Goal: Transaction & Acquisition: Purchase product/service

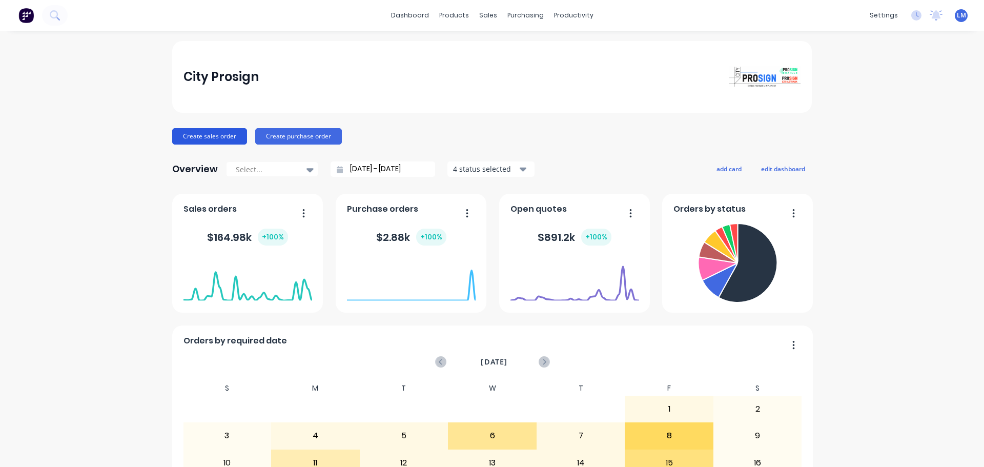
click at [223, 137] on button "Create sales order" at bounding box center [209, 136] width 75 height 16
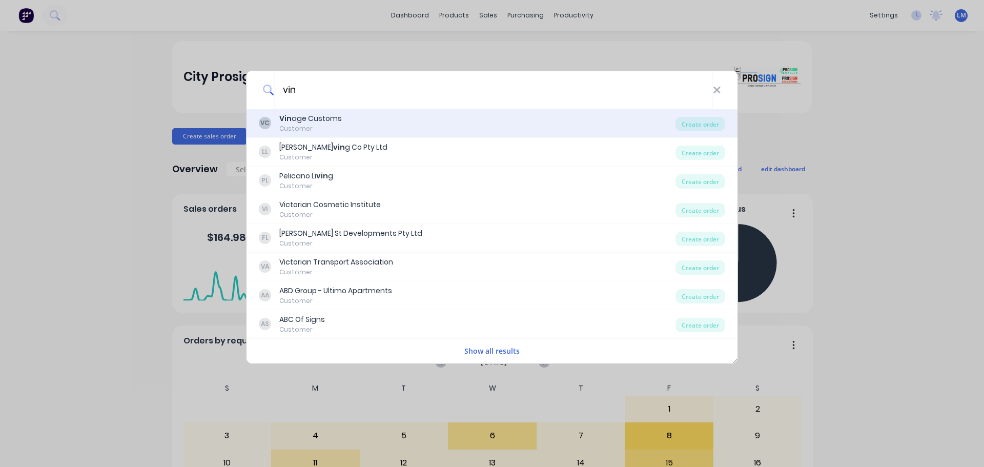
type input "vin"
click at [336, 125] on div "Customer" at bounding box center [310, 128] width 63 height 9
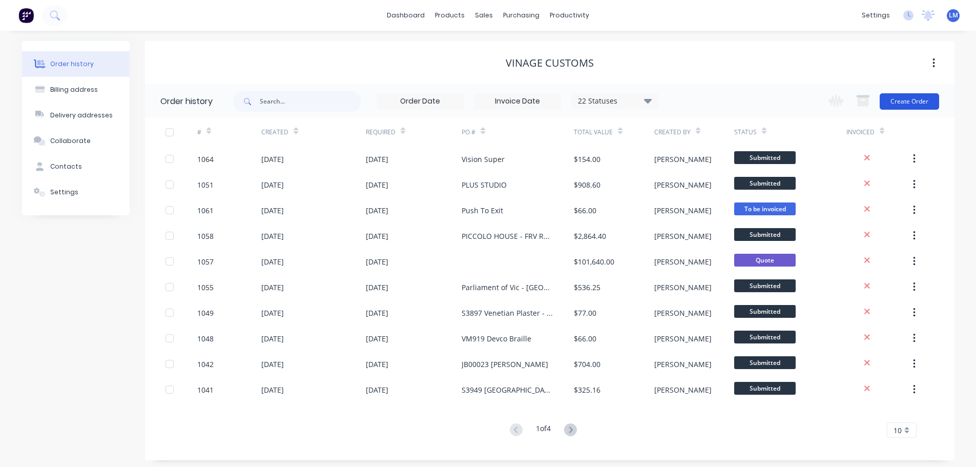
click at [926, 105] on button "Create Order" at bounding box center [909, 101] width 59 height 16
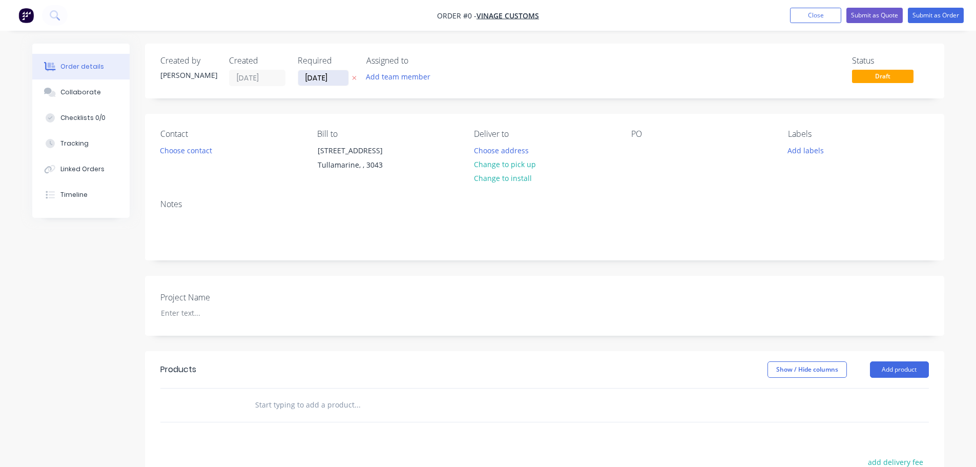
click at [339, 81] on input "[DATE]" at bounding box center [323, 77] width 50 height 15
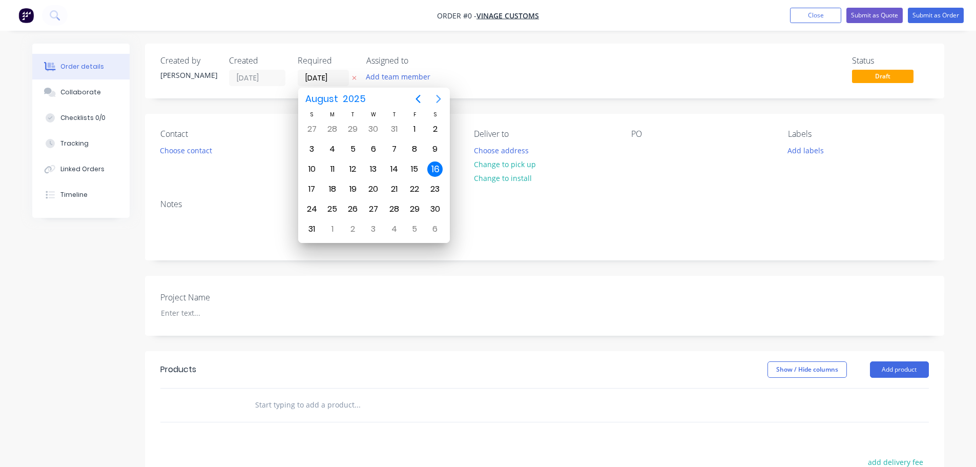
click at [438, 100] on icon "Next page" at bounding box center [438, 99] width 12 height 12
click at [349, 209] on div "30" at bounding box center [352, 208] width 15 height 15
type input "[DATE]"
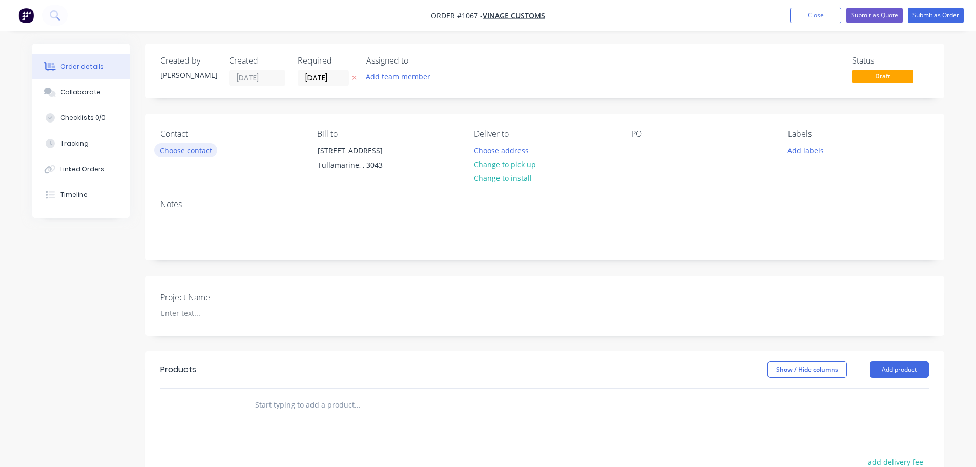
click at [196, 154] on button "Choose contact" at bounding box center [185, 150] width 63 height 14
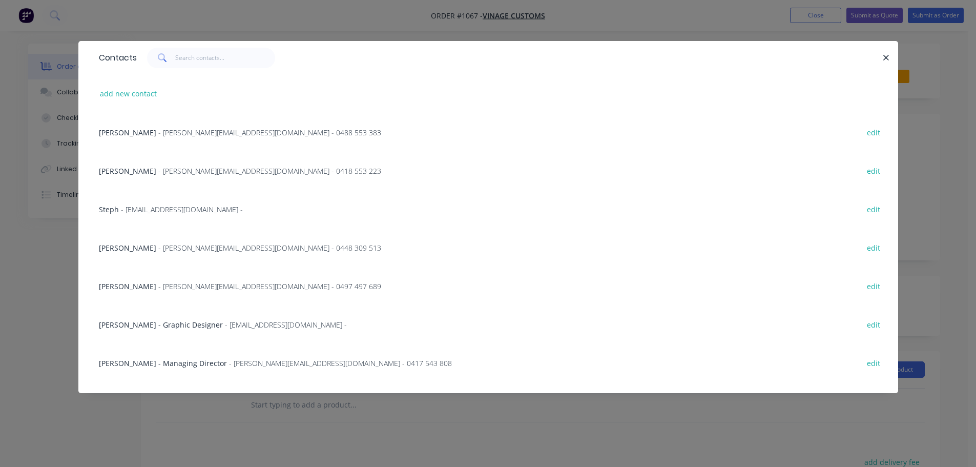
scroll to position [51, 0]
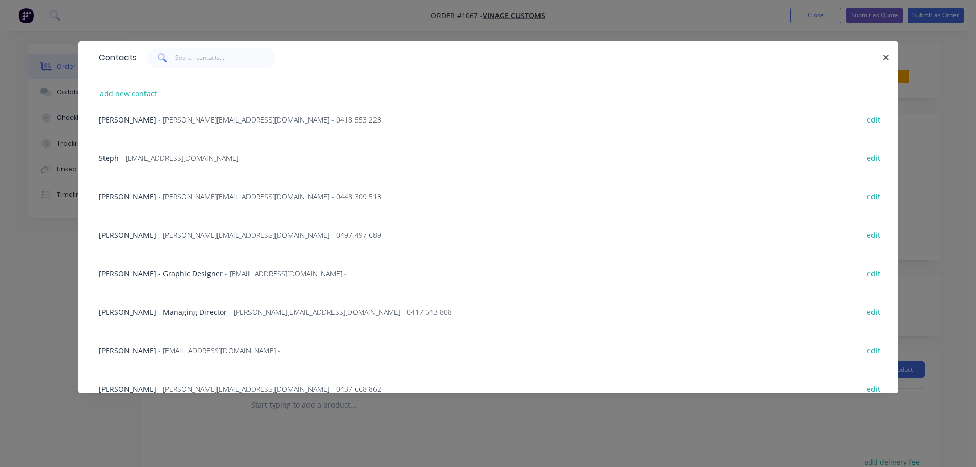
click at [176, 312] on span "[PERSON_NAME] - Managing Director" at bounding box center [163, 312] width 128 height 10
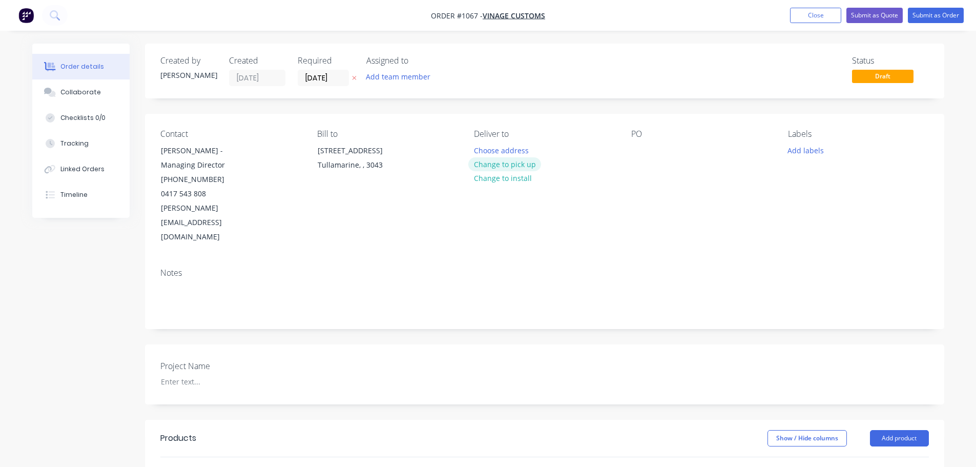
click at [520, 164] on button "Change to pick up" at bounding box center [504, 164] width 73 height 14
click at [640, 156] on div at bounding box center [639, 150] width 16 height 15
drag, startPoint x: 716, startPoint y: 150, endPoint x: 616, endPoint y: 144, distance: 100.6
click at [624, 146] on div "Contact [PERSON_NAME] - Managing Director [PHONE_NUMBER] [PERSON_NAME][EMAIL_AD…" at bounding box center [544, 187] width 799 height 146
copy div "[PERSON_NAME] Plinth sign"
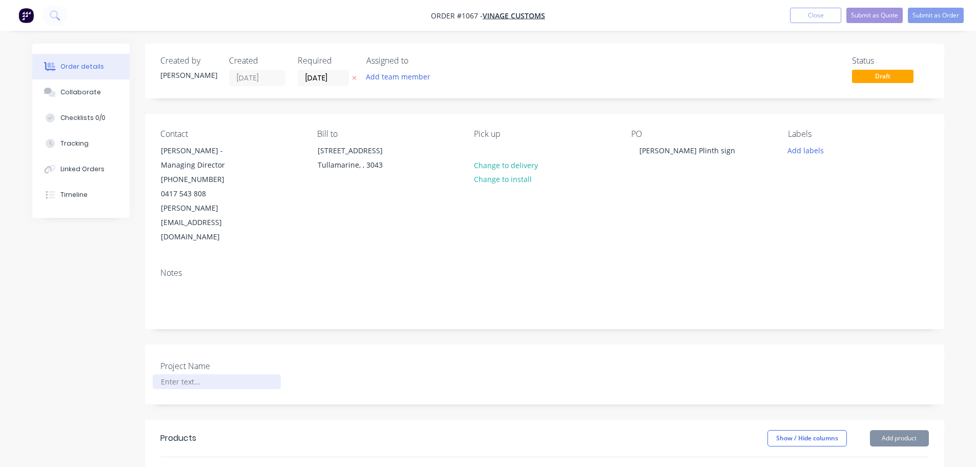
click at [196, 374] on div at bounding box center [217, 381] width 128 height 15
paste div
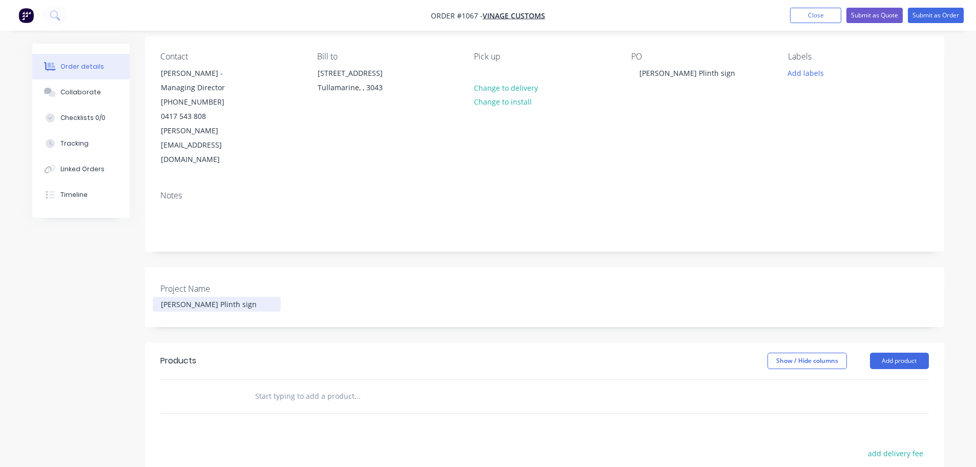
scroll to position [102, 0]
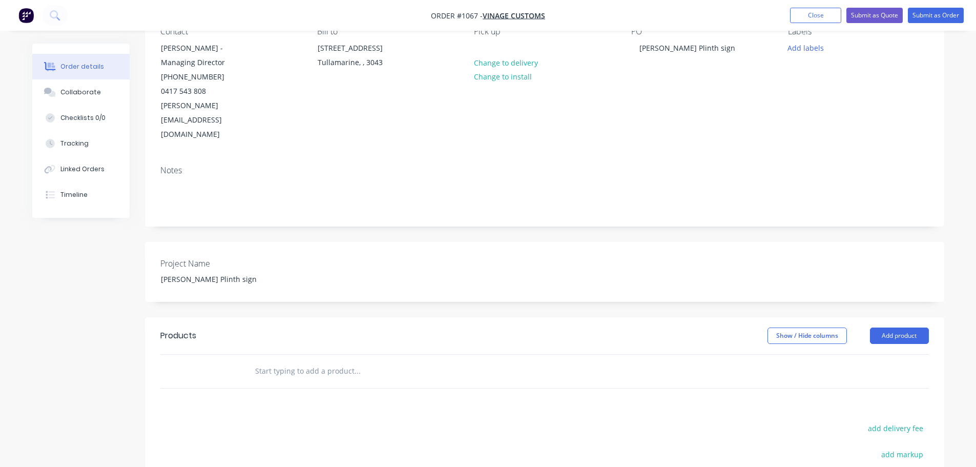
click at [295, 361] on input "text" at bounding box center [357, 371] width 205 height 20
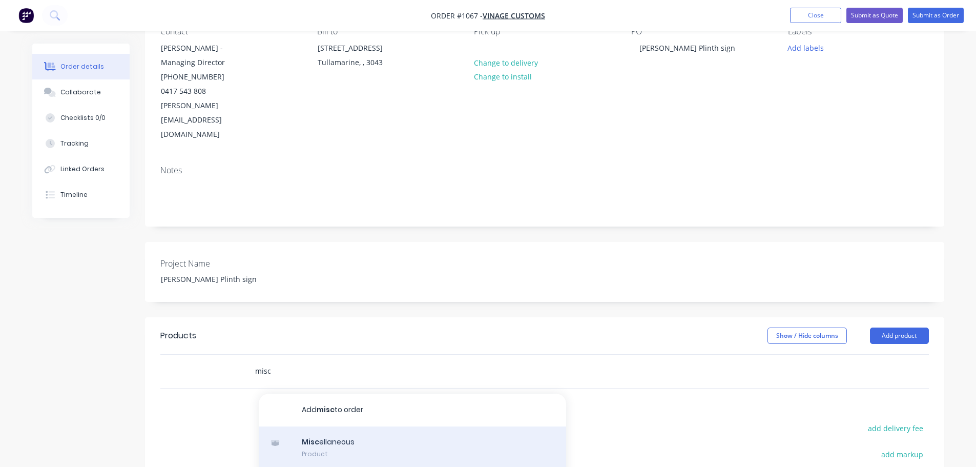
type input "misc"
click at [340, 426] on div "Misc ellaneous Product" at bounding box center [412, 447] width 307 height 43
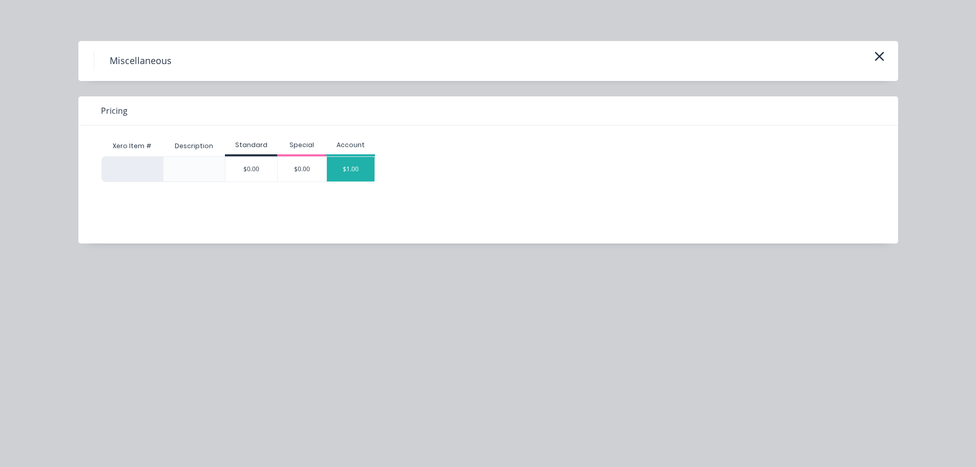
click at [350, 175] on div "$1.00" at bounding box center [351, 169] width 48 height 25
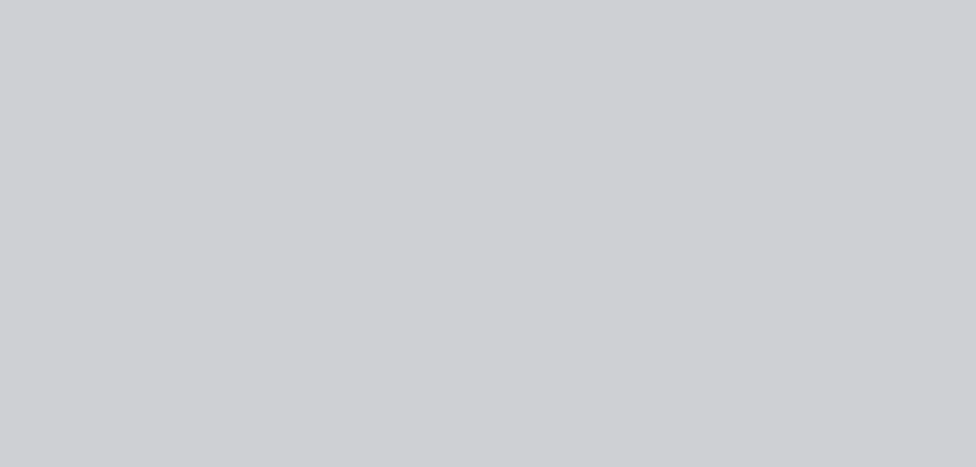
type input "$1.00"
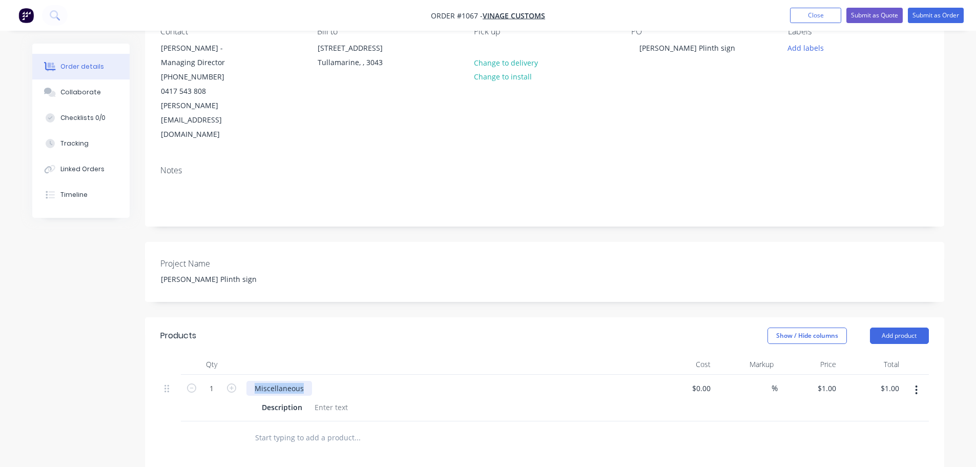
drag, startPoint x: 307, startPoint y: 358, endPoint x: 239, endPoint y: 356, distance: 68.7
click at [239, 375] on div "1 Miscellaneous Description $0.00 $0.00 % $1.00 $1.00 $1.00 $1.00" at bounding box center [544, 398] width 769 height 47
click at [317, 400] on div at bounding box center [331, 407] width 42 height 15
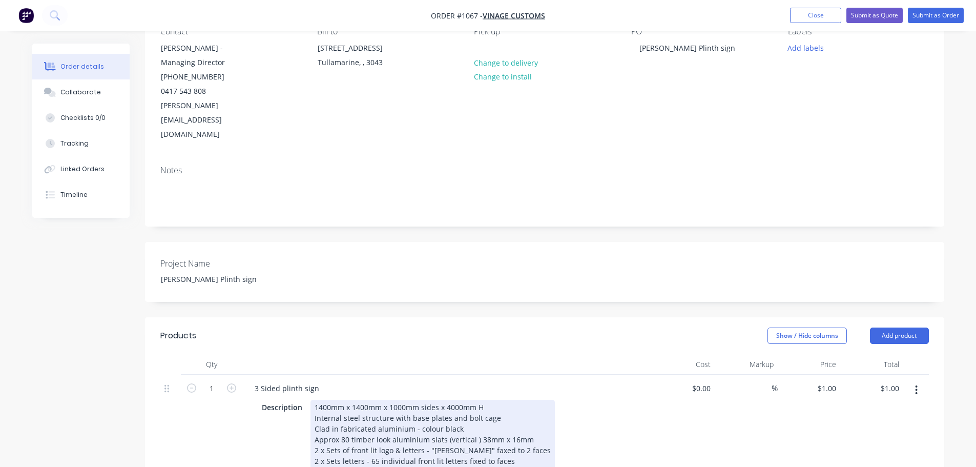
click at [449, 423] on div "1400mm x 1400mm x 1000mm sides x 4000mm H Internal steel structure with base pl…" at bounding box center [432, 439] width 244 height 79
click at [525, 433] on div "1400mm x 1400mm x 1000mm sides x 4000mm H Internal steel structure with base pl…" at bounding box center [431, 439] width 242 height 79
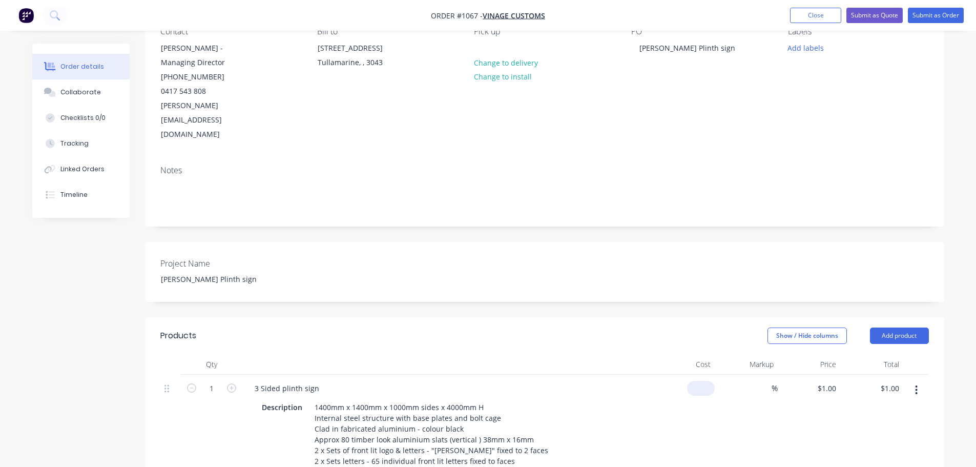
click at [707, 381] on input at bounding box center [703, 388] width 24 height 15
type input "$34,000.00"
drag, startPoint x: 760, startPoint y: 361, endPoint x: 765, endPoint y: 369, distance: 10.1
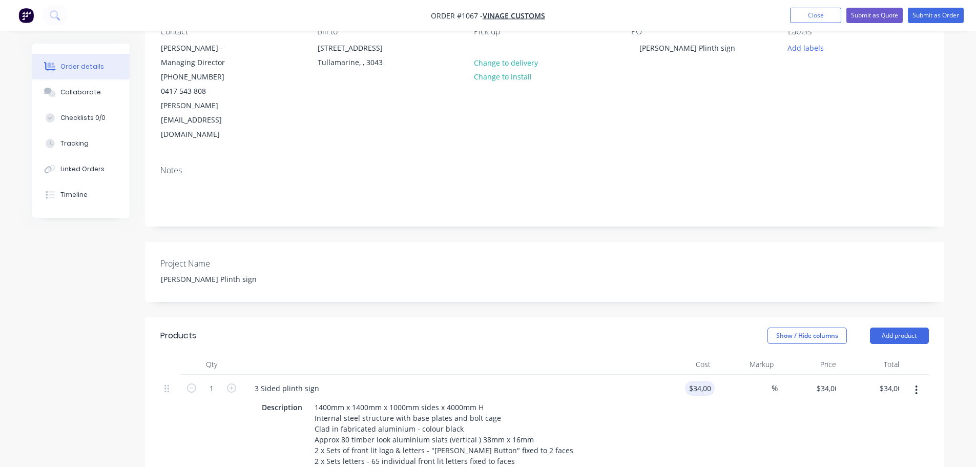
click at [761, 381] on input at bounding box center [766, 388] width 12 height 15
type input "40"
type input "$47,600.00"
click at [765, 400] on div "40 40 %" at bounding box center [746, 430] width 63 height 111
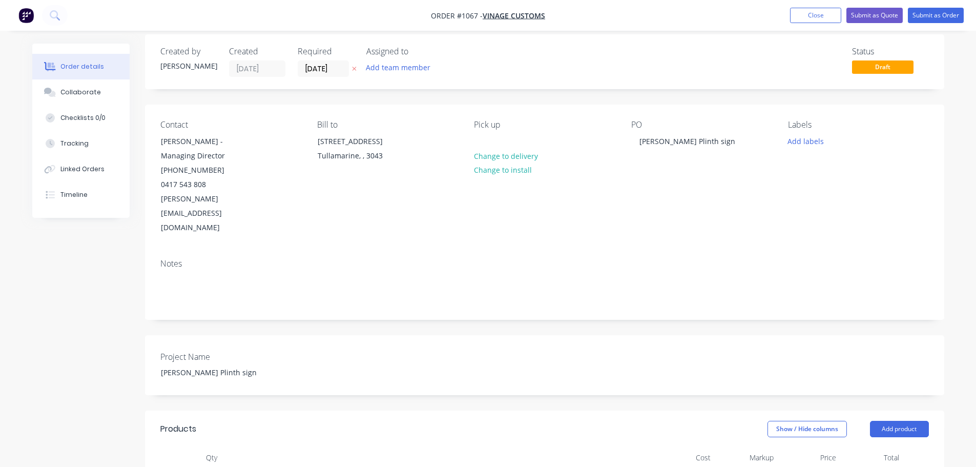
scroll to position [0, 0]
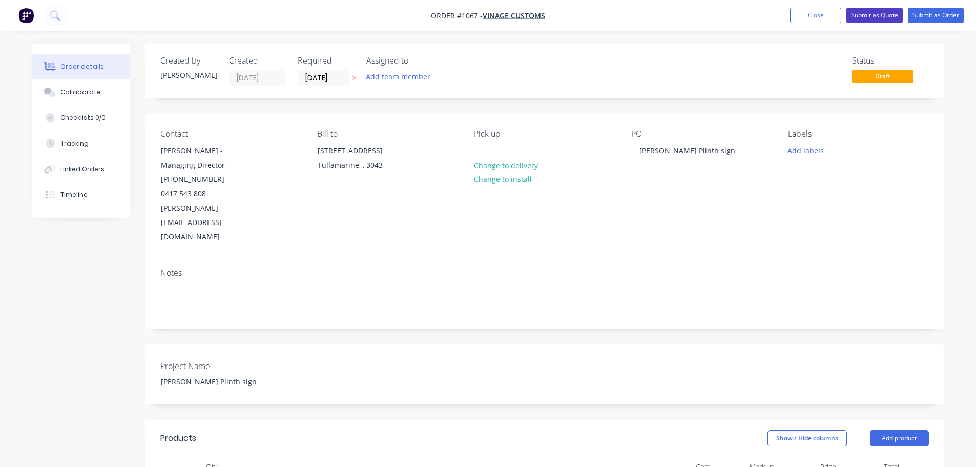
click at [875, 12] on button "Submit as Quote" at bounding box center [874, 15] width 56 height 15
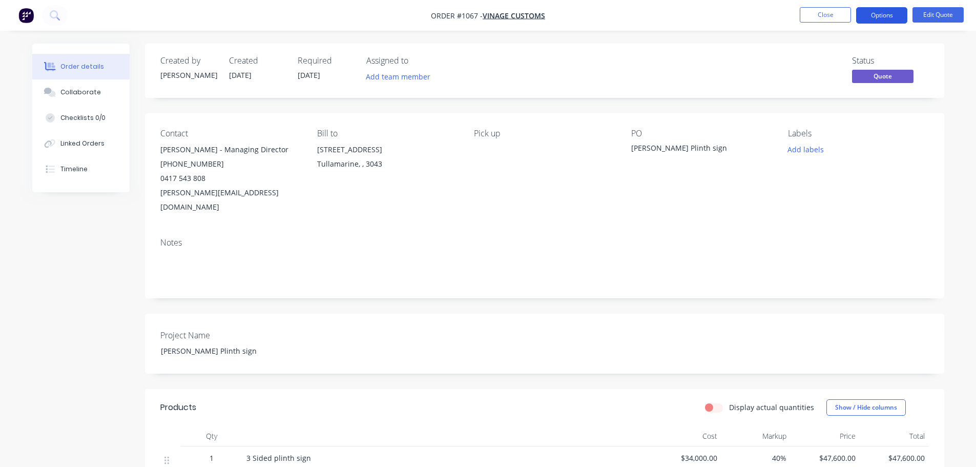
click at [885, 14] on button "Options" at bounding box center [881, 15] width 51 height 16
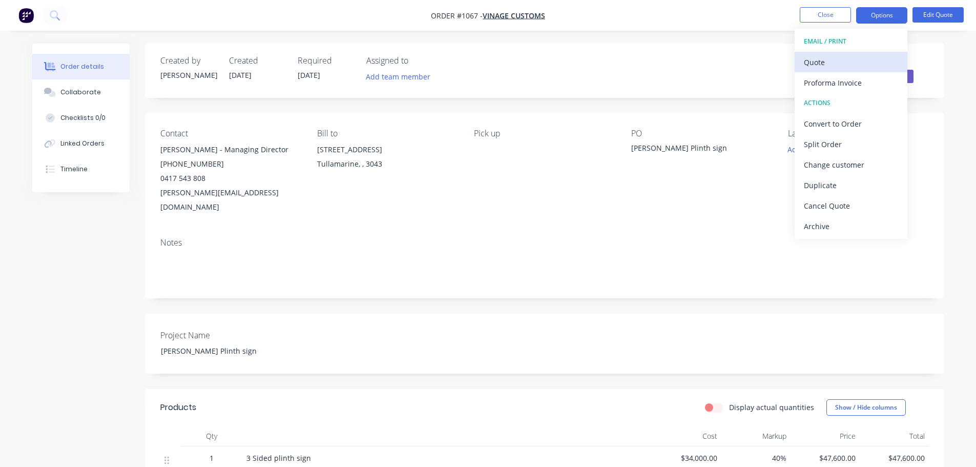
click at [855, 59] on div "Quote" at bounding box center [851, 62] width 94 height 15
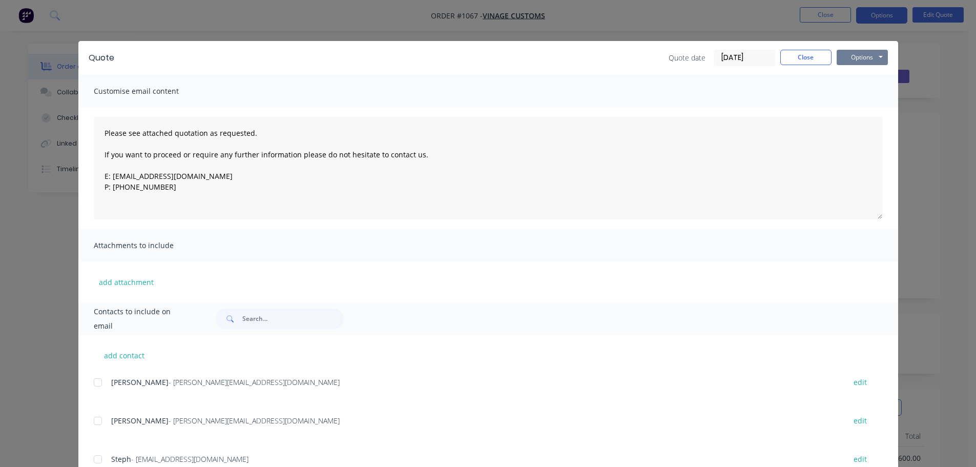
click at [856, 59] on button "Options" at bounding box center [862, 57] width 51 height 15
click at [864, 94] on button "Print" at bounding box center [870, 92] width 66 height 17
drag, startPoint x: 805, startPoint y: 59, endPoint x: 815, endPoint y: 22, distance: 38.6
click at [805, 59] on button "Close" at bounding box center [805, 57] width 51 height 15
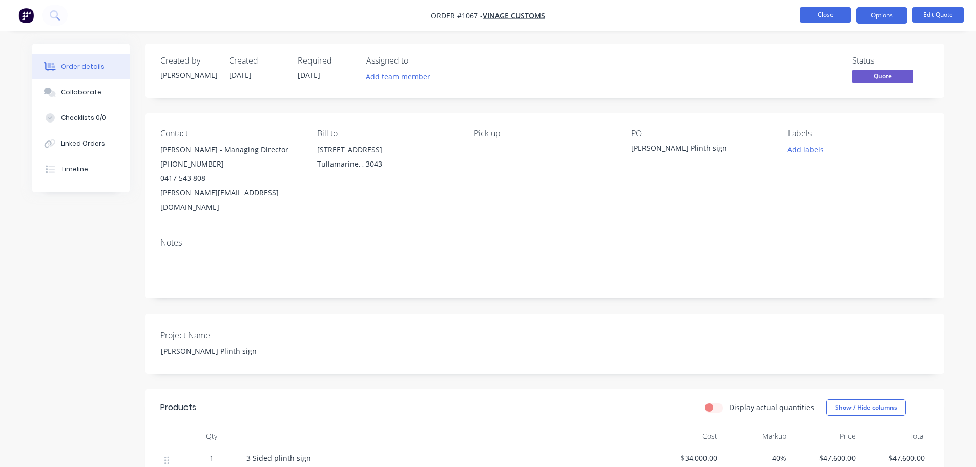
click at [819, 15] on button "Close" at bounding box center [825, 14] width 51 height 15
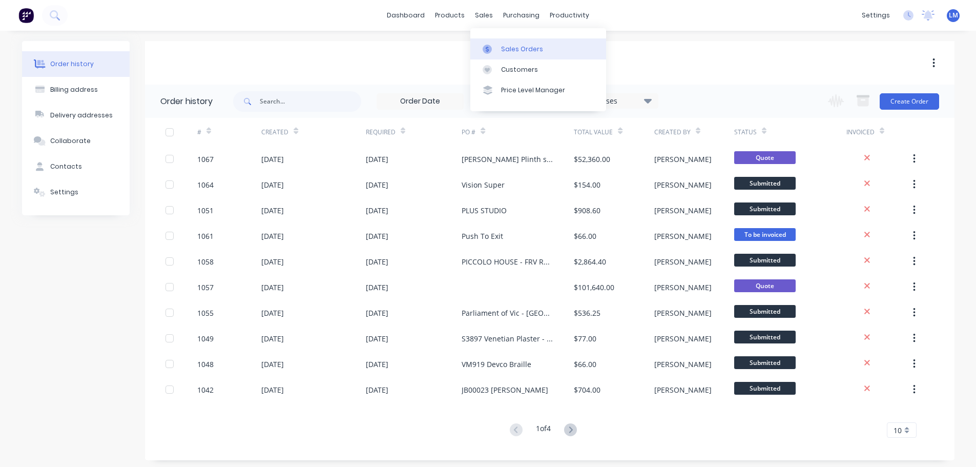
click at [517, 51] on div "Sales Orders" at bounding box center [522, 49] width 42 height 9
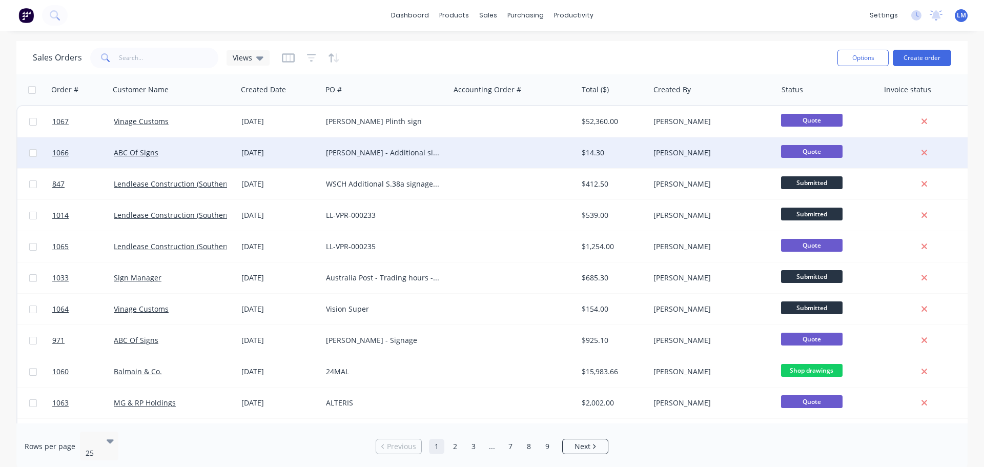
click at [426, 154] on div "[PERSON_NAME] - Additional signage" at bounding box center [383, 153] width 114 height 10
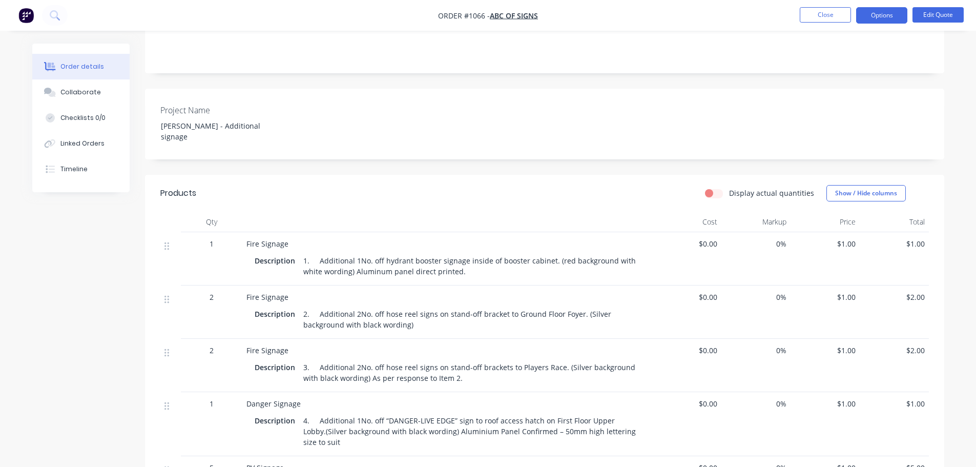
scroll to position [307, 0]
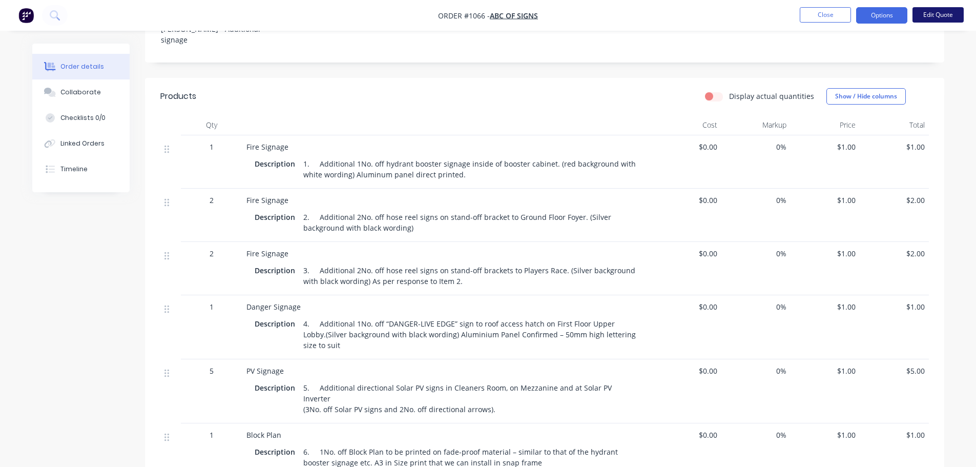
click at [942, 14] on button "Edit Quote" at bounding box center [938, 14] width 51 height 15
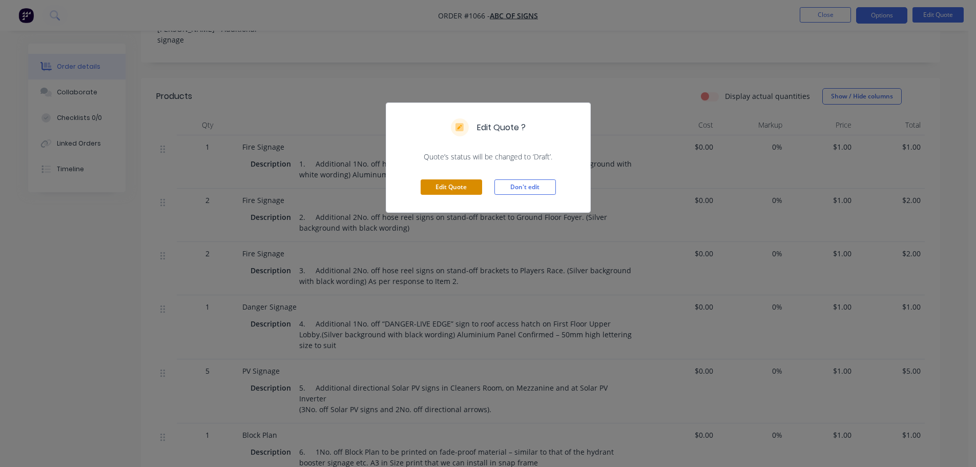
click at [438, 182] on button "Edit Quote" at bounding box center [451, 186] width 61 height 15
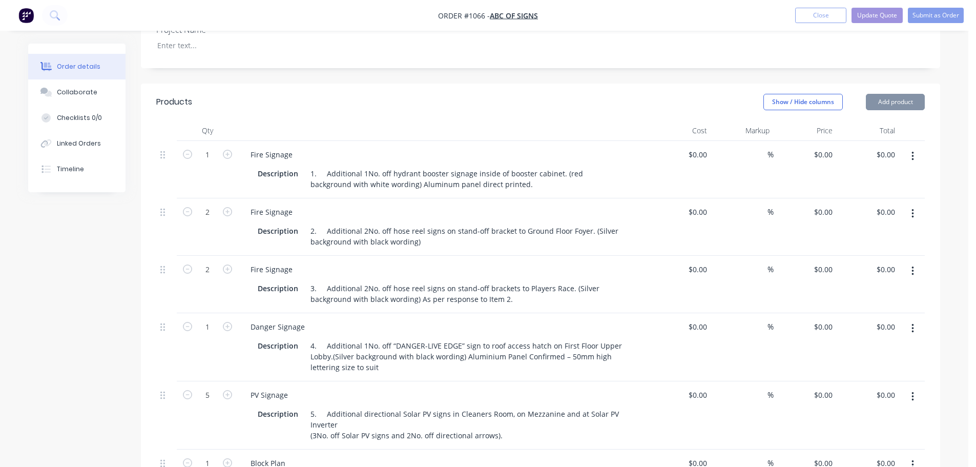
type input "$1.00"
type input "$2.00"
type input "$1.00"
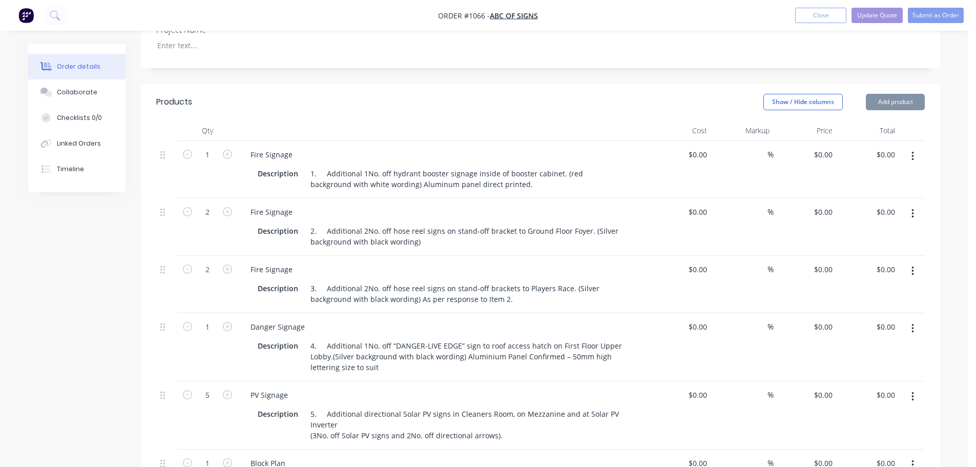
type input "$2.00"
type input "$1.00"
type input "$5.00"
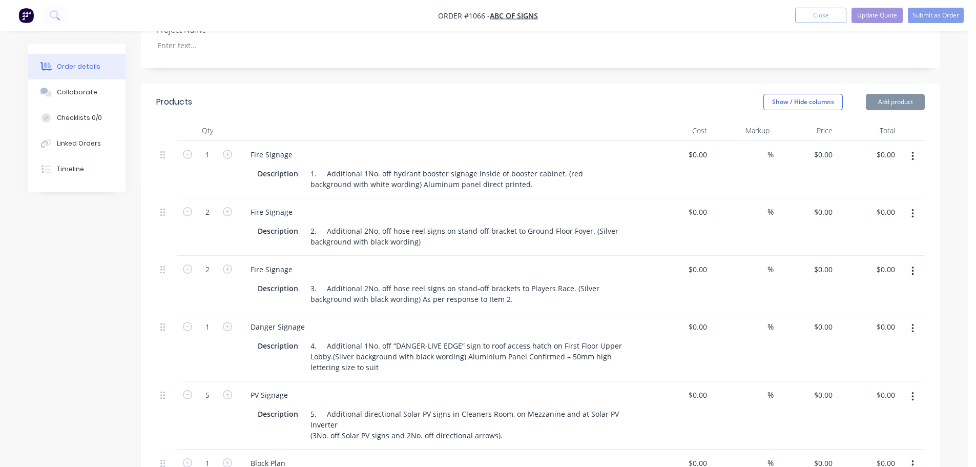
type input "$1.00"
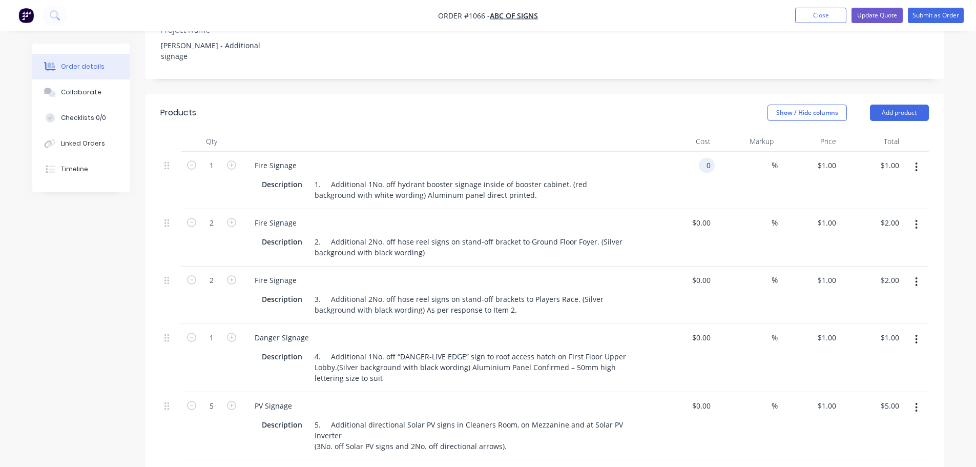
click at [703, 158] on input "0" at bounding box center [709, 165] width 12 height 15
type input "$70.00"
click at [766, 158] on input at bounding box center [766, 165] width 12 height 15
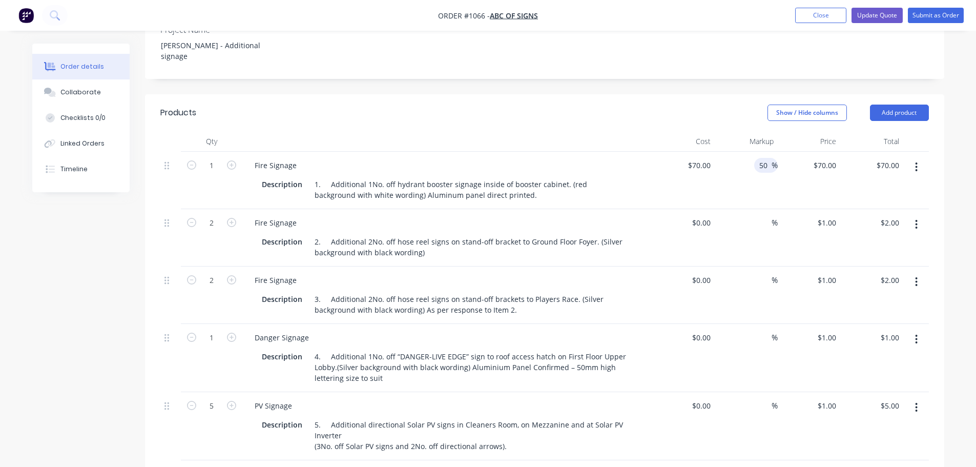
type input "50"
type input "$105.00"
click at [734, 217] on div "%" at bounding box center [746, 237] width 63 height 57
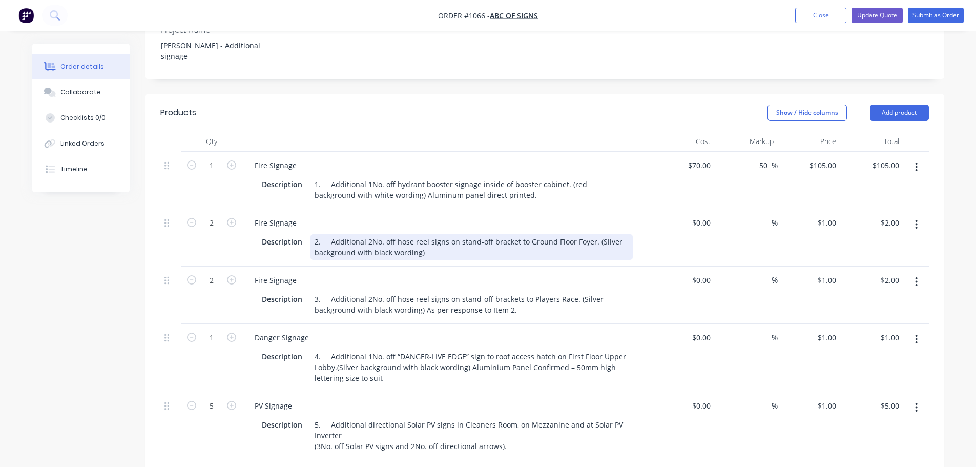
click at [448, 234] on div "2. Additional 2No. off hose reel signs on stand-off bracket to Ground Floor Foy…" at bounding box center [471, 247] width 322 height 26
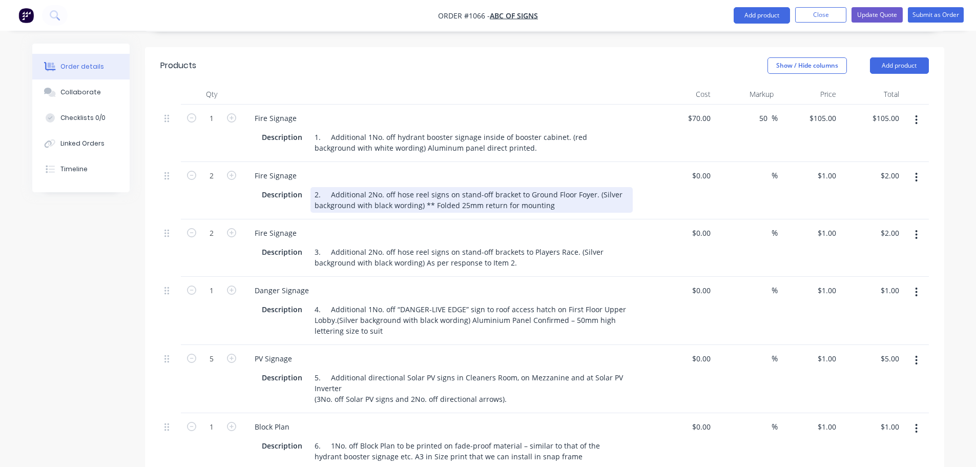
scroll to position [350, 0]
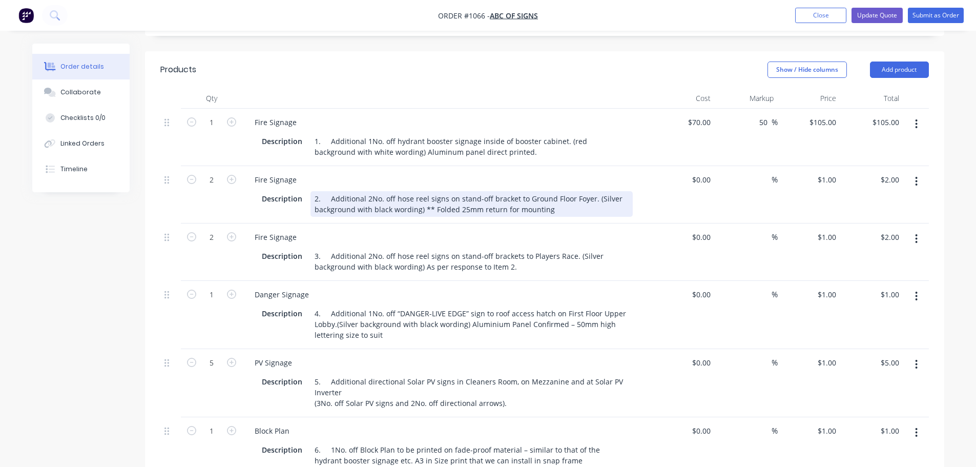
click at [558, 191] on div "2. Additional 2No. off hose reel signs on stand-off bracket to Ground Floor Foy…" at bounding box center [471, 204] width 322 height 26
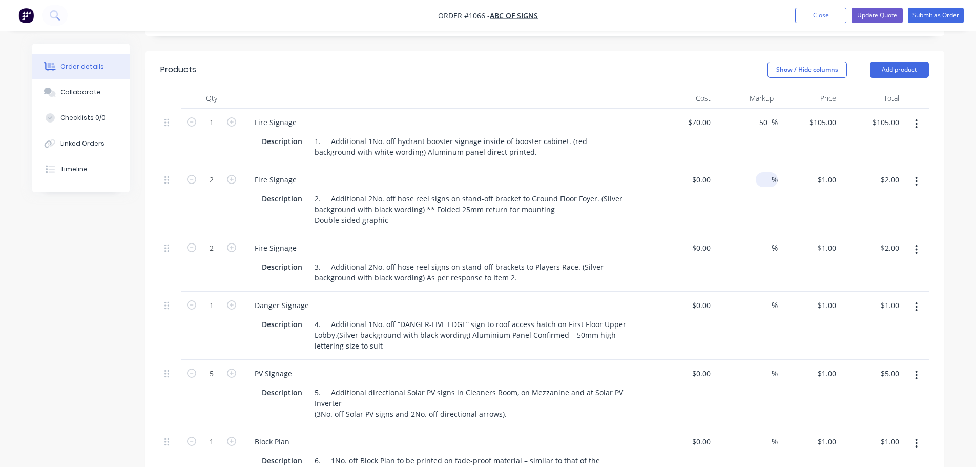
click at [758, 172] on div "%" at bounding box center [767, 179] width 22 height 15
type input "50"
type input "$0.00"
click at [773, 242] on span "%" at bounding box center [775, 248] width 6 height 12
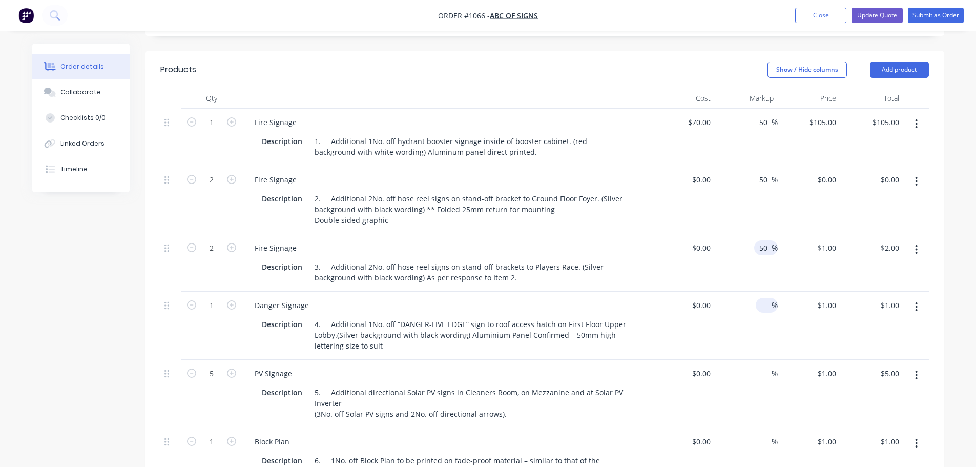
type input "50"
type input "$0.00"
click at [769, 298] on input at bounding box center [766, 305] width 12 height 15
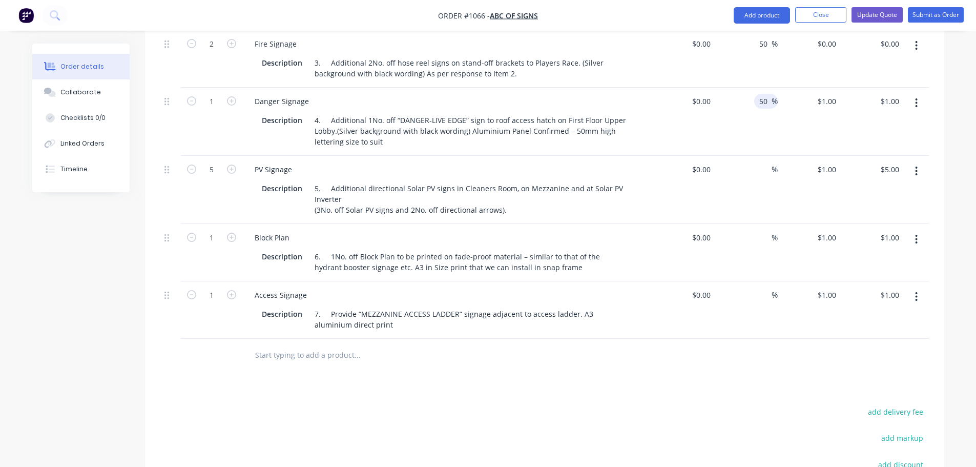
scroll to position [555, 0]
type input "50"
type input "$0.00"
click at [760, 286] on input at bounding box center [766, 293] width 12 height 15
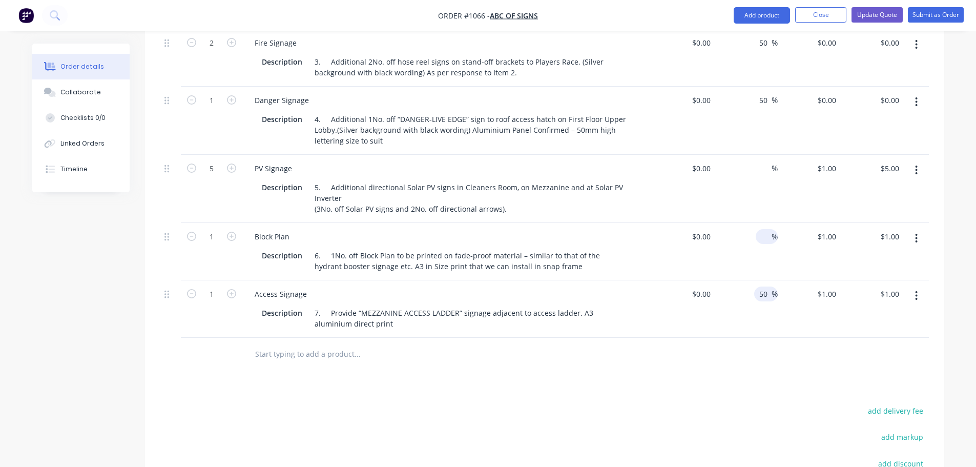
type input "50"
type input "$0.00"
click at [765, 229] on input at bounding box center [766, 236] width 12 height 15
type input "50"
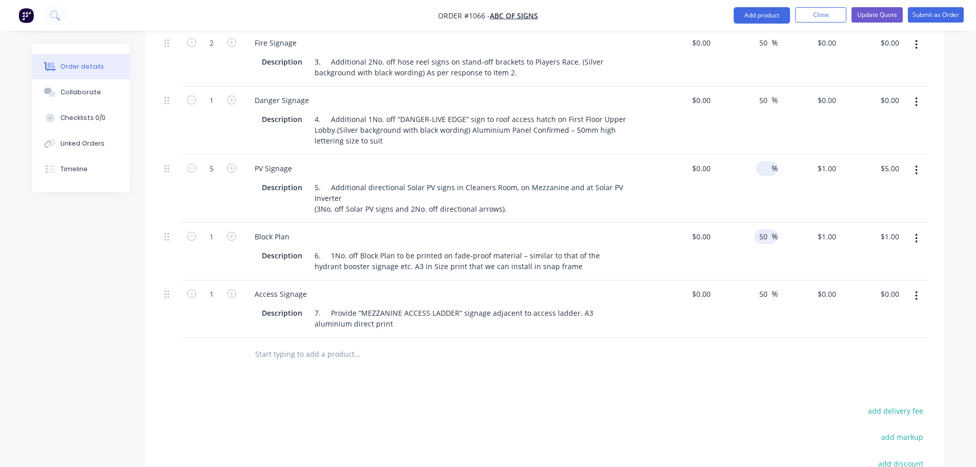
type input "$0.00"
click at [763, 161] on input at bounding box center [766, 168] width 12 height 15
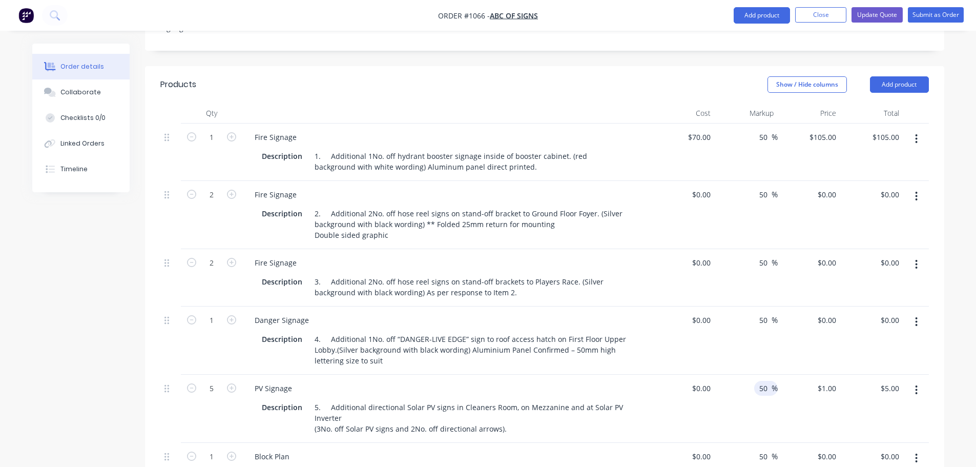
scroll to position [299, 0]
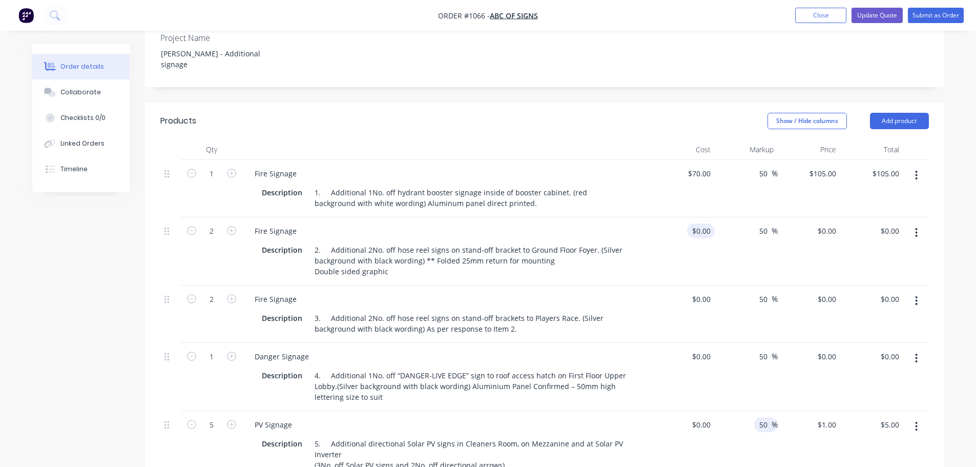
type input "50"
type input "0"
type input "$0.00"
click at [700, 223] on div "0 0" at bounding box center [707, 230] width 16 height 15
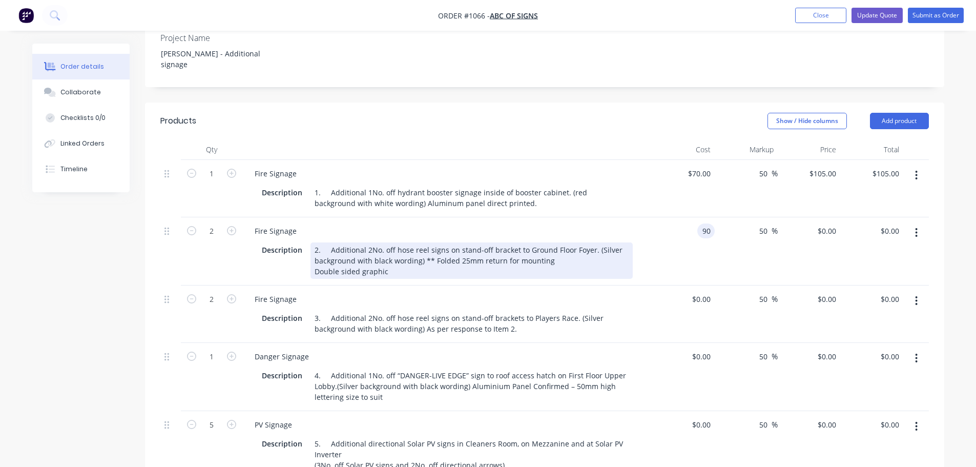
type input "$90.00"
type input "$135.00"
type input "$270.00"
click at [422, 242] on div "2. Additional 2No. off hose reel signs on stand-off bracket to Ground Floor Foy…" at bounding box center [471, 260] width 322 height 36
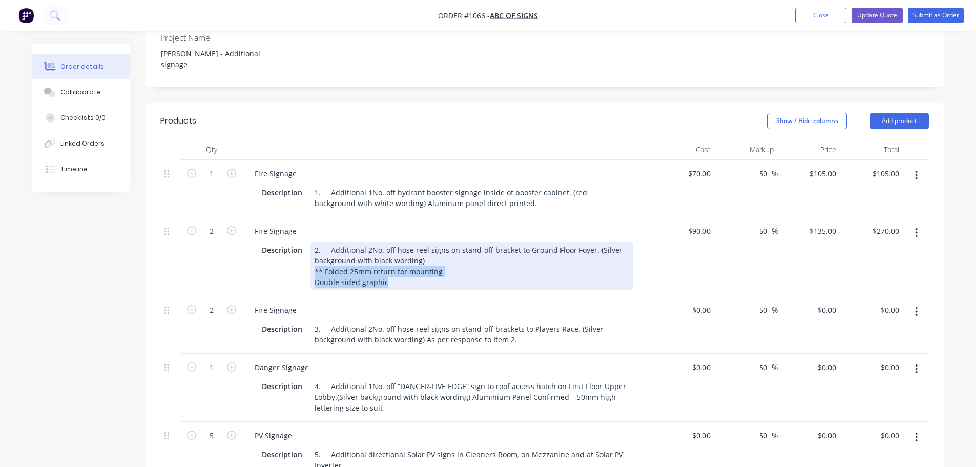
drag, startPoint x: 313, startPoint y: 233, endPoint x: 391, endPoint y: 251, distance: 79.9
click at [391, 251] on div "Fire Signage Description 2. Additional 2No. off hose reel signs on stand-off br…" at bounding box center [447, 256] width 410 height 79
copy div "** Folded 25mm return for mounting Double sided graphic"
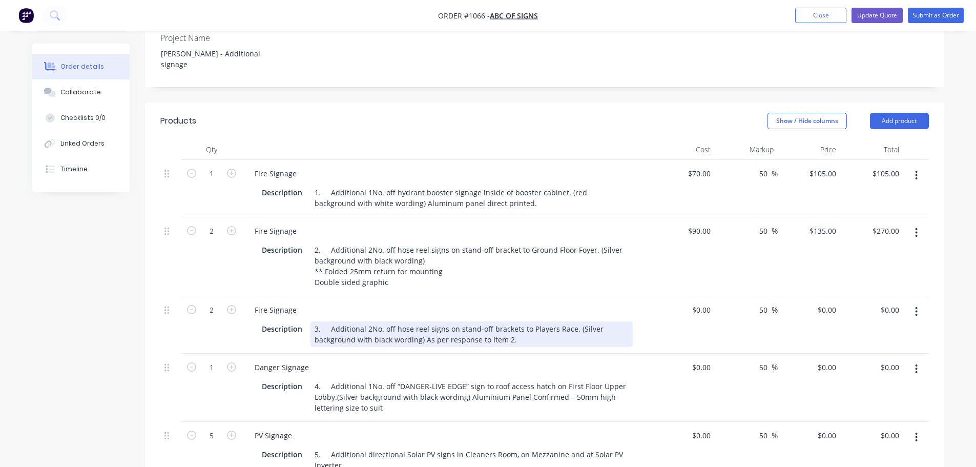
drag, startPoint x: 532, startPoint y: 302, endPoint x: 516, endPoint y: 302, distance: 15.9
click at [516, 321] on div "3. Additional 2No. off hose reel signs on stand-off brackets to Players Race. (…" at bounding box center [471, 334] width 322 height 26
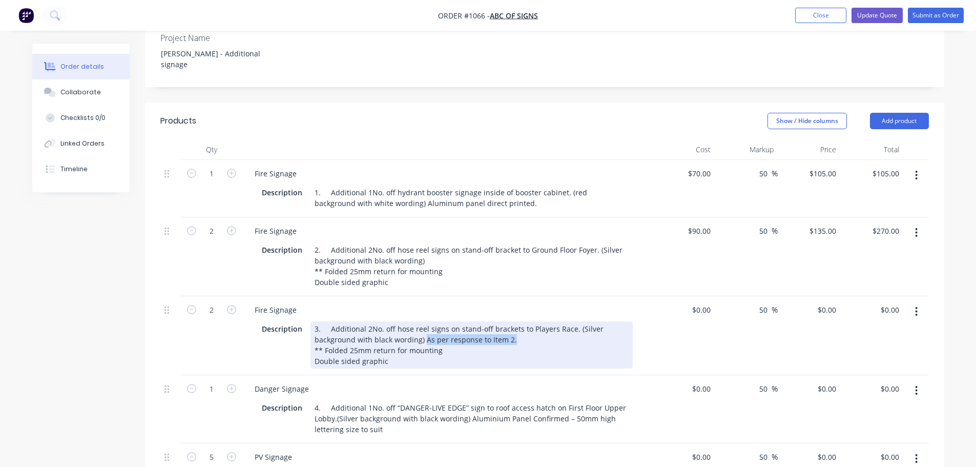
drag, startPoint x: 513, startPoint y: 302, endPoint x: 421, endPoint y: 296, distance: 91.9
click at [421, 321] on div "3. Additional 2No. off hose reel signs on stand-off brackets to Players Race. (…" at bounding box center [471, 344] width 322 height 47
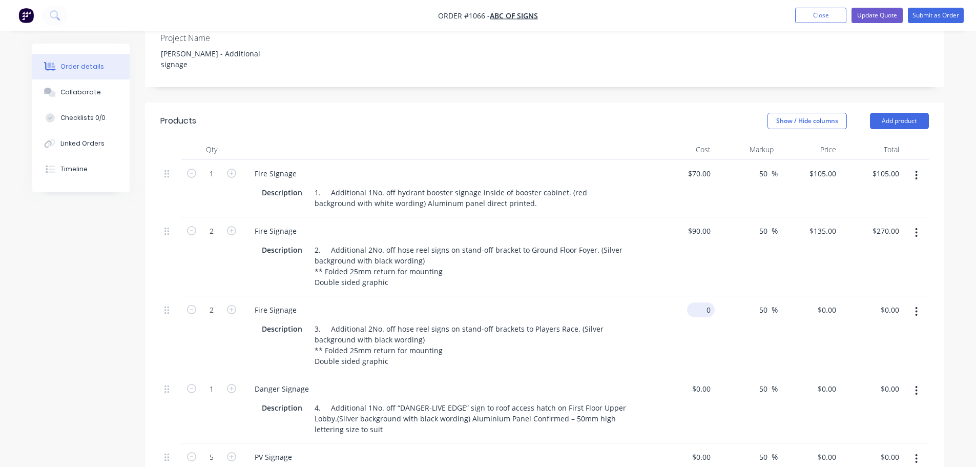
click at [708, 302] on input "0" at bounding box center [703, 309] width 24 height 15
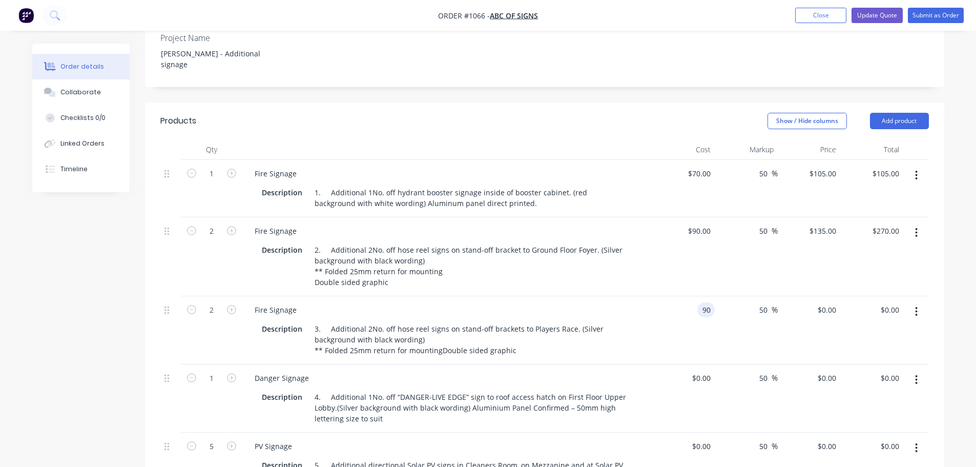
type input "$90.00"
type input "$135.00"
type input "$270.00"
click at [682, 320] on div "$90.00 90" at bounding box center [683, 330] width 63 height 68
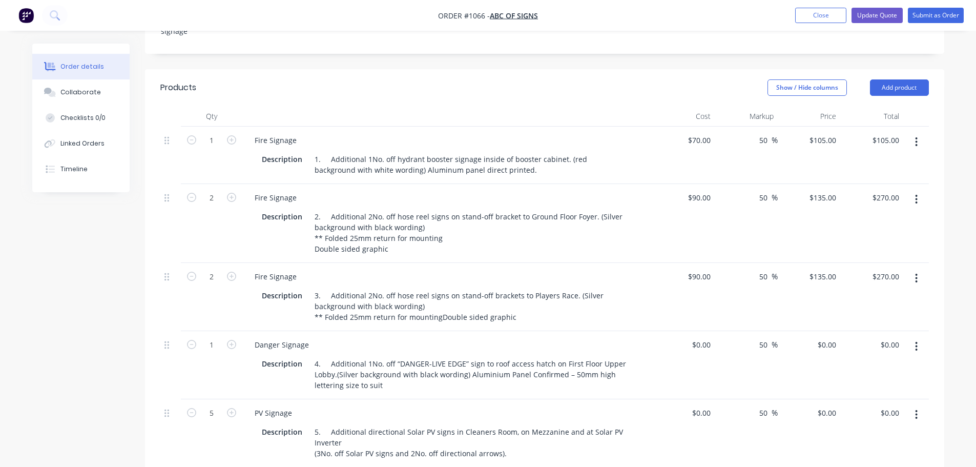
scroll to position [350, 0]
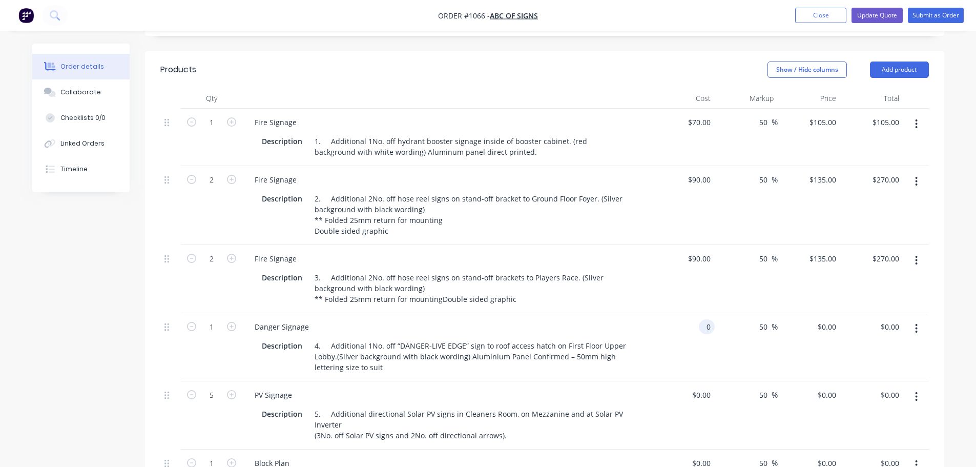
click at [700, 319] on div "0 0" at bounding box center [707, 326] width 16 height 15
type input "$70.00"
type input "$105.00"
click at [638, 387] on div "PV Signage" at bounding box center [447, 394] width 402 height 15
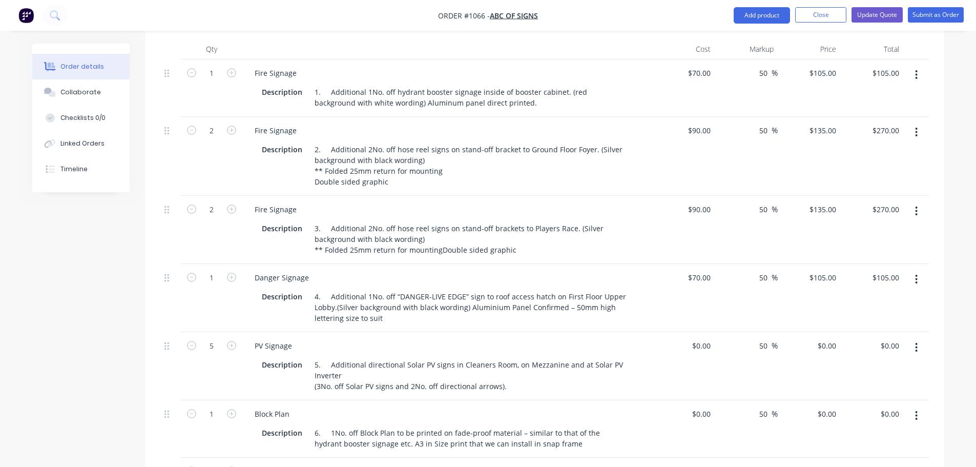
scroll to position [453, 0]
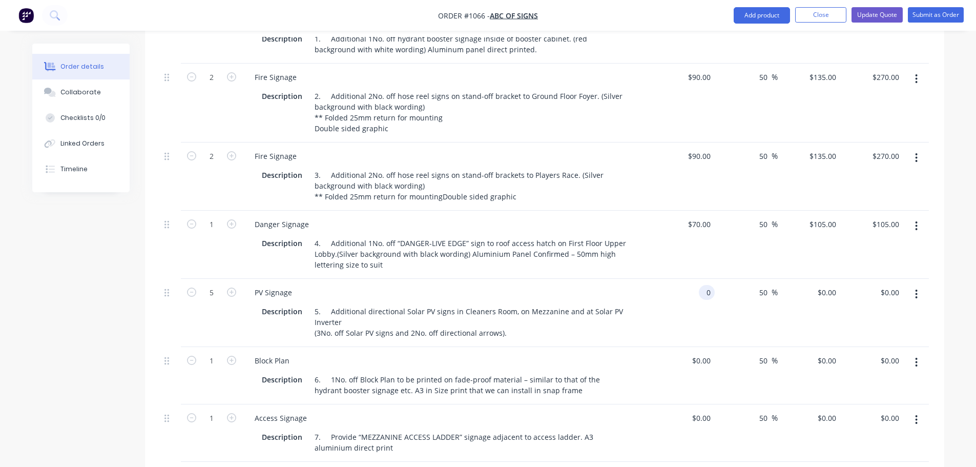
click at [701, 285] on div "0 0" at bounding box center [707, 292] width 16 height 15
type input "$90.00"
type input "$135.00"
type input "$675.00"
click at [700, 353] on div "0 $0.00" at bounding box center [701, 360] width 28 height 15
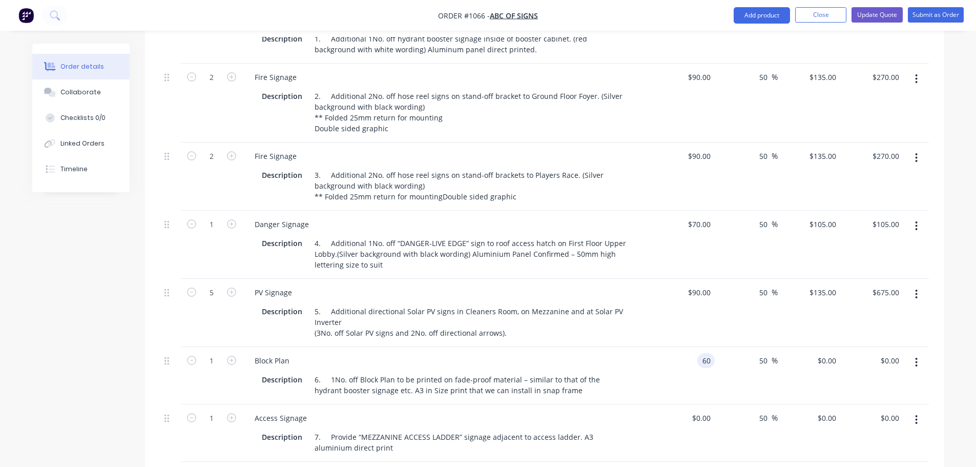
type input "$60.00"
type input "$90.00"
click at [662, 404] on div "$0.00 $0.00" at bounding box center [683, 432] width 63 height 57
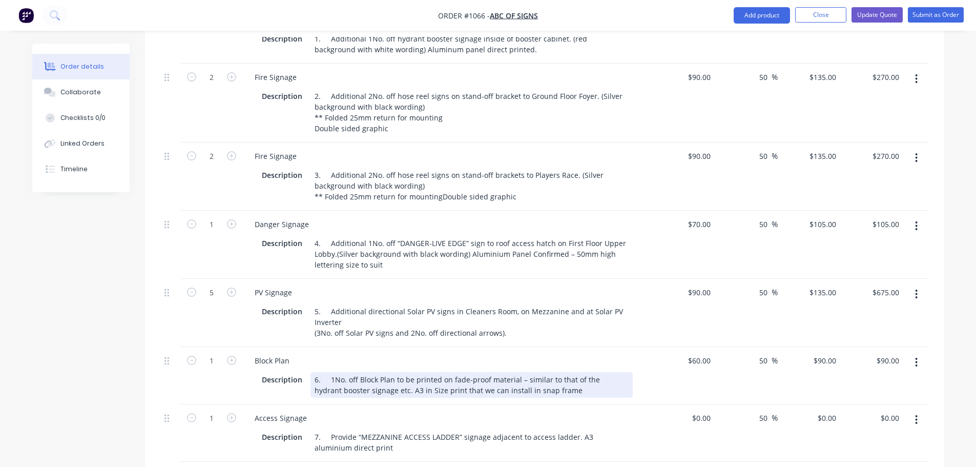
click at [557, 372] on div "6. 1No. off Block Plan to be printed on fade-proof material – similar to that o…" at bounding box center [471, 385] width 322 height 26
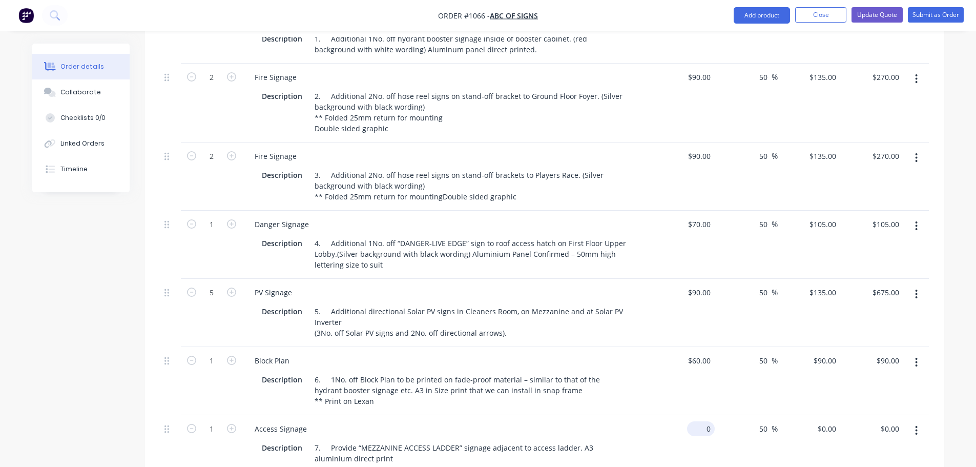
click at [702, 421] on div "0 $0.00" at bounding box center [701, 428] width 28 height 15
type input "$70.00"
type input "$105.00"
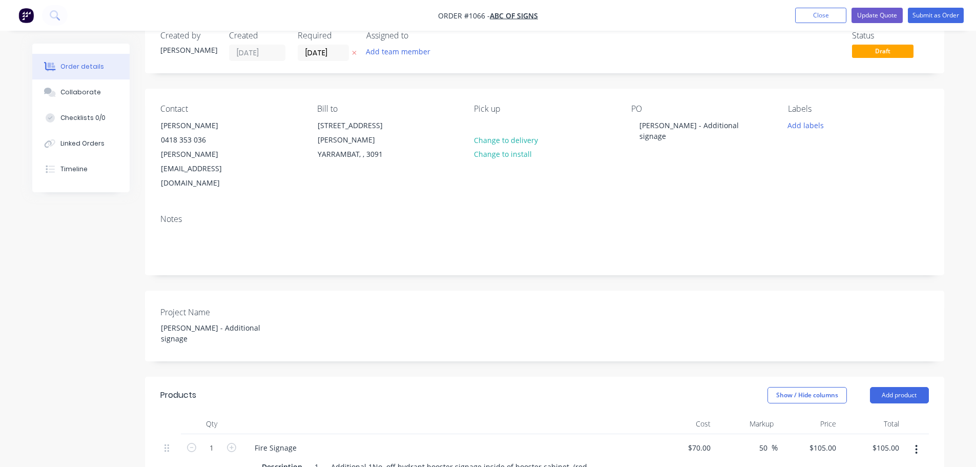
scroll to position [0, 0]
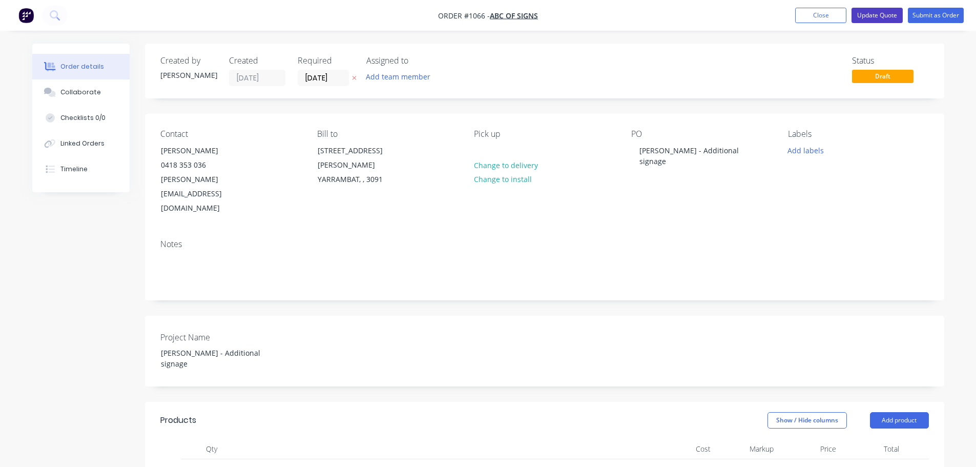
click at [883, 9] on button "Update Quote" at bounding box center [877, 15] width 51 height 15
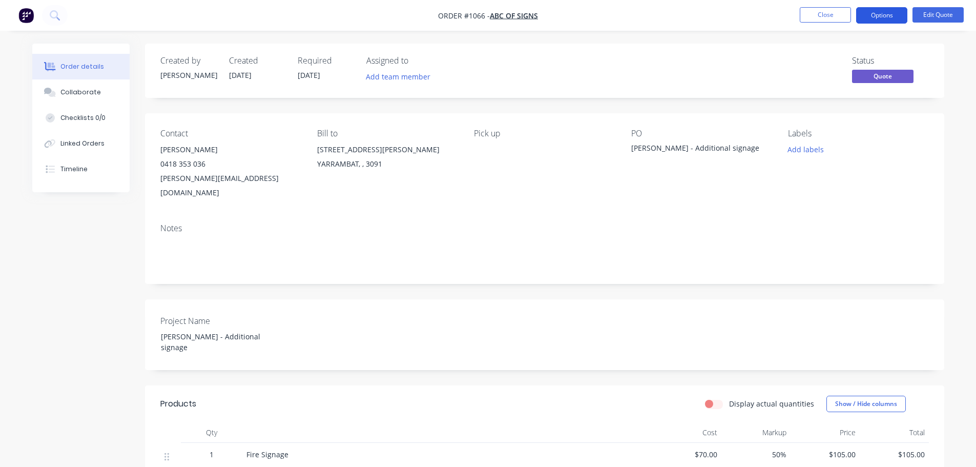
click at [878, 16] on button "Options" at bounding box center [881, 15] width 51 height 16
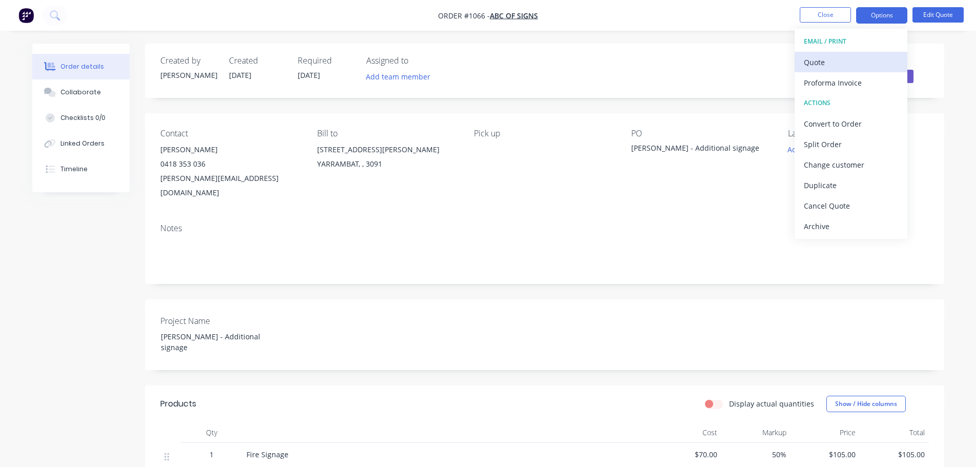
click at [835, 53] on button "Quote" at bounding box center [851, 62] width 113 height 20
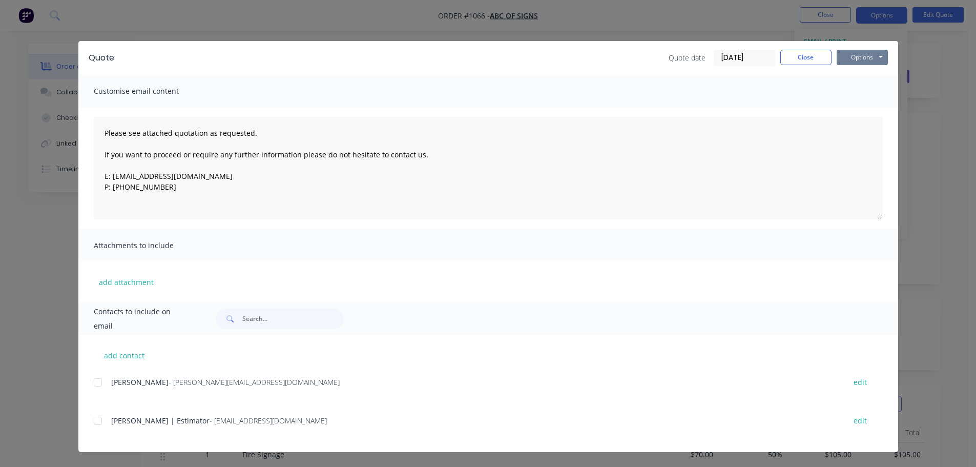
click at [869, 59] on button "Options" at bounding box center [862, 57] width 51 height 15
click at [858, 91] on button "Print" at bounding box center [870, 92] width 66 height 17
click at [811, 57] on button "Close" at bounding box center [805, 57] width 51 height 15
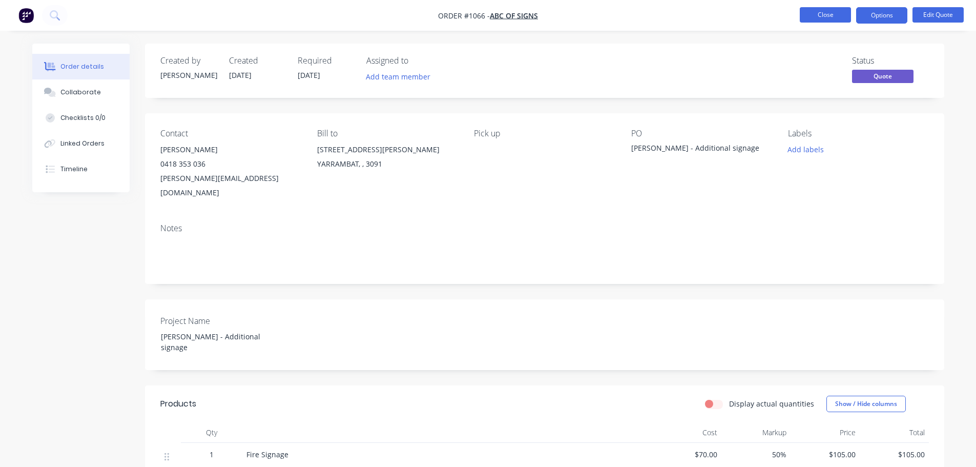
click at [826, 10] on button "Close" at bounding box center [825, 14] width 51 height 15
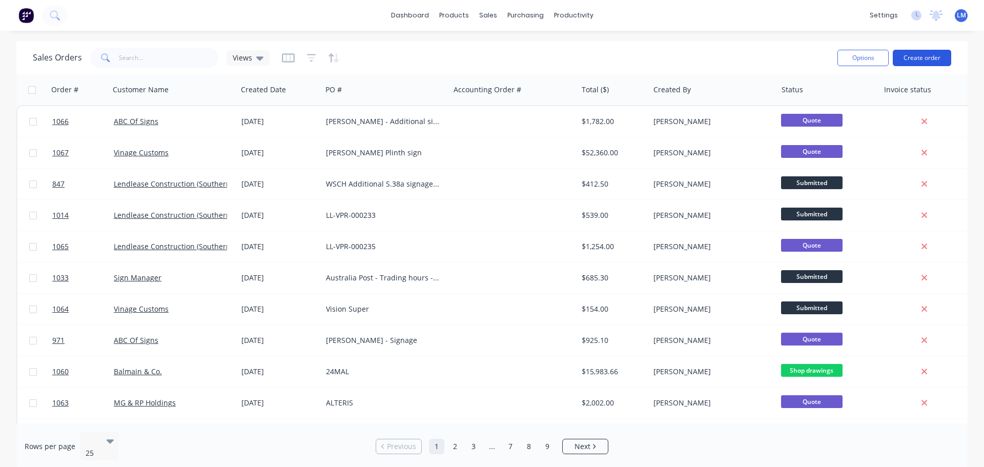
click at [916, 62] on button "Create order" at bounding box center [922, 58] width 58 height 16
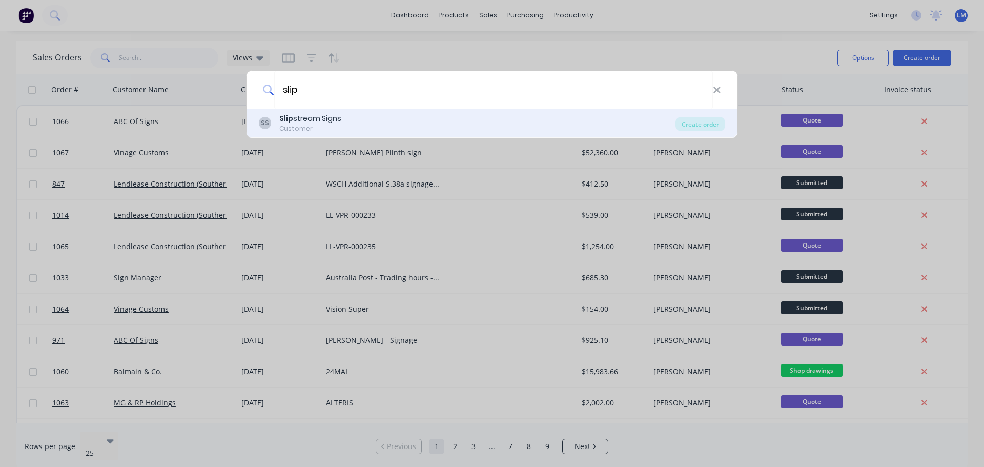
type input "slip"
click at [334, 117] on div "Slip stream Signs" at bounding box center [310, 118] width 62 height 11
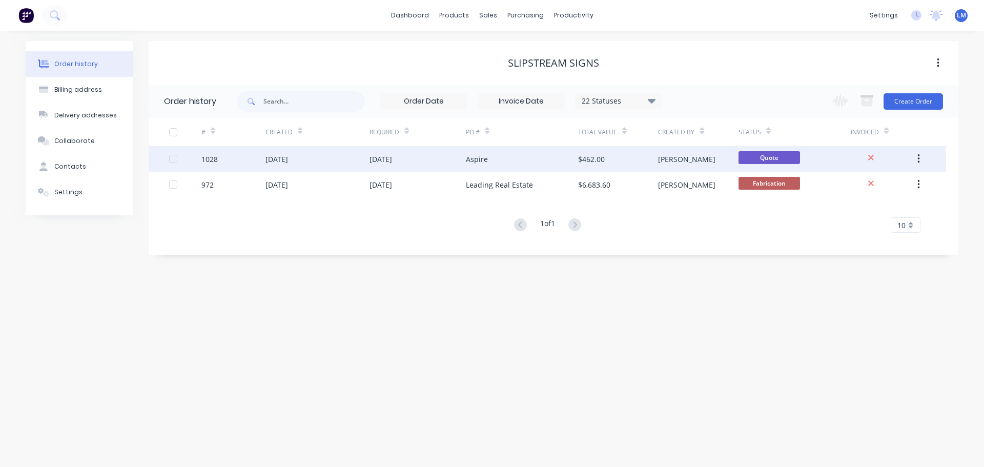
click at [446, 166] on div "[DATE]" at bounding box center [417, 159] width 96 height 26
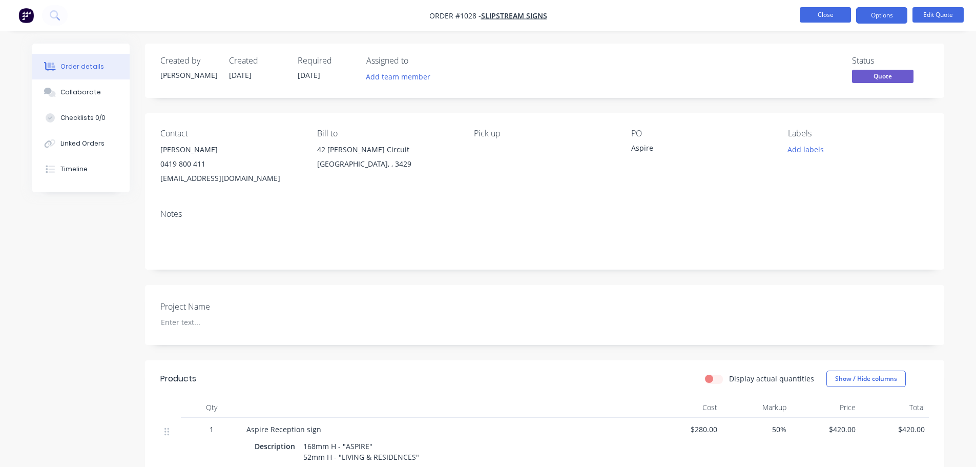
click at [814, 12] on button "Close" at bounding box center [825, 14] width 51 height 15
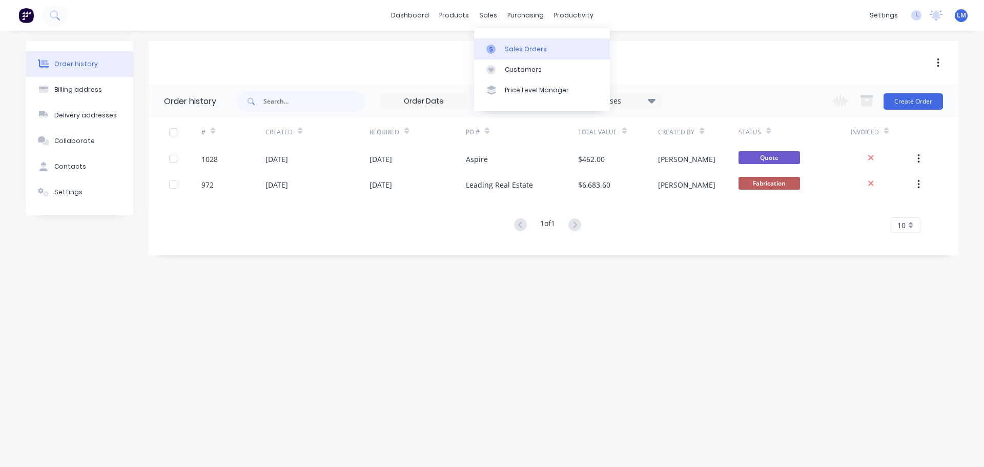
click at [528, 54] on link "Sales Orders" at bounding box center [542, 48] width 136 height 20
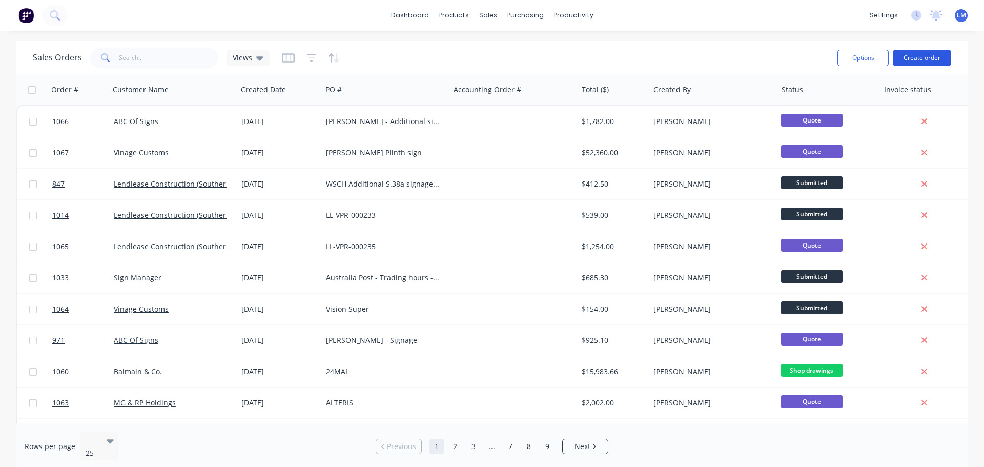
click at [917, 61] on button "Create order" at bounding box center [922, 58] width 58 height 16
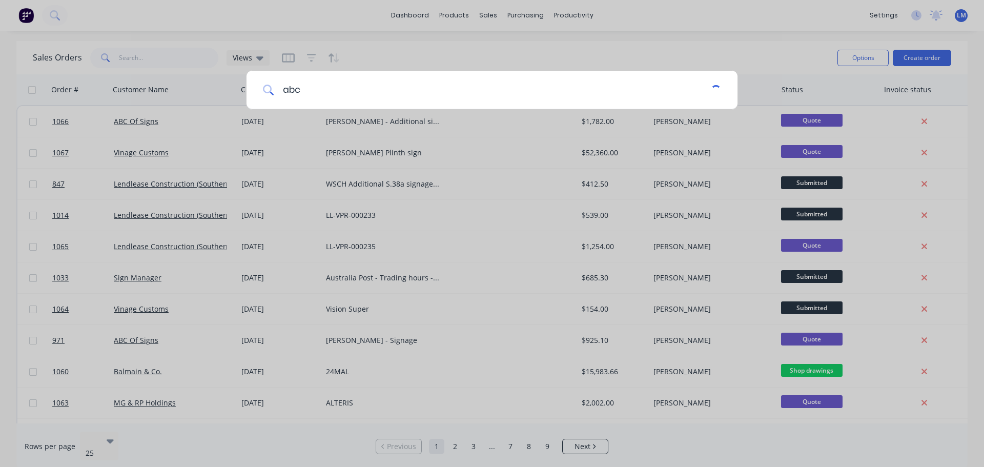
type input "abc"
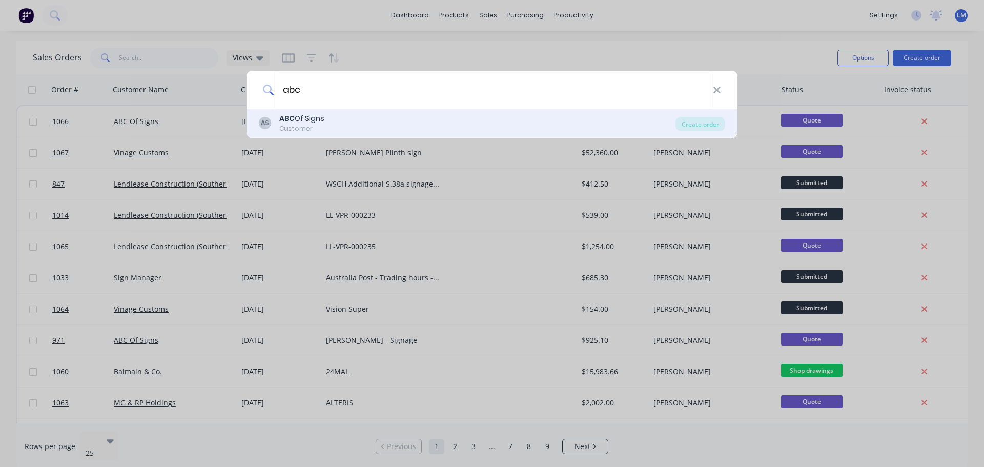
click at [383, 127] on div "AS ABC Of Signs Customer" at bounding box center [467, 123] width 417 height 20
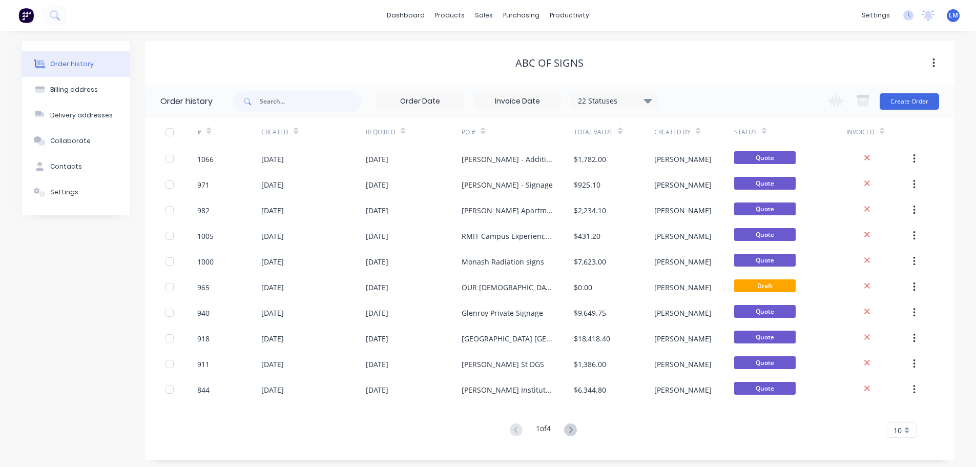
click at [903, 91] on div "Change order status Submitted Waiting on approval Shop drawings Laser cutting R…" at bounding box center [880, 101] width 117 height 33
click at [909, 103] on button "Create Order" at bounding box center [909, 101] width 59 height 16
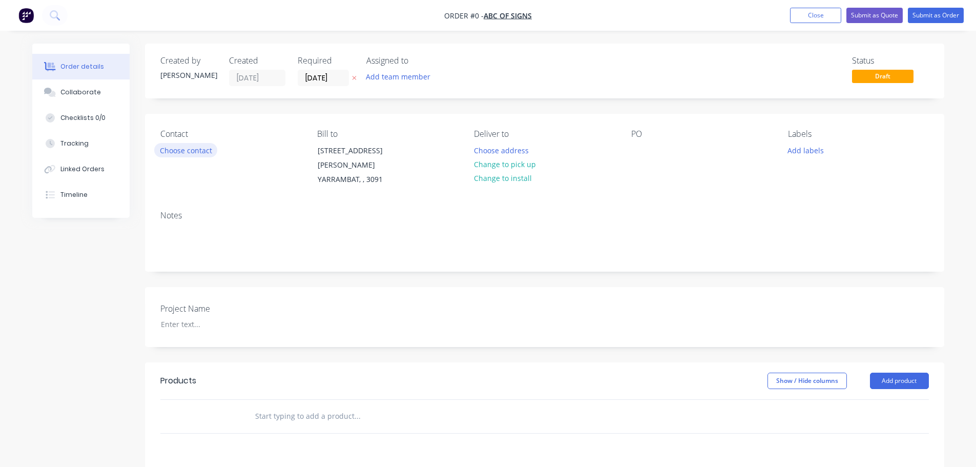
click at [196, 154] on button "Choose contact" at bounding box center [185, 150] width 63 height 14
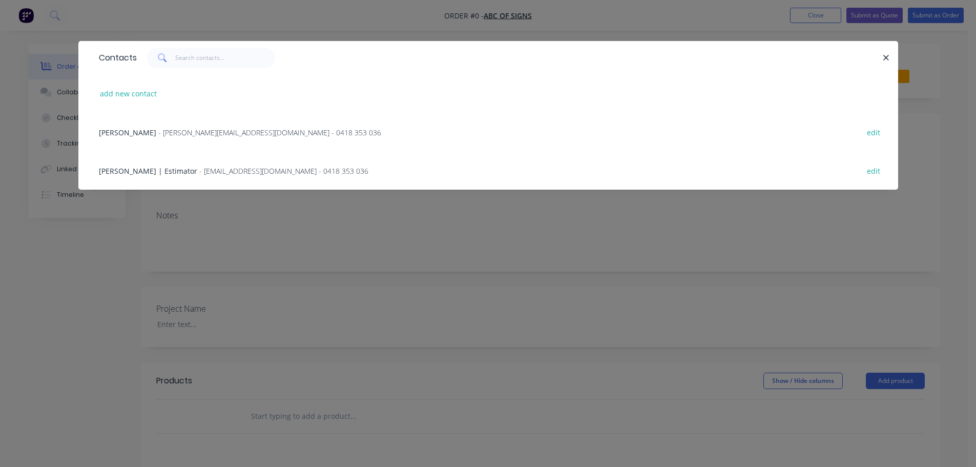
click at [187, 136] on span "- [PERSON_NAME][EMAIL_ADDRESS][DOMAIN_NAME] - 0418 353 036" at bounding box center [269, 133] width 223 height 10
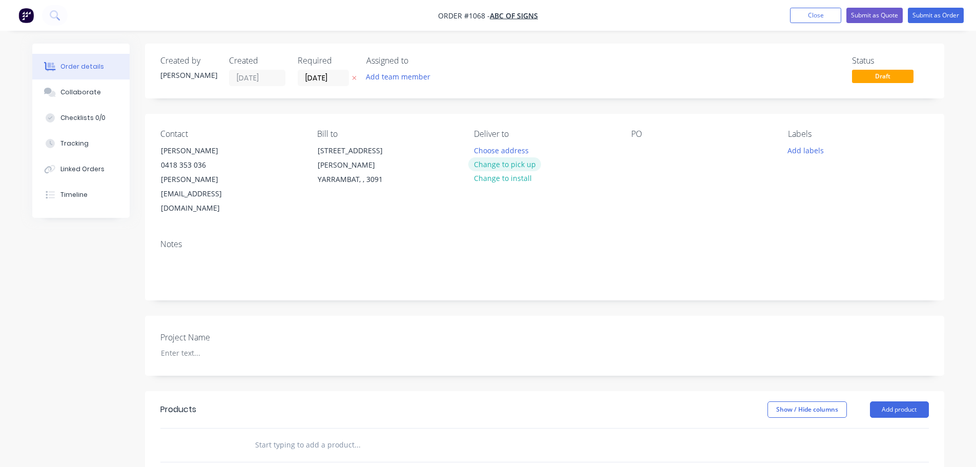
click at [519, 164] on button "Change to pick up" at bounding box center [504, 164] width 73 height 14
click at [206, 345] on div at bounding box center [217, 352] width 128 height 15
paste div
click at [634, 147] on div at bounding box center [639, 150] width 16 height 15
paste div
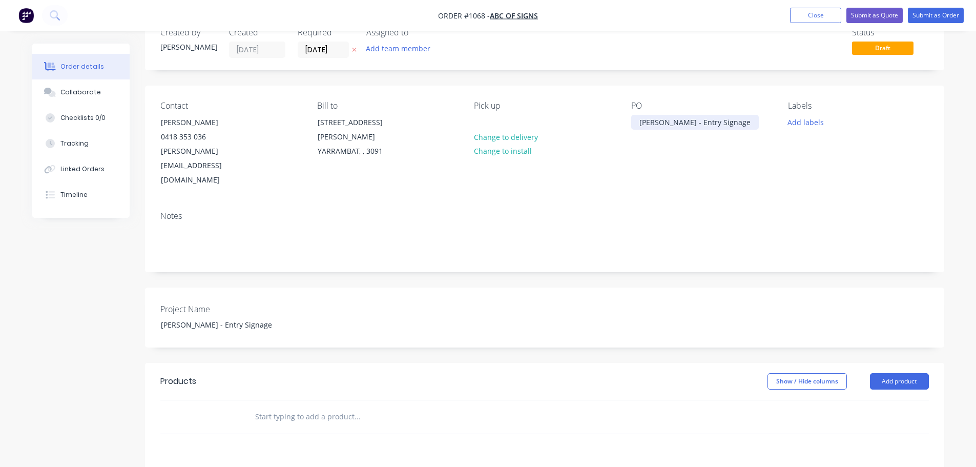
scroll to position [51, 0]
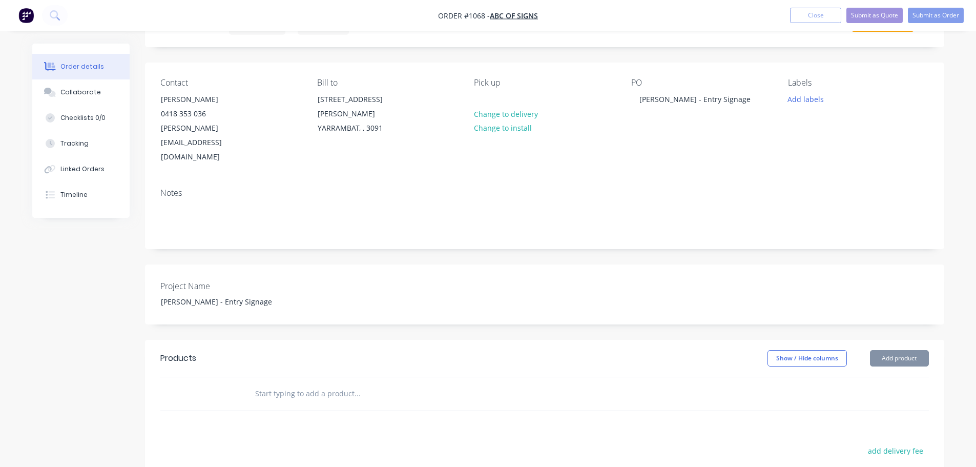
click at [326, 383] on input "text" at bounding box center [357, 393] width 205 height 20
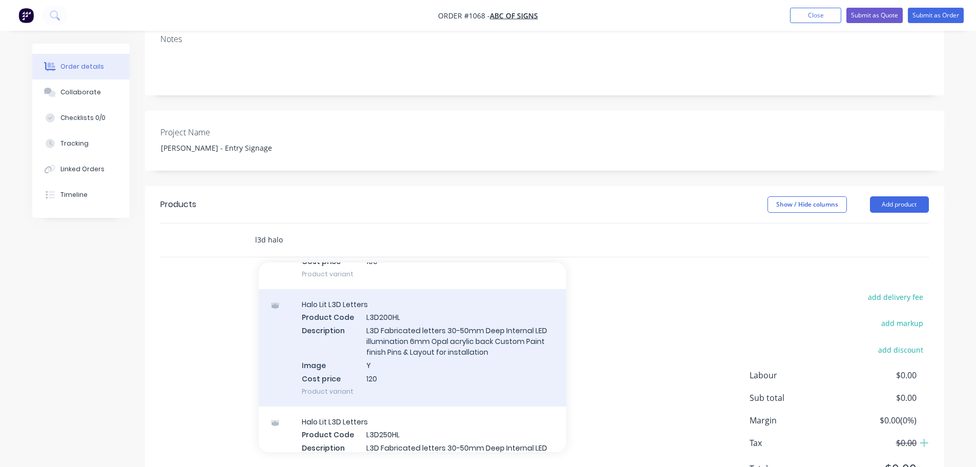
scroll to position [307, 0]
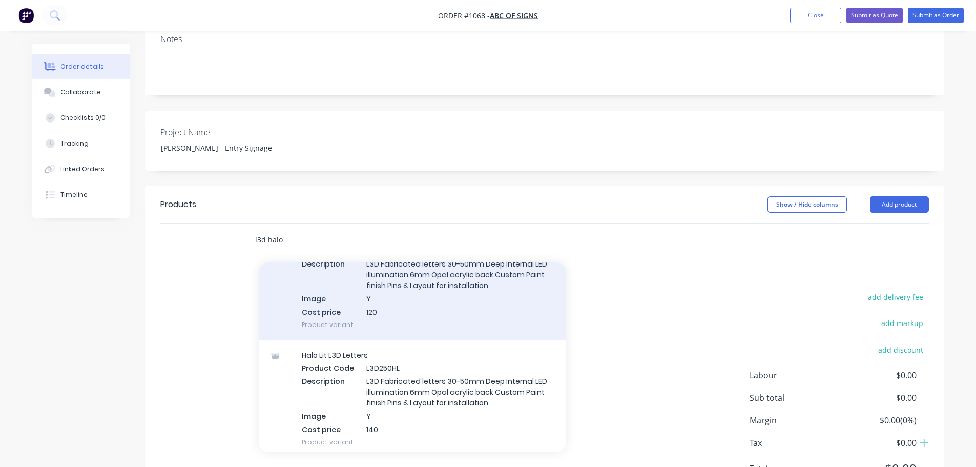
type input "l3d halo"
click at [380, 344] on div "Halo Lit L3D Letters Product Code L3D250HL Description L3D Fabricated letters 3…" at bounding box center [412, 398] width 307 height 117
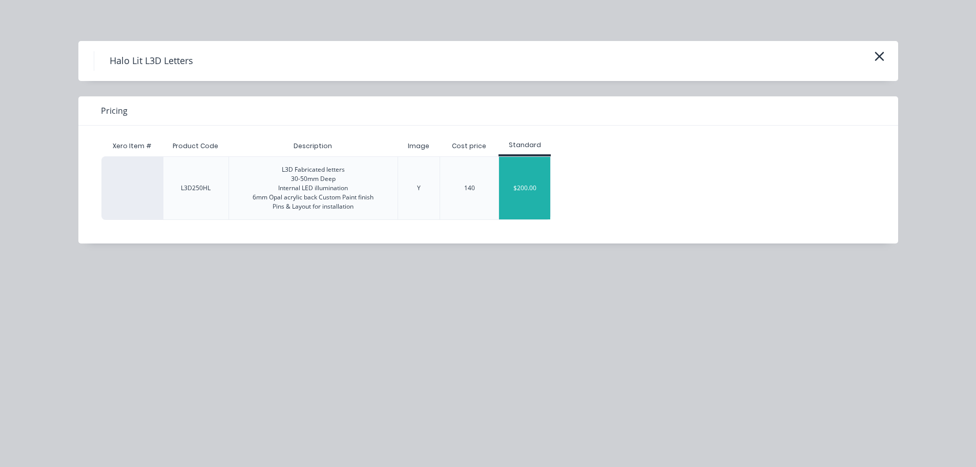
click at [519, 190] on div "$200.00" at bounding box center [524, 188] width 51 height 63
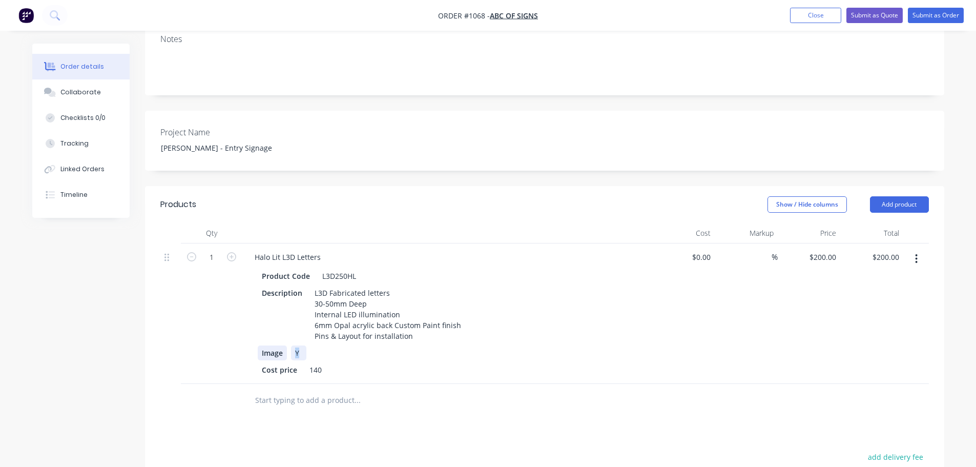
drag, startPoint x: 303, startPoint y: 324, endPoint x: 282, endPoint y: 323, distance: 20.5
click at [282, 345] on div "Image Y" at bounding box center [445, 352] width 375 height 15
drag, startPoint x: 281, startPoint y: 324, endPoint x: 242, endPoint y: 327, distance: 39.1
click at [242, 327] on div "Halo Lit L3D Letters Product Code L3D250HL Description L3D Fabricated letters 3…" at bounding box center [447, 313] width 410 height 140
drag, startPoint x: 294, startPoint y: 344, endPoint x: 260, endPoint y: 342, distance: 33.3
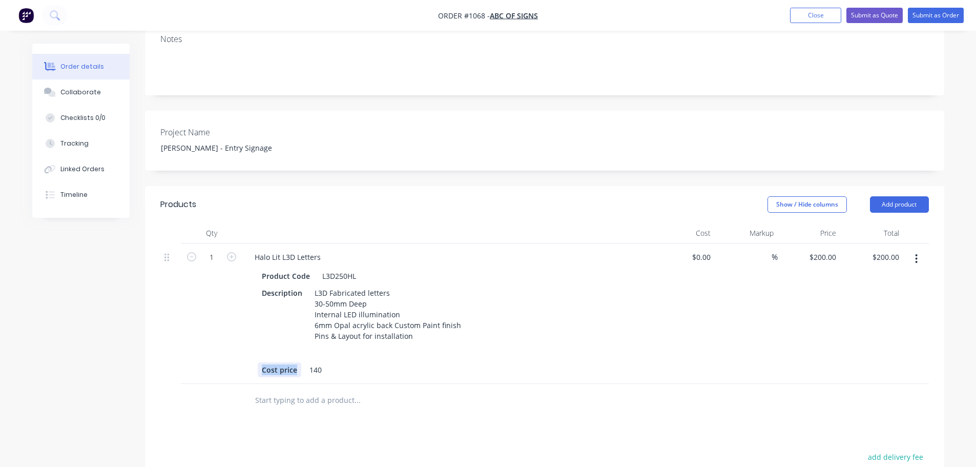
click at [239, 341] on div "1 Halo Lit L3D Letters Product Code L3D250HL Description L3D Fabricated letters…" at bounding box center [544, 313] width 769 height 140
drag, startPoint x: 294, startPoint y: 343, endPoint x: 258, endPoint y: 342, distance: 35.9
click at [260, 362] on div "140" at bounding box center [445, 369] width 375 height 15
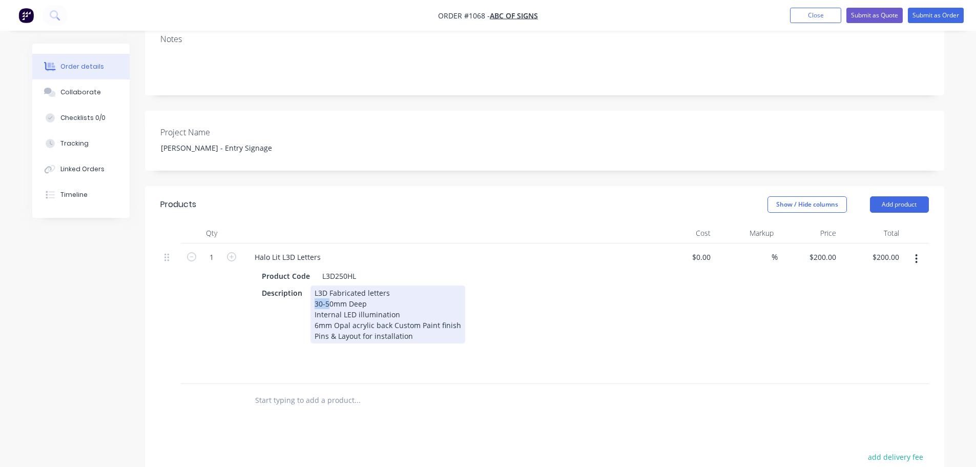
drag, startPoint x: 327, startPoint y: 276, endPoint x: 305, endPoint y: 276, distance: 22.0
click at [305, 285] on div "Description L3D Fabricated letters 30-50mm Deep Internal LED illumination 6mm O…" at bounding box center [445, 314] width 375 height 58
click at [400, 285] on div "L3D Fabricated letters 40mm Deep Internal LED illumination 6mm Opal acrylic bac…" at bounding box center [387, 314] width 155 height 58
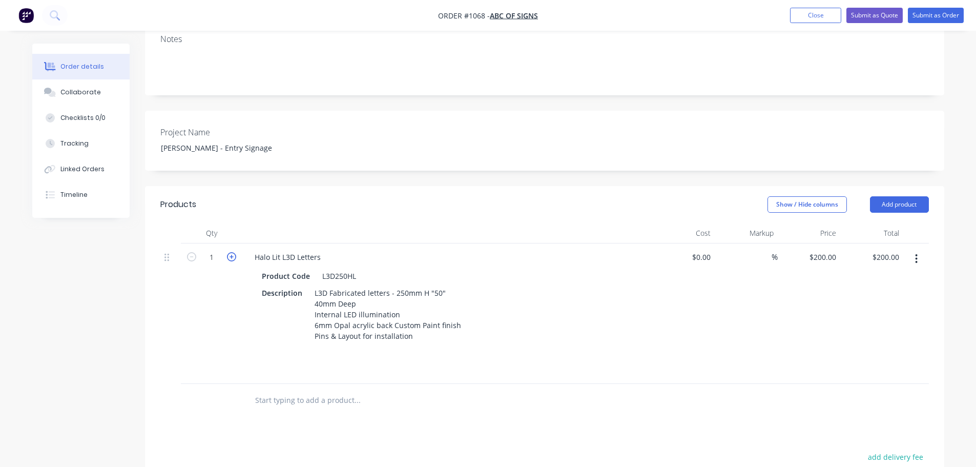
click at [230, 252] on icon "button" at bounding box center [231, 256] width 9 height 9
type input "2"
type input "$400.00"
click at [695, 326] on div "$0.00 $0.00" at bounding box center [683, 313] width 63 height 140
click at [338, 390] on input "text" at bounding box center [357, 400] width 205 height 20
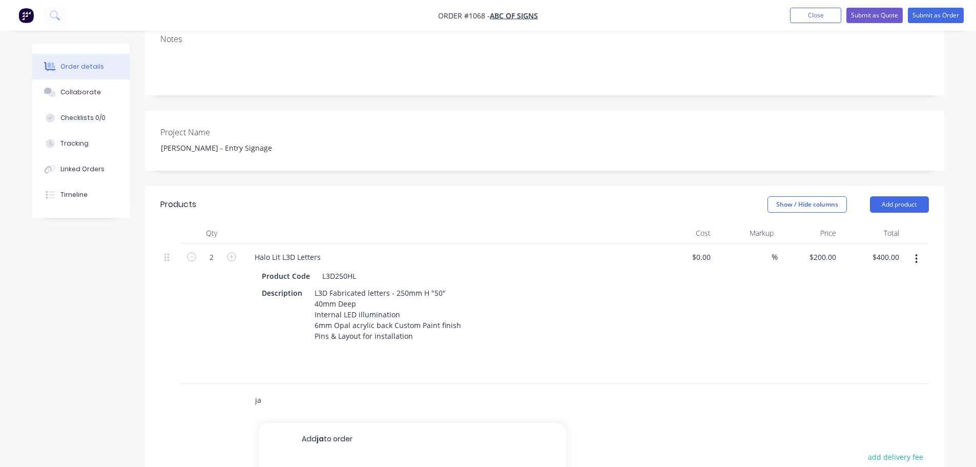
type input "j"
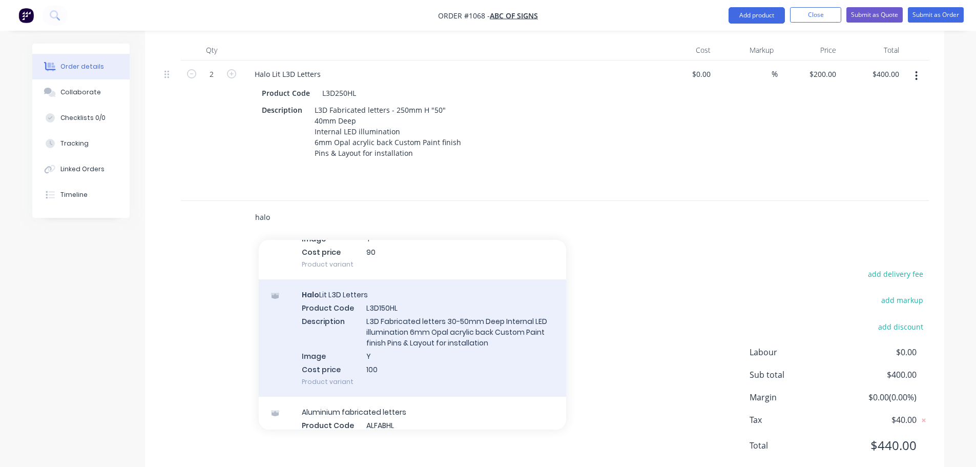
scroll to position [154, 0]
type input "halo"
click at [420, 310] on div "Halo Lit L3D Letters Product Code L3D150HL Description L3D Fabricated letters 3…" at bounding box center [412, 337] width 307 height 117
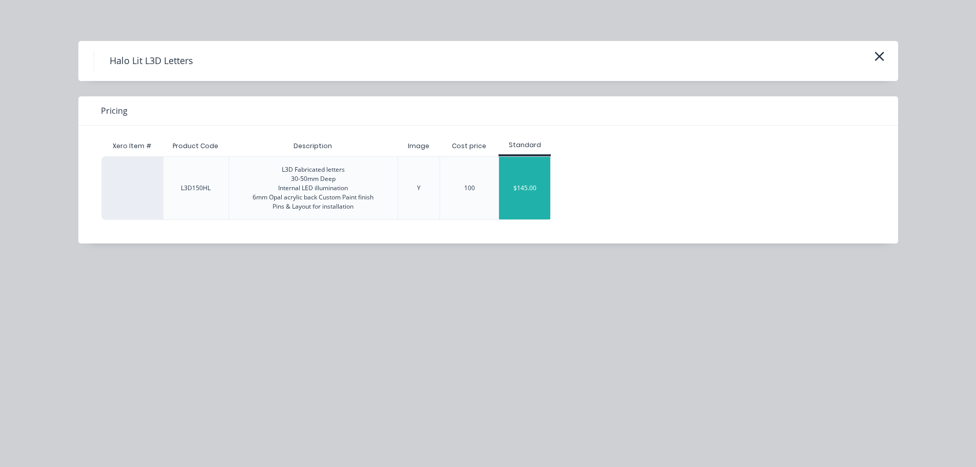
click at [528, 192] on div "$145.00" at bounding box center [524, 188] width 51 height 63
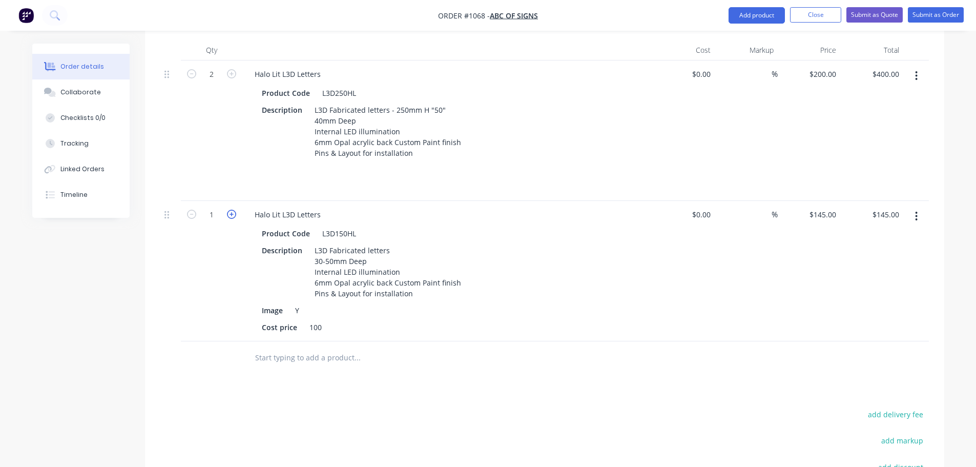
click at [231, 210] on icon "button" at bounding box center [231, 214] width 9 height 9
type input "2"
type input "$290.00"
click at [231, 210] on icon "button" at bounding box center [231, 214] width 9 height 9
type input "3"
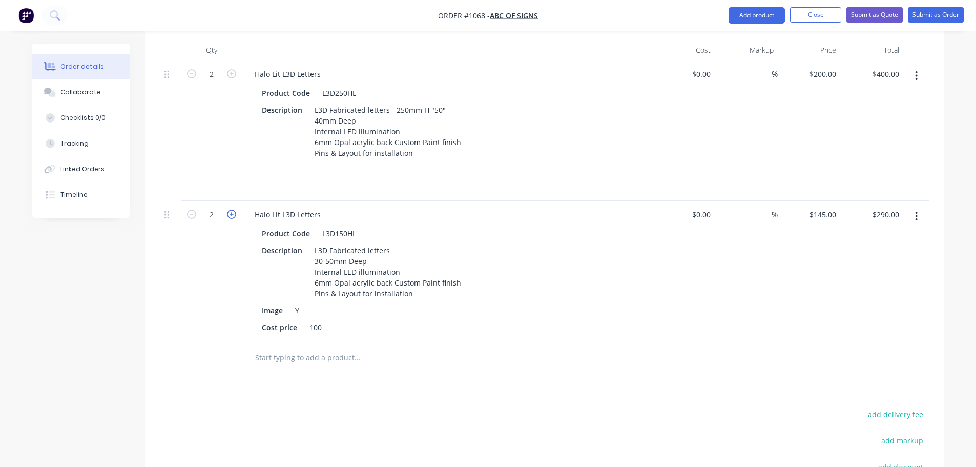
type input "$435.00"
click at [231, 210] on icon "button" at bounding box center [231, 214] width 9 height 9
type input "4"
type input "$580.00"
click at [231, 210] on icon "button" at bounding box center [231, 214] width 9 height 9
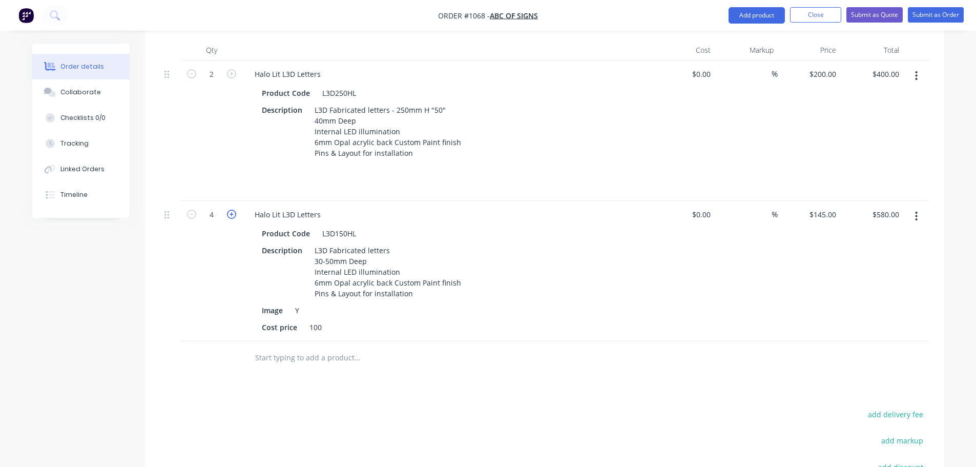
type input "5"
type input "$725.00"
click at [234, 210] on icon "button" at bounding box center [231, 214] width 9 height 9
type input "6"
type input "$870.00"
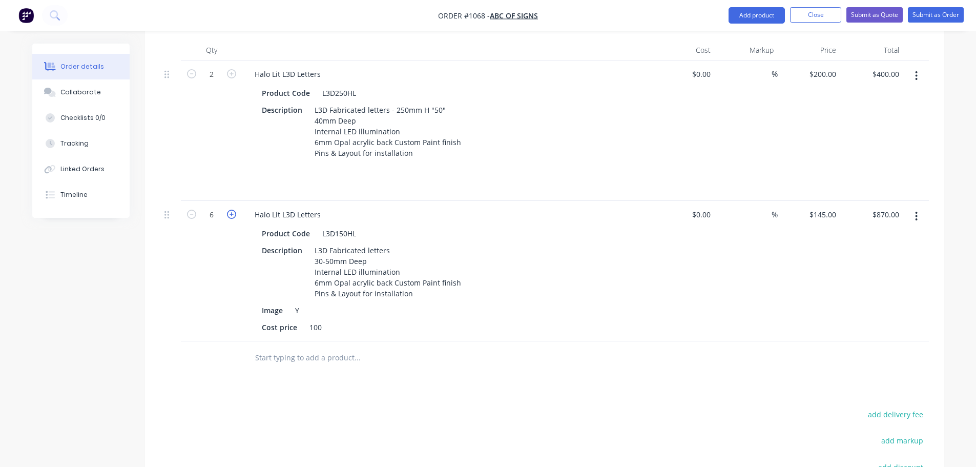
click at [234, 210] on icon "button" at bounding box center [231, 214] width 9 height 9
type input "7"
type input "$1,015.00"
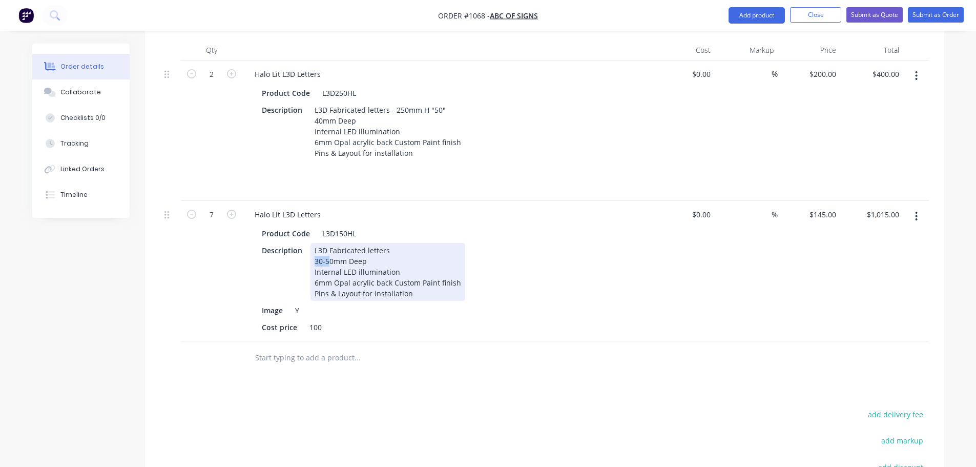
drag, startPoint x: 326, startPoint y: 231, endPoint x: 303, endPoint y: 236, distance: 23.7
click at [303, 243] on div "Description L3D Fabricated letters 30-50mm Deep Internal LED illumination 6mm O…" at bounding box center [445, 272] width 375 height 58
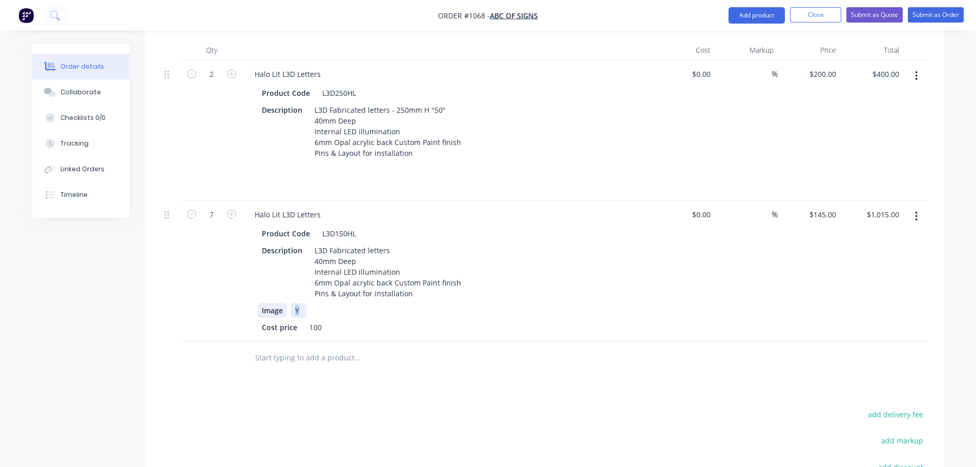
drag, startPoint x: 304, startPoint y: 282, endPoint x: 285, endPoint y: 280, distance: 19.6
click at [288, 303] on div "Image Y" at bounding box center [445, 310] width 375 height 15
drag, startPoint x: 283, startPoint y: 281, endPoint x: 239, endPoint y: 284, distance: 43.7
click at [241, 284] on div "7 Halo Lit L3D Letters Product Code L3D150HL Description L3D Fabricated letters…" at bounding box center [544, 271] width 769 height 140
drag, startPoint x: 266, startPoint y: 299, endPoint x: 223, endPoint y: 300, distance: 43.0
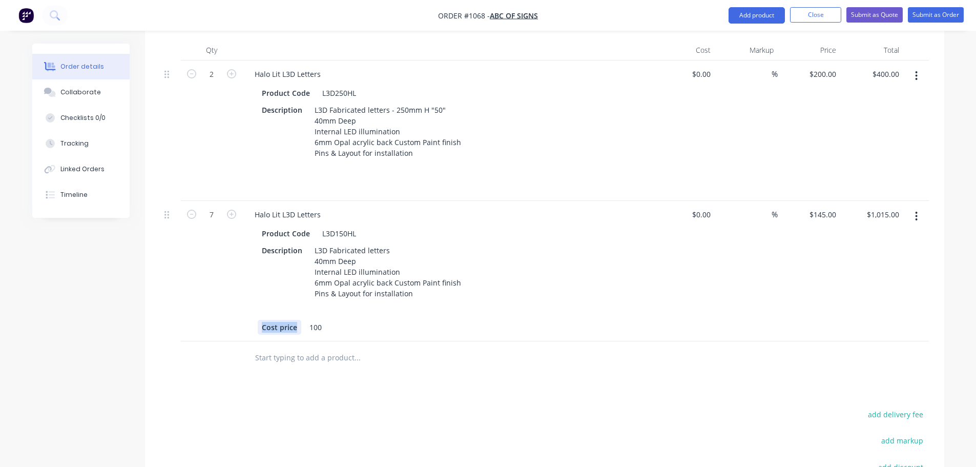
click at [223, 300] on div "7 Halo Lit L3D Letters Product Code L3D150HL Description L3D Fabricated letters…" at bounding box center [544, 271] width 769 height 140
drag, startPoint x: 293, startPoint y: 302, endPoint x: 266, endPoint y: 300, distance: 27.2
click at [266, 320] on div "100" at bounding box center [445, 327] width 375 height 15
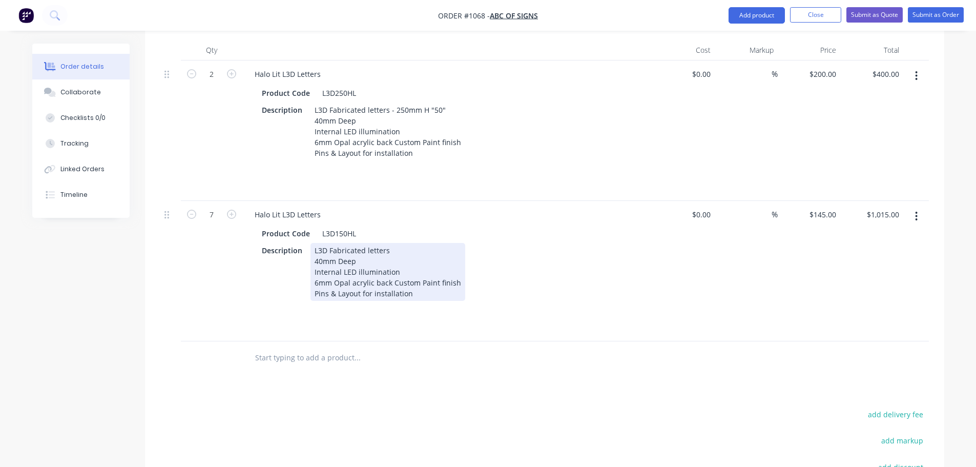
click at [402, 243] on div "L3D Fabricated letters 40mm Deep Internal LED illumination 6mm Opal acrylic bac…" at bounding box center [387, 272] width 155 height 58
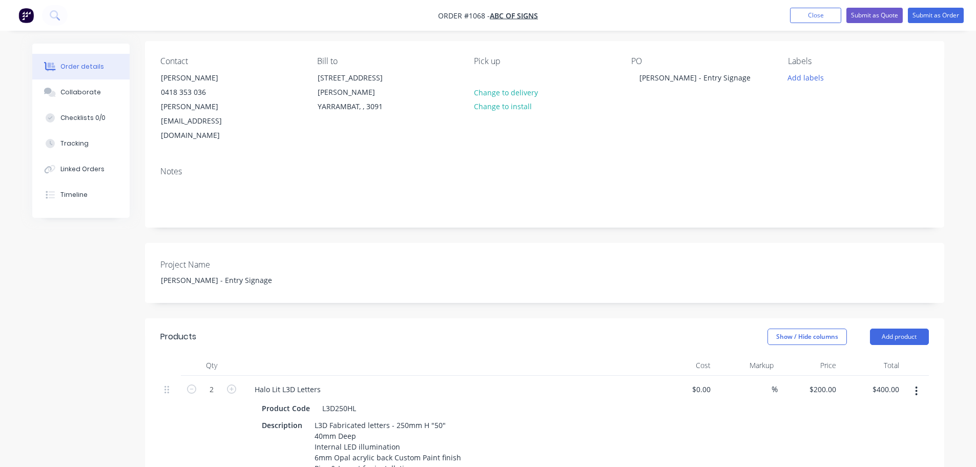
scroll to position [0, 0]
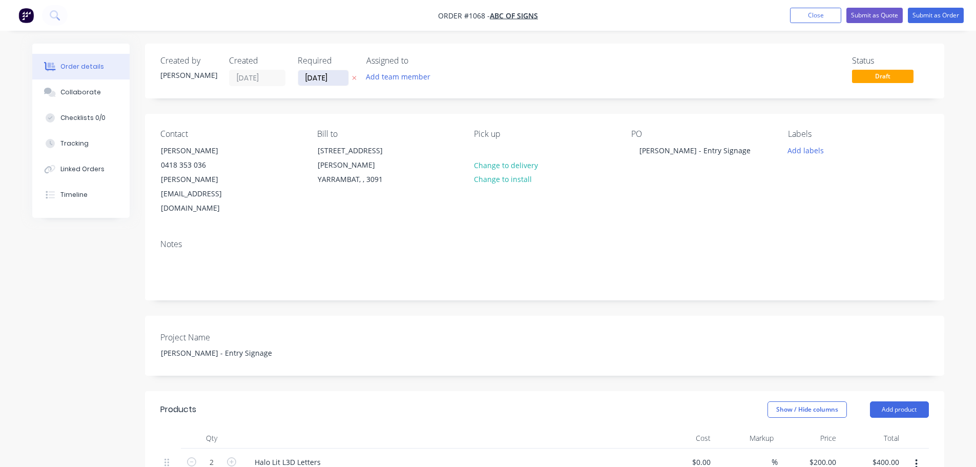
click at [339, 79] on input "[DATE]" at bounding box center [323, 77] width 50 height 15
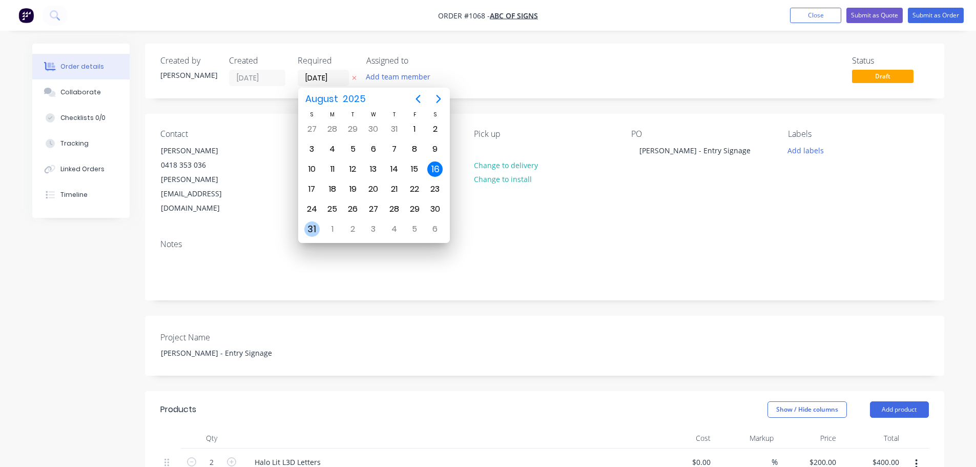
click at [306, 230] on div "31" at bounding box center [311, 228] width 15 height 15
type input "[DATE]"
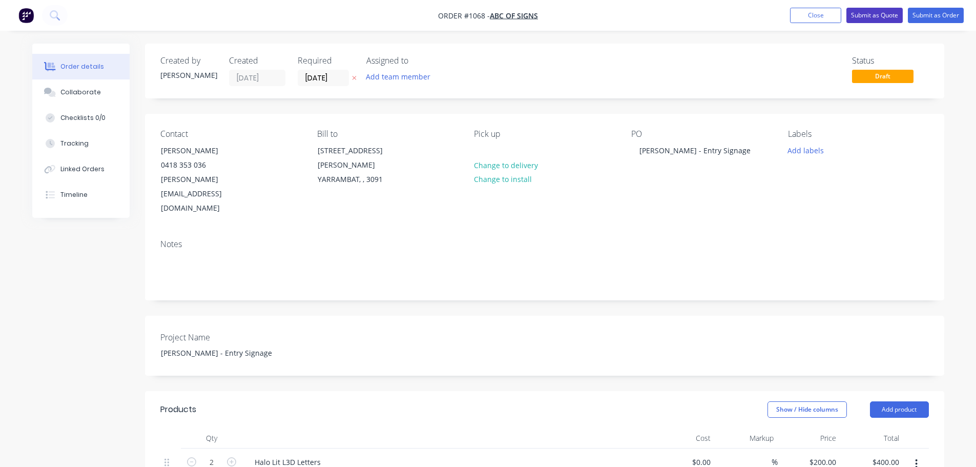
click at [872, 15] on button "Submit as Quote" at bounding box center [874, 15] width 56 height 15
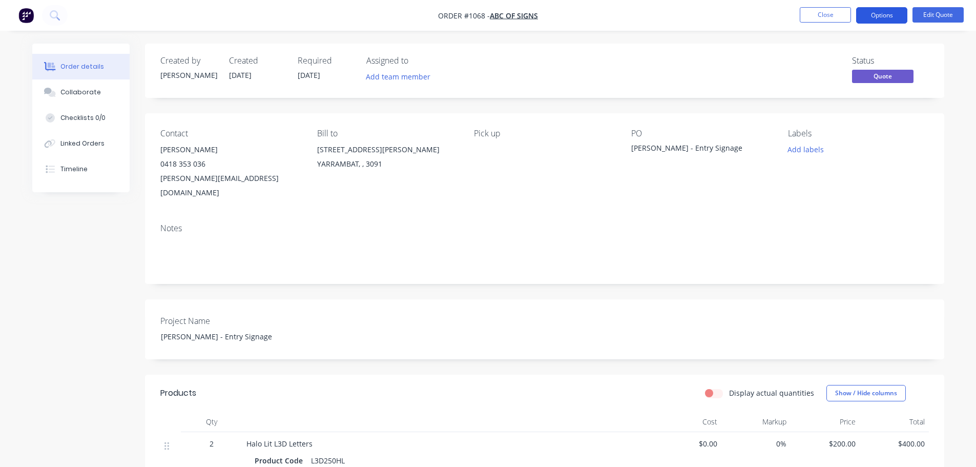
click at [879, 14] on button "Options" at bounding box center [881, 15] width 51 height 16
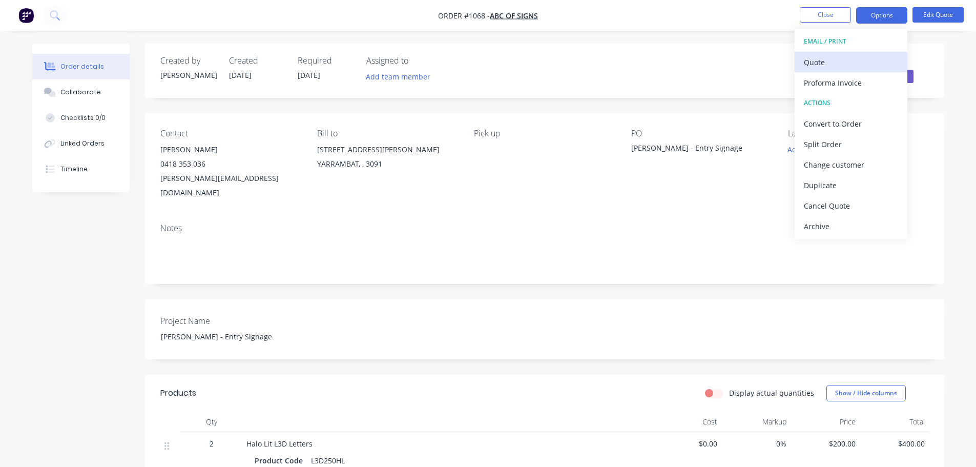
click at [862, 67] on div "Quote" at bounding box center [851, 62] width 94 height 15
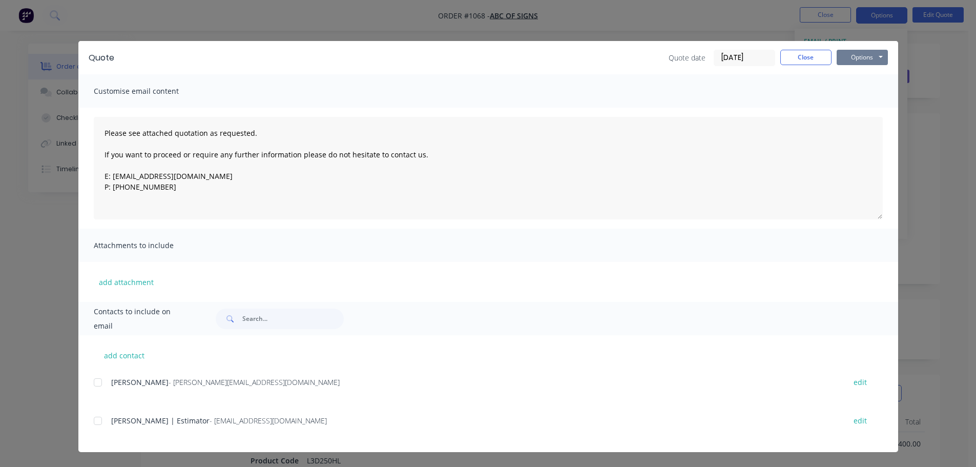
click at [864, 58] on button "Options" at bounding box center [862, 57] width 51 height 15
click at [865, 92] on button "Print" at bounding box center [870, 92] width 66 height 17
click at [806, 46] on div "Quote Quote date [DATE] Close Options Preview Print Email" at bounding box center [488, 57] width 820 height 33
click at [810, 61] on button "Close" at bounding box center [805, 57] width 51 height 15
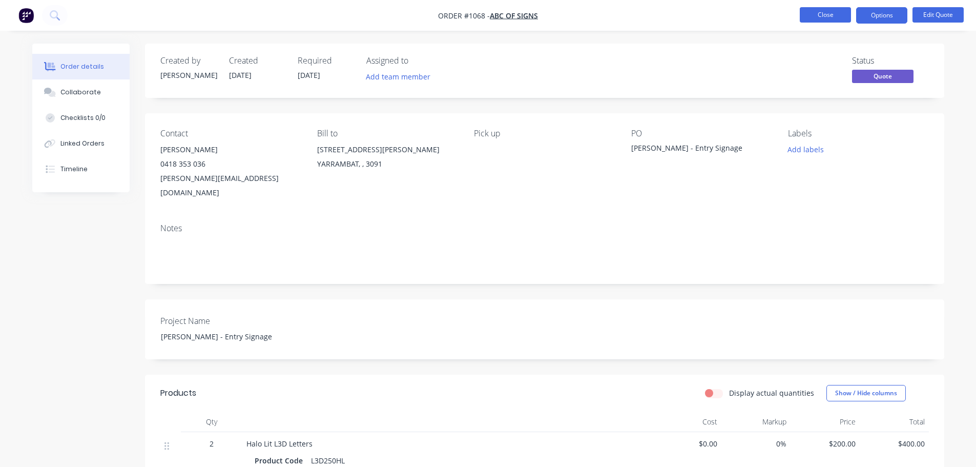
click at [822, 17] on button "Close" at bounding box center [825, 14] width 51 height 15
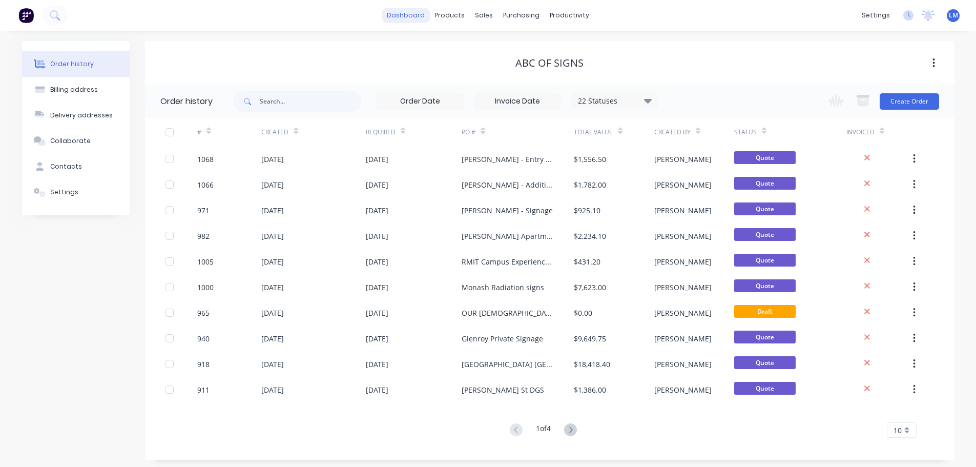
click at [401, 17] on link "dashboard" at bounding box center [406, 15] width 48 height 15
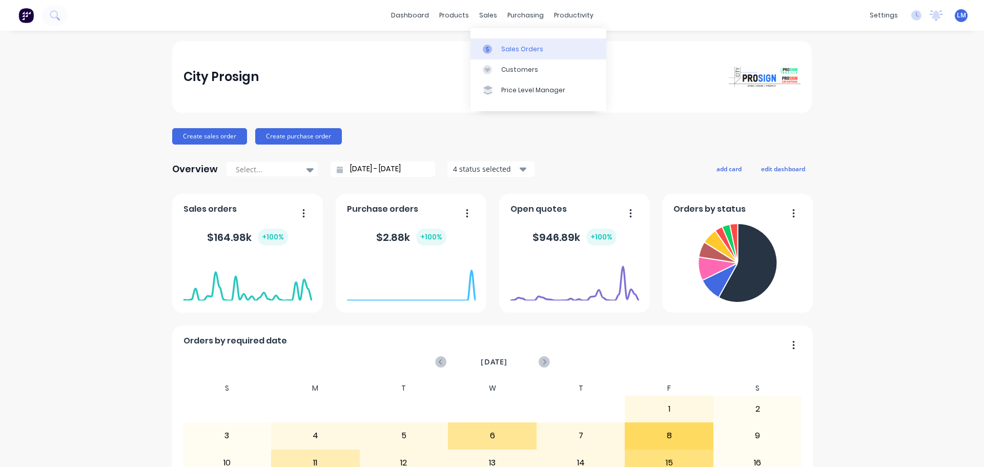
click at [510, 53] on div "Sales Orders" at bounding box center [522, 49] width 42 height 9
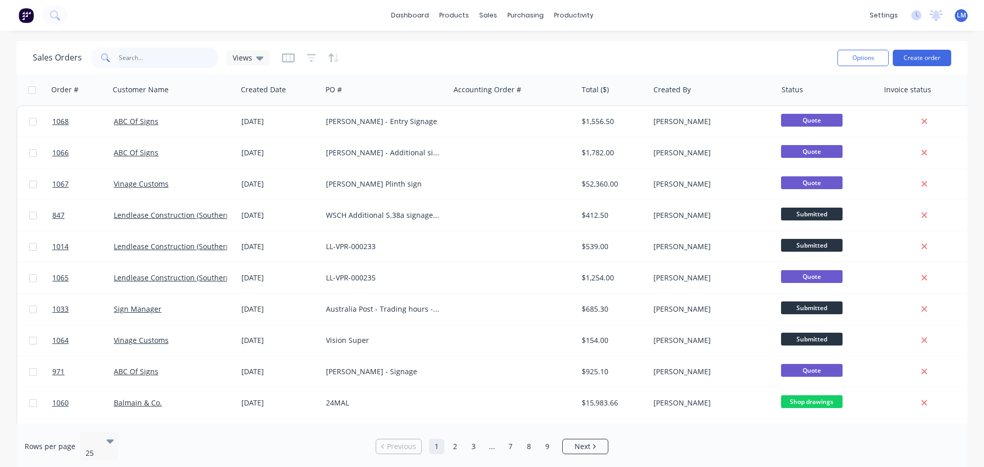
click at [149, 51] on input "text" at bounding box center [169, 58] width 100 height 20
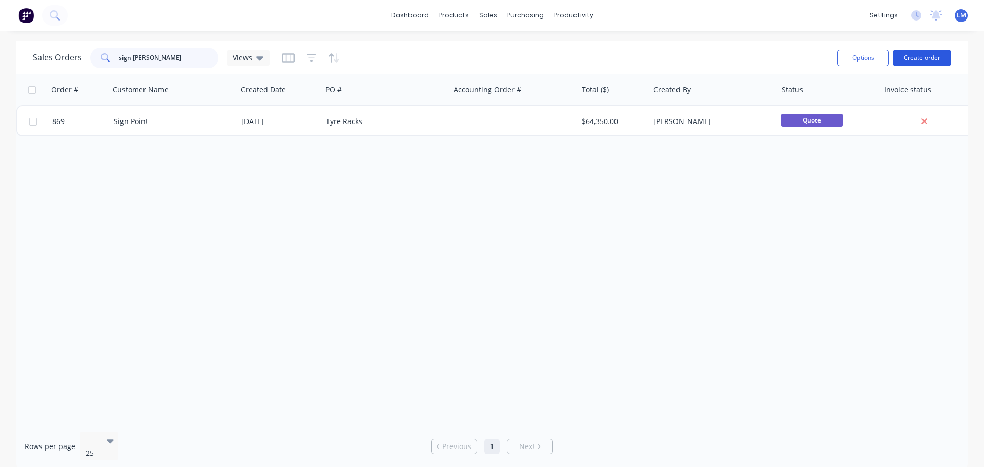
type input "sign [PERSON_NAME]"
click at [900, 59] on button "Create order" at bounding box center [922, 58] width 58 height 16
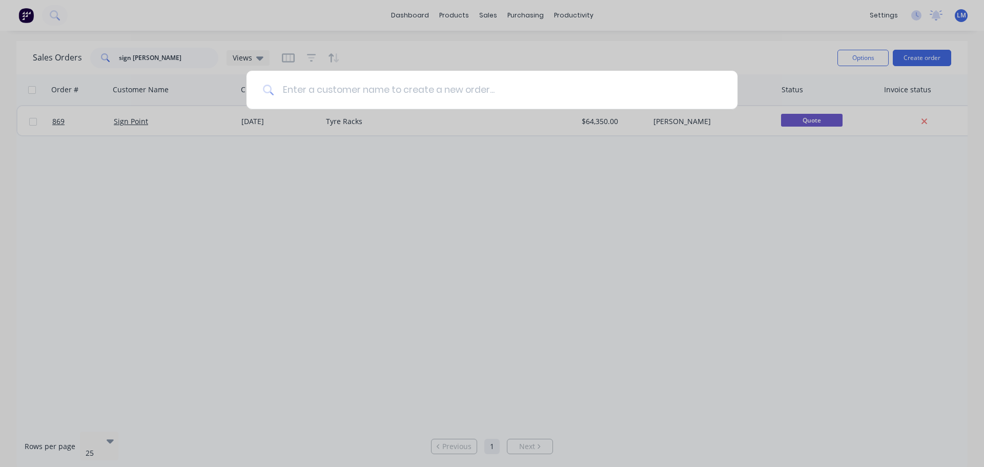
click at [365, 85] on input at bounding box center [497, 90] width 447 height 38
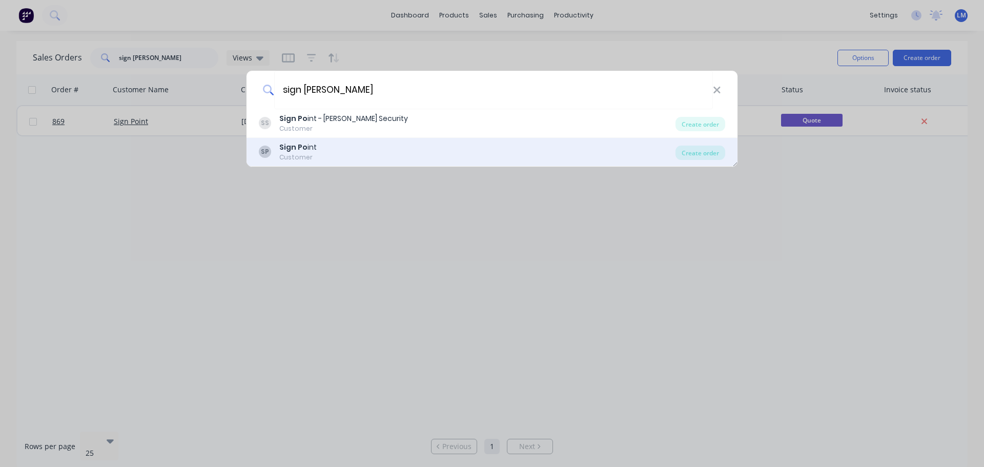
type input "sign [PERSON_NAME]"
click at [336, 148] on div "SP Sign Po int Customer" at bounding box center [467, 152] width 417 height 20
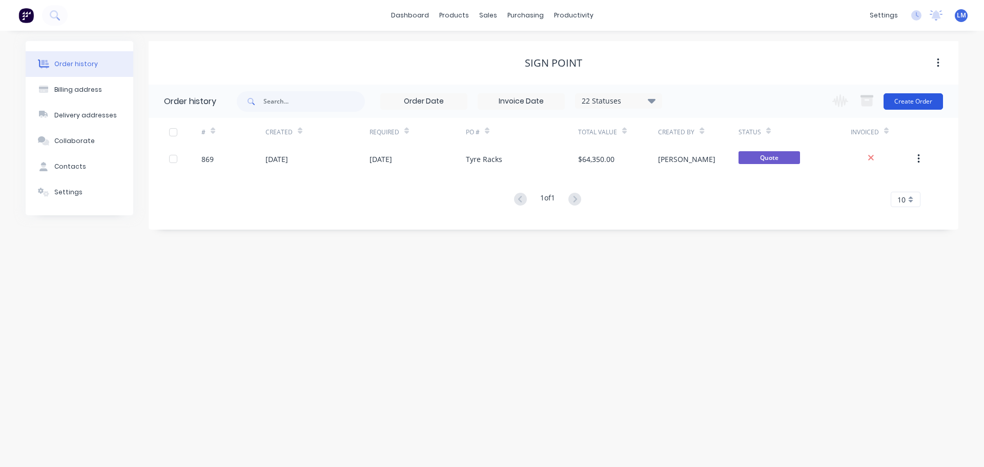
click at [918, 103] on button "Create Order" at bounding box center [912, 101] width 59 height 16
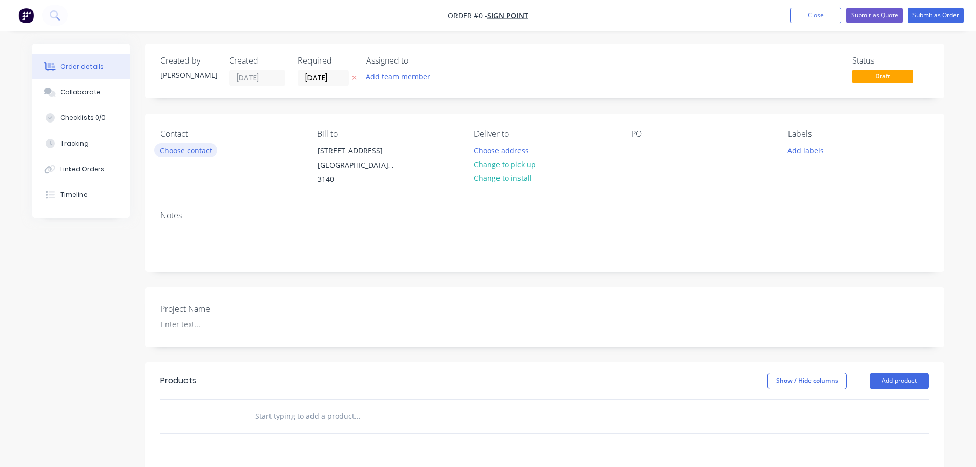
click at [179, 154] on button "Choose contact" at bounding box center [185, 150] width 63 height 14
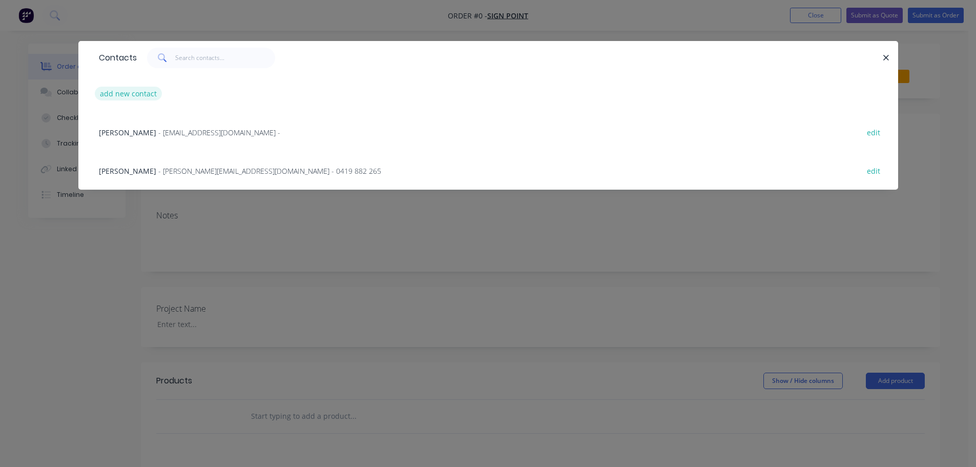
click at [144, 96] on button "add new contact" at bounding box center [129, 94] width 68 height 14
select select "AU"
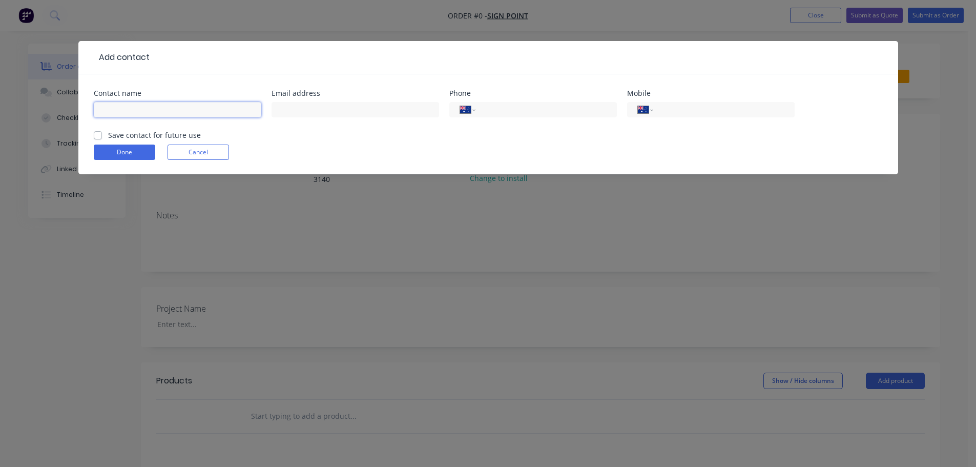
click at [181, 113] on input "text" at bounding box center [178, 109] width 168 height 15
paste input "[PERSON_NAME] Graphic Designer"
type input "[PERSON_NAME] Graphic Designer"
click at [302, 104] on input "text" at bounding box center [356, 109] width 168 height 15
paste input "[PERSON_NAME][EMAIL_ADDRESS][DOMAIN_NAME]"
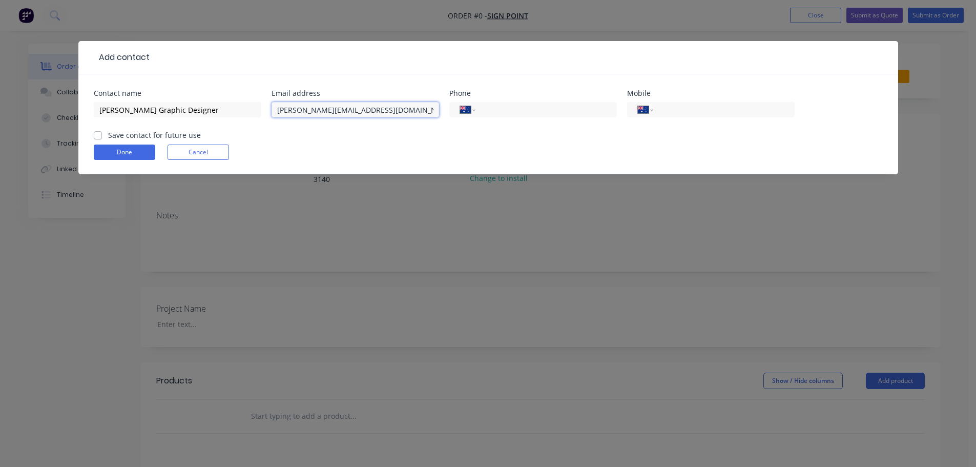
type input "[PERSON_NAME][EMAIL_ADDRESS][DOMAIN_NAME]"
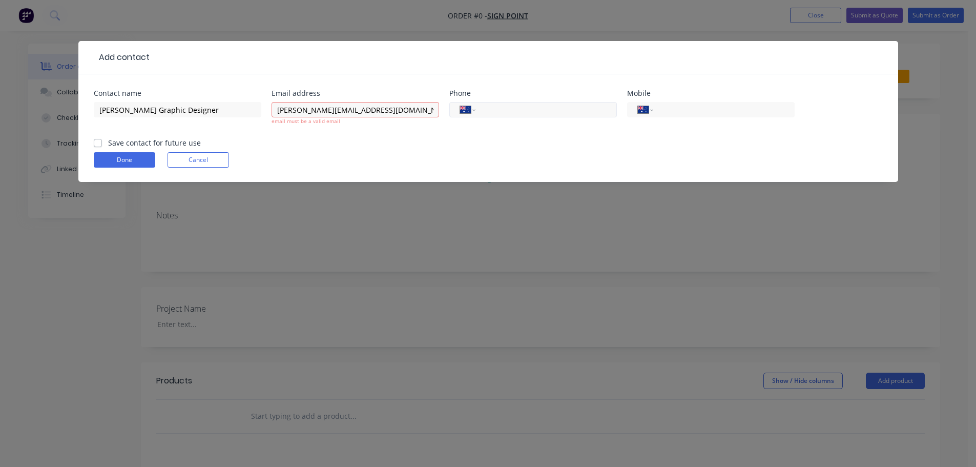
click at [545, 107] on input "tel" at bounding box center [544, 110] width 123 height 12
paste input "[PHONE_NUMBER]"
type input "[PHONE_NUMBER]"
click at [273, 111] on input "[PERSON_NAME][EMAIL_ADDRESS][DOMAIN_NAME]" at bounding box center [356, 109] width 168 height 15
click at [405, 113] on input "[PERSON_NAME][EMAIL_ADDRESS][DOMAIN_NAME]" at bounding box center [356, 109] width 168 height 15
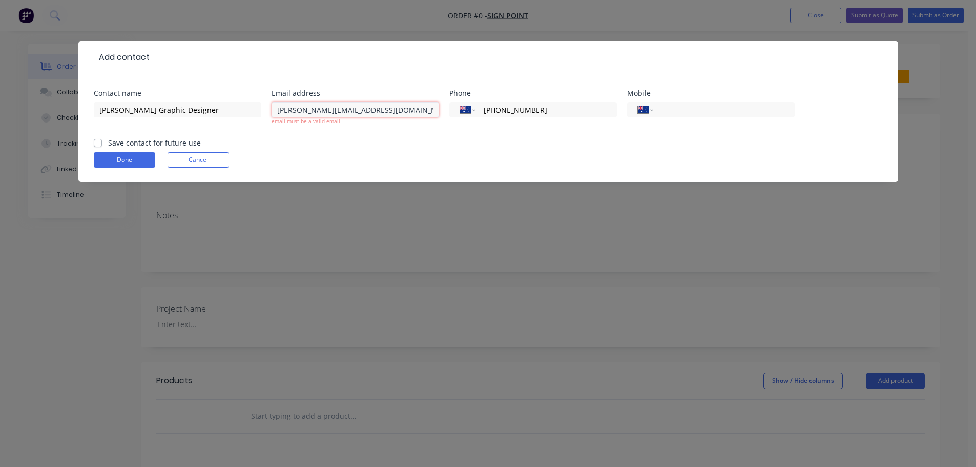
type input "[PERSON_NAME][EMAIL_ADDRESS][DOMAIN_NAME]"
click at [100, 144] on form "Contact name [PERSON_NAME] Graphic Designer Email address [PERSON_NAME][EMAIL_A…" at bounding box center [488, 136] width 789 height 92
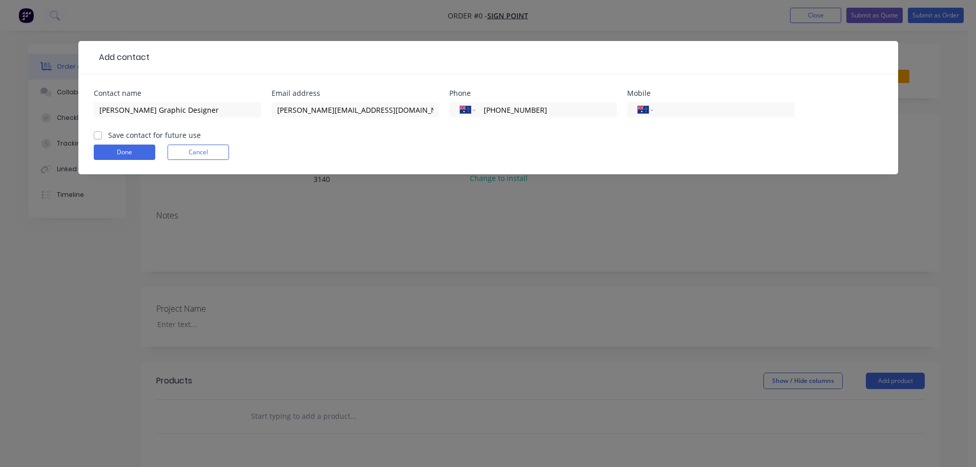
click at [108, 137] on label "Save contact for future use" at bounding box center [154, 135] width 93 height 11
click at [96, 137] on input "Save contact for future use" at bounding box center [98, 135] width 8 height 10
checkbox input "true"
click at [108, 148] on button "Done" at bounding box center [124, 151] width 61 height 15
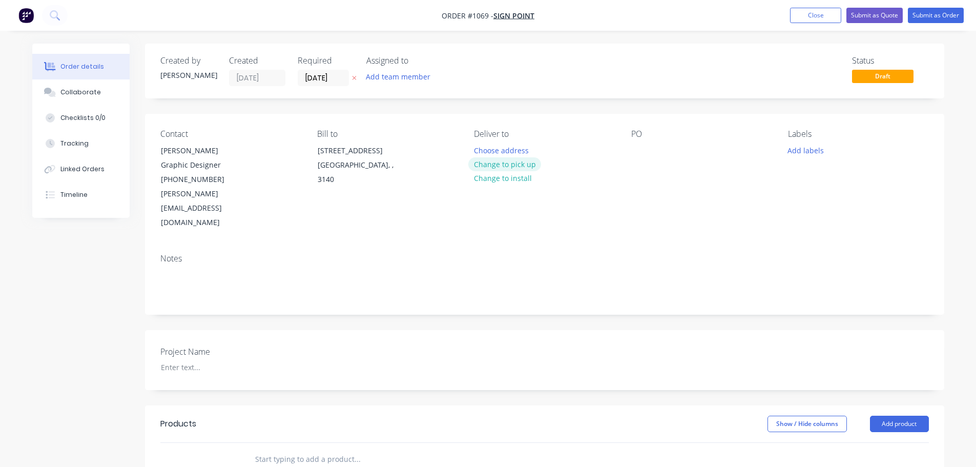
click at [525, 166] on button "Change to pick up" at bounding box center [504, 164] width 73 height 14
click at [644, 153] on div at bounding box center [639, 150] width 16 height 15
drag, startPoint x: 707, startPoint y: 152, endPoint x: 634, endPoint y: 153, distance: 73.3
click at [634, 153] on div "Impressive Homes" at bounding box center [670, 150] width 79 height 15
copy div "Impressive Homes"
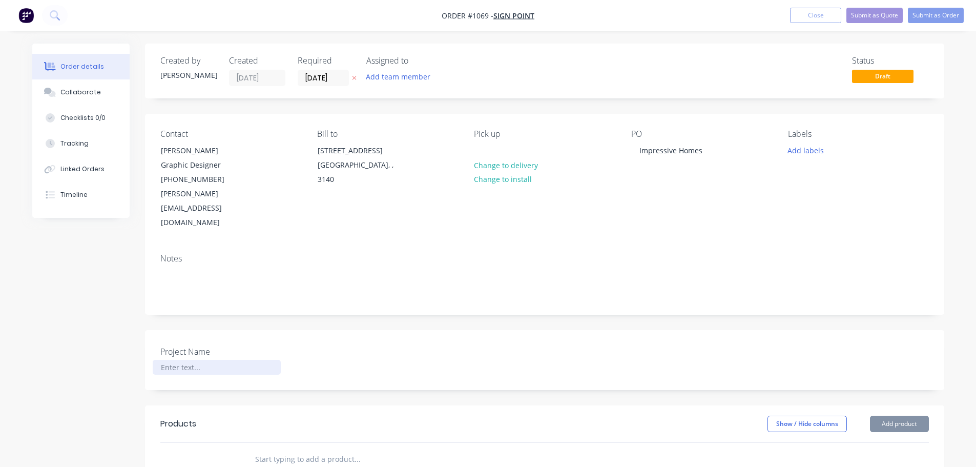
click at [191, 360] on div at bounding box center [217, 367] width 128 height 15
paste div
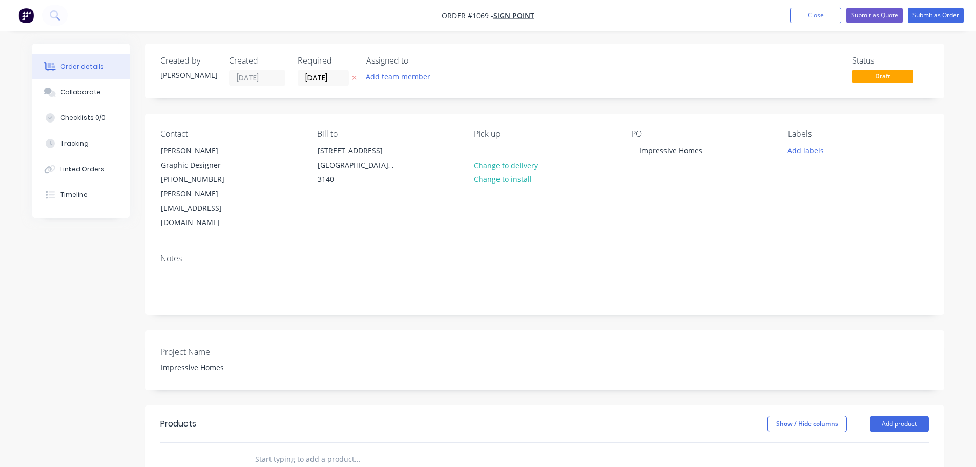
click at [291, 449] on input "text" at bounding box center [357, 459] width 205 height 20
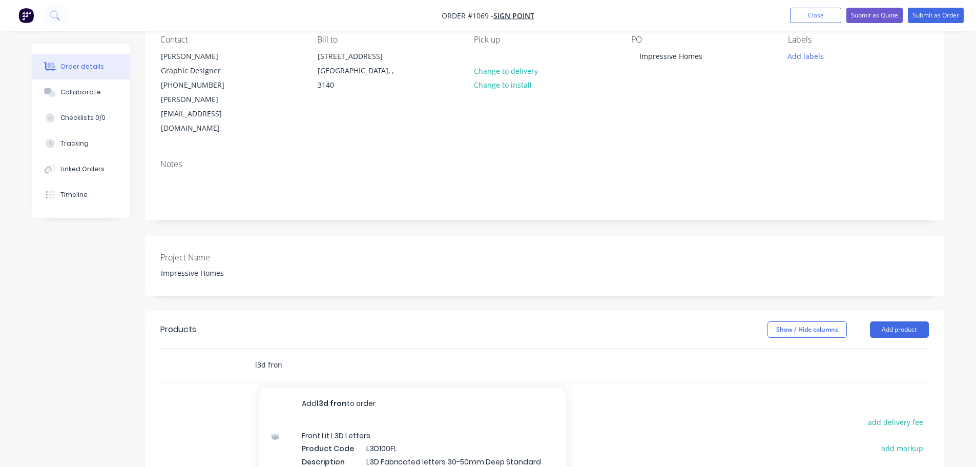
scroll to position [242, 0]
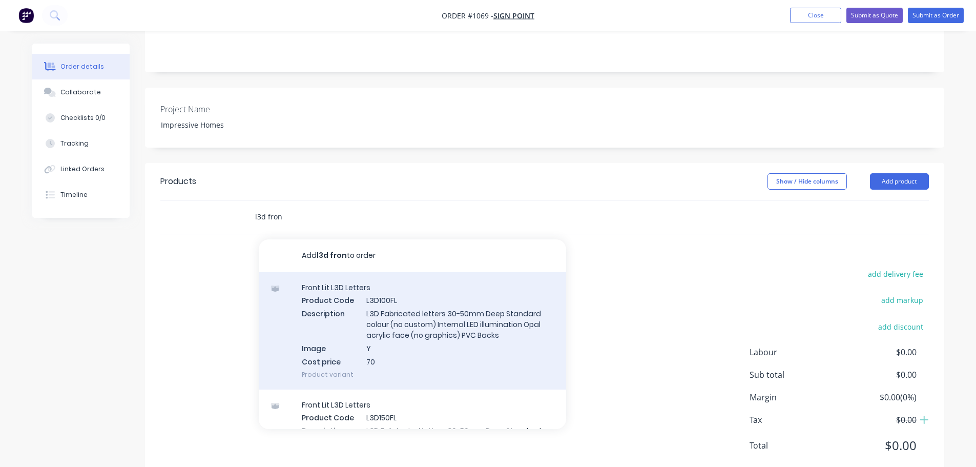
type input "l3d fron"
click at [406, 284] on div "Front Lit L3D Letters Product Code L3D100FL Description L3D Fabricated letters …" at bounding box center [412, 330] width 307 height 117
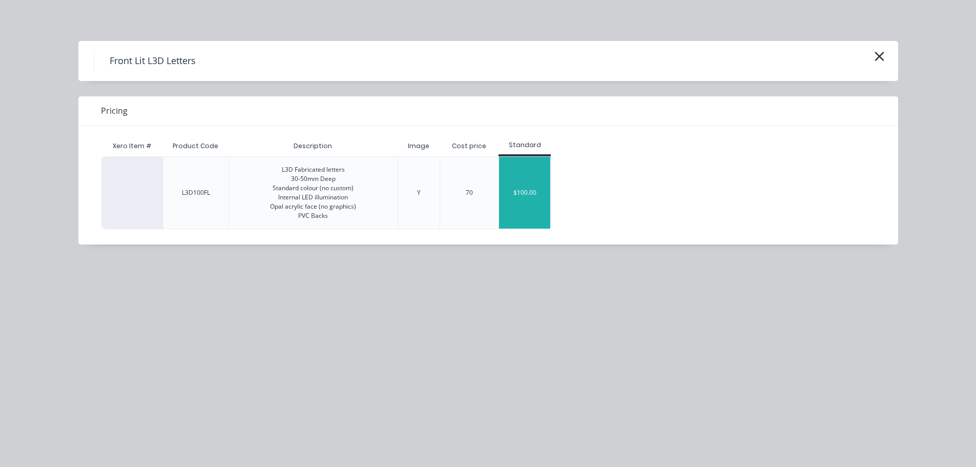
click at [513, 182] on div "$100.00" at bounding box center [524, 193] width 51 height 72
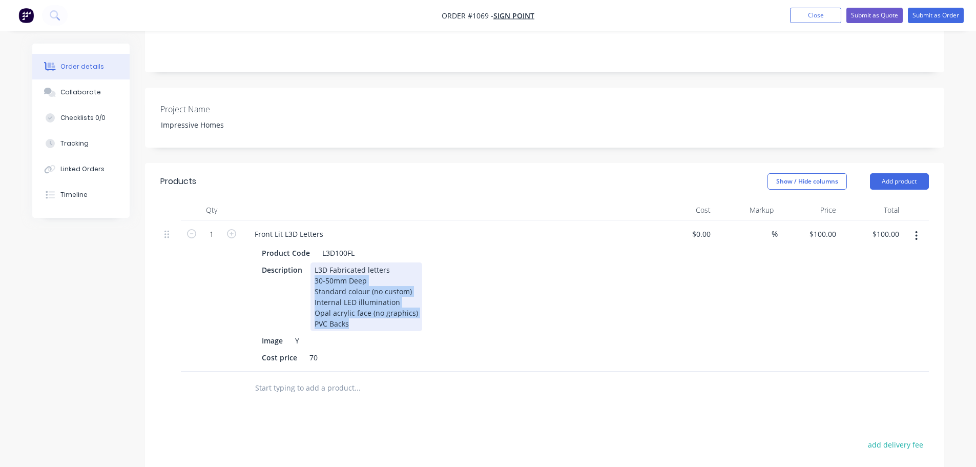
drag, startPoint x: 311, startPoint y: 254, endPoint x: 351, endPoint y: 303, distance: 64.1
click at [352, 303] on div "Product Code L3D100FL Description L3D Fabricated letters 30-50mm Deep Standard …" at bounding box center [447, 303] width 402 height 121
paste div
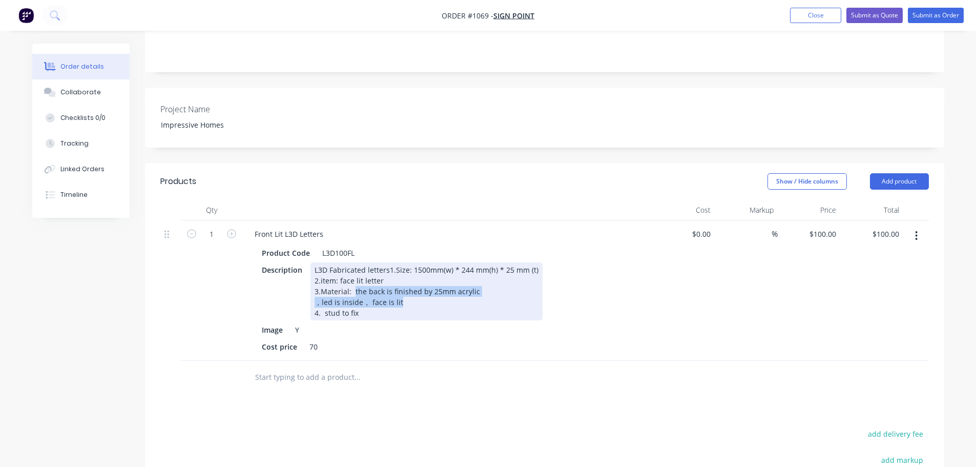
drag, startPoint x: 355, startPoint y: 274, endPoint x: 414, endPoint y: 276, distance: 59.0
click at [413, 286] on div "3.Material: the back is finished by 25mm acrylic" at bounding box center [427, 291] width 224 height 11
click at [412, 286] on div "3.Material: 25mm acrylic" at bounding box center [427, 291] width 224 height 11
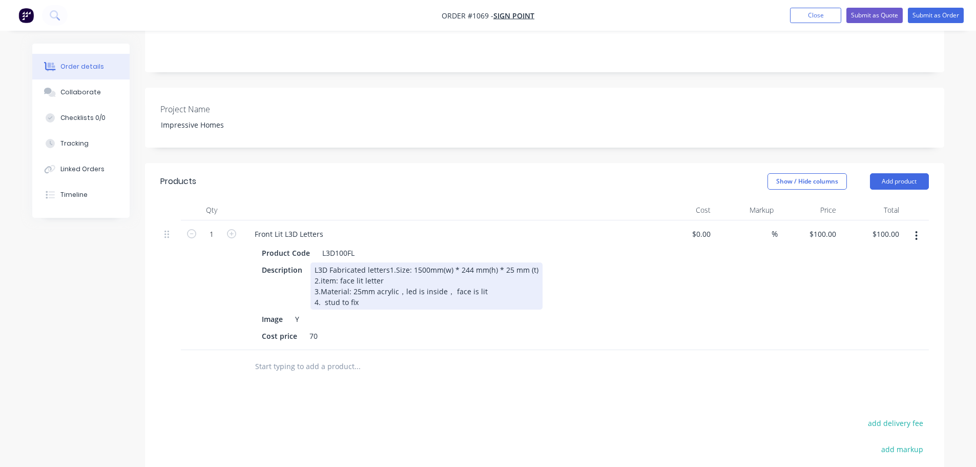
drag, startPoint x: 370, startPoint y: 287, endPoint x: 301, endPoint y: 283, distance: 68.8
click at [301, 283] on div "Description L3D Fabricated letters 1.Size: 1500mm(w) * 244 mm(h) * 25 mm (t) 2.…" at bounding box center [445, 285] width 375 height 47
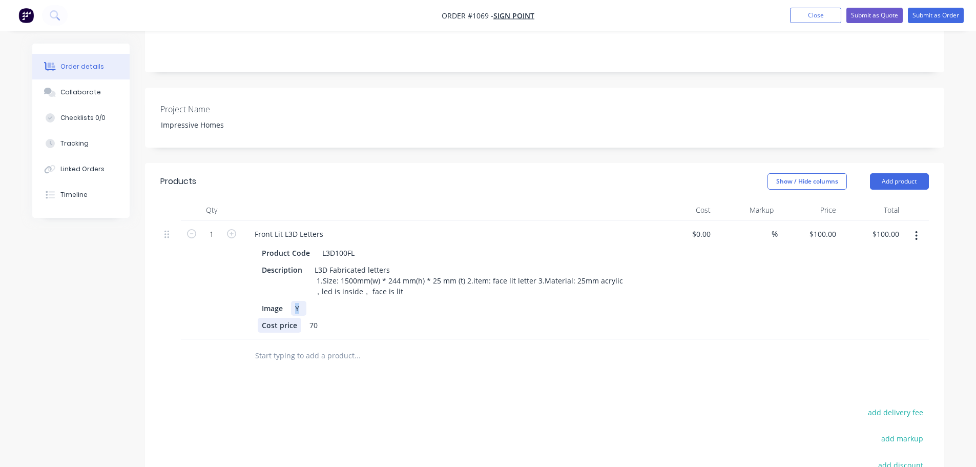
drag, startPoint x: 304, startPoint y: 304, endPoint x: 290, endPoint y: 303, distance: 13.9
click at [290, 303] on div "Product Code L3D100FL Description L3D Fabricated letters 1.Size: 1500mm(w) * 24…" at bounding box center [447, 287] width 402 height 89
drag, startPoint x: 285, startPoint y: 279, endPoint x: 243, endPoint y: 282, distance: 42.1
click at [245, 279] on div "Front Lit L3D Letters Product Code L3D100FL Description L3D Fabricated letters …" at bounding box center [447, 279] width 410 height 119
drag, startPoint x: 281, startPoint y: 297, endPoint x: 238, endPoint y: 296, distance: 42.5
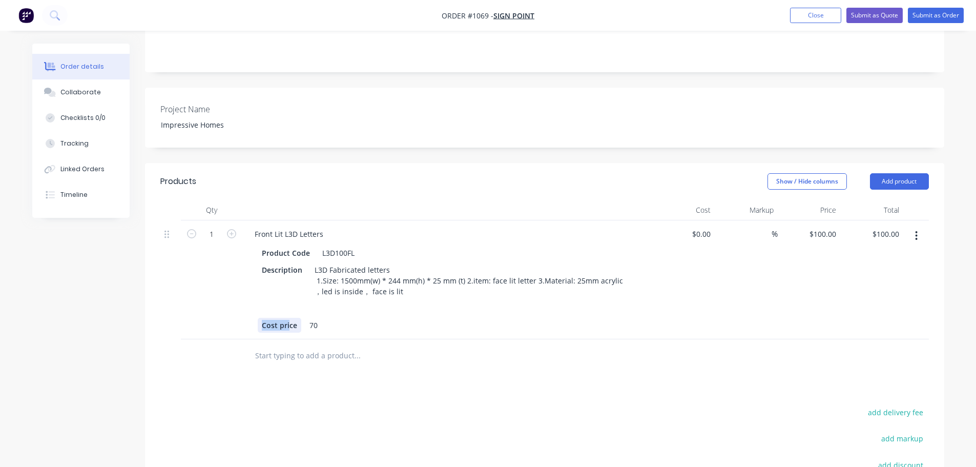
click at [238, 296] on div "1 Front Lit L3D Letters Product Code L3D100FL Description L3D Fabricated letter…" at bounding box center [544, 279] width 769 height 119
drag, startPoint x: 274, startPoint y: 297, endPoint x: 251, endPoint y: 297, distance: 23.6
click at [251, 297] on div "Product Code L3D100FL Description L3D Fabricated letters 1.Size: 1500mm(w) * 24…" at bounding box center [447, 287] width 402 height 89
drag, startPoint x: 270, startPoint y: 299, endPoint x: 249, endPoint y: 298, distance: 20.5
click at [249, 298] on div "Product Code L3D100FL Description L3D Fabricated letters 1.Size: 1500mm(w) * 24…" at bounding box center [447, 287] width 402 height 89
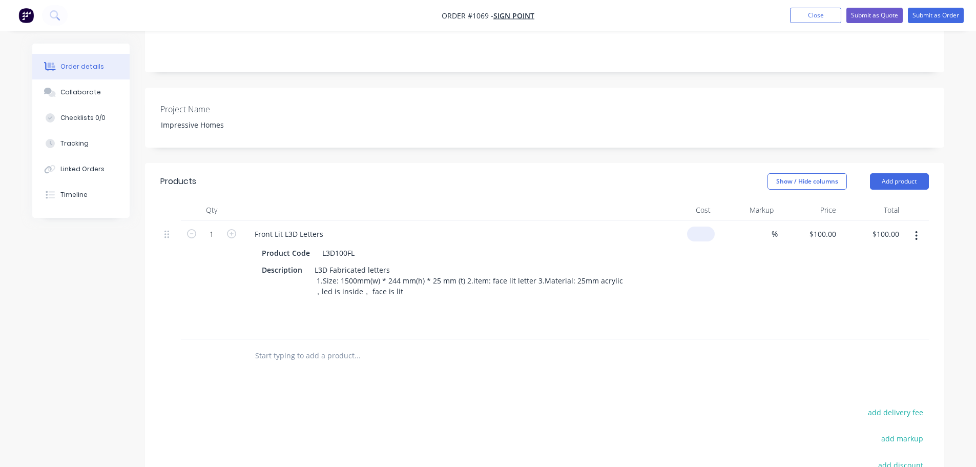
drag, startPoint x: 705, startPoint y: 207, endPoint x: 710, endPoint y: 204, distance: 6.0
click at [708, 226] on input at bounding box center [703, 233] width 24 height 15
type input "$1,320.00"
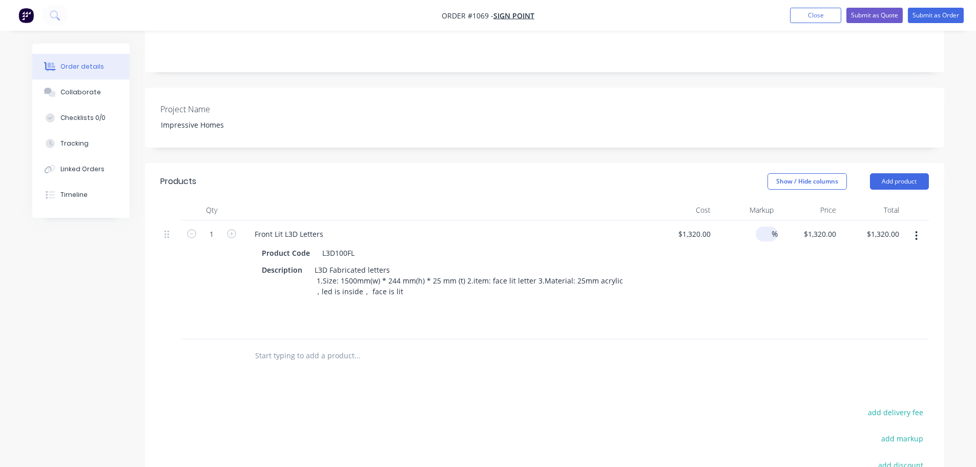
click at [766, 226] on input at bounding box center [766, 233] width 12 height 15
type input "40"
type input "$1,848.00"
click at [712, 361] on div "Products Show / Hide columns Add product Qty Cost Markup Price Total 1 Front Li…" at bounding box center [544, 390] width 799 height 455
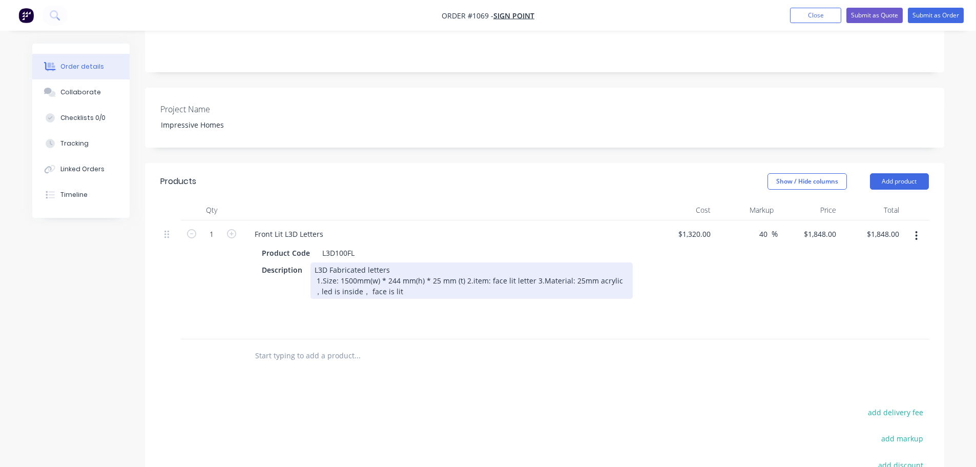
click at [391, 262] on div "L3D Fabricated letters 1.Size: 1500mm(w) * 244 mm(h) * 25 mm (t) 2.item: face l…" at bounding box center [471, 280] width 322 height 36
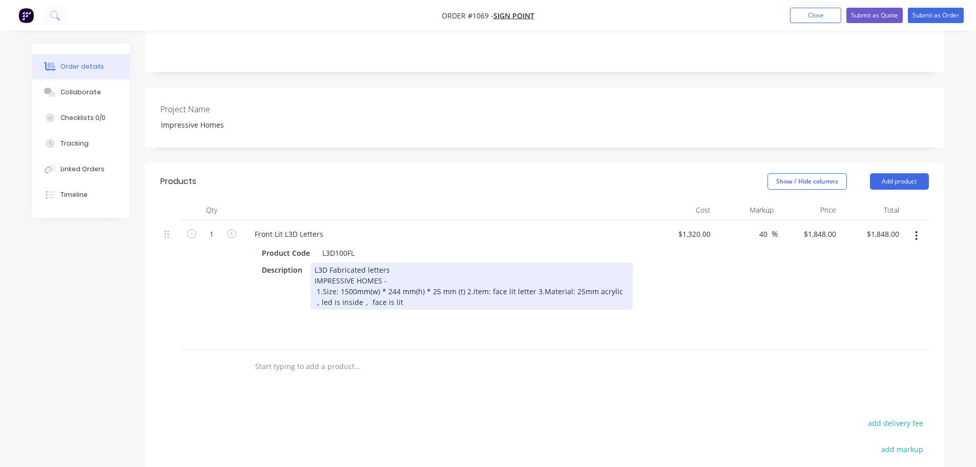
click at [460, 263] on div "L3D Fabricated letters IMPRESSIVE HOMES - 1.Size: 1500mm(w) * 244 mm(h) * 25 mm…" at bounding box center [471, 285] width 322 height 47
click at [313, 264] on div "L3D Fabricated letters IMPRESSIVE HOMES - 1.Size: 1500mm(w) * 244 mm(h) * 25 mm…" at bounding box center [471, 285] width 322 height 47
click at [453, 265] on div "L3D Fabricated letters IMPRESSIVE HOMES - Size: 1500mm(w) * 244 mm(h) * 25 mm (…" at bounding box center [471, 285] width 322 height 47
click at [375, 271] on div "L3D Fabricated letters IMPRESSIVE HOMES - Size: 1500mm(w) * 244 mm(h) * 25 mm (…" at bounding box center [434, 285] width 248 height 47
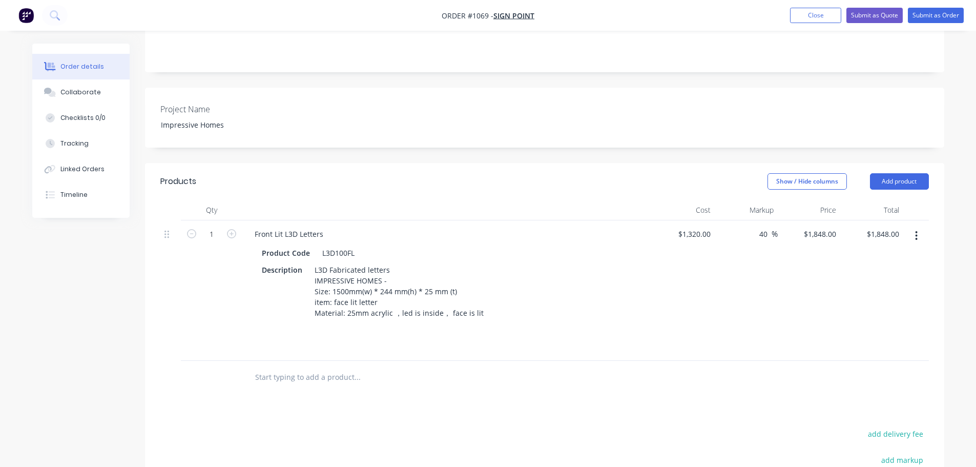
click at [483, 383] on div "Products Show / Hide columns Add product Qty Cost Markup Price Total 1 Front Li…" at bounding box center [544, 401] width 799 height 477
click at [870, 18] on button "Submit as Quote" at bounding box center [874, 15] width 56 height 15
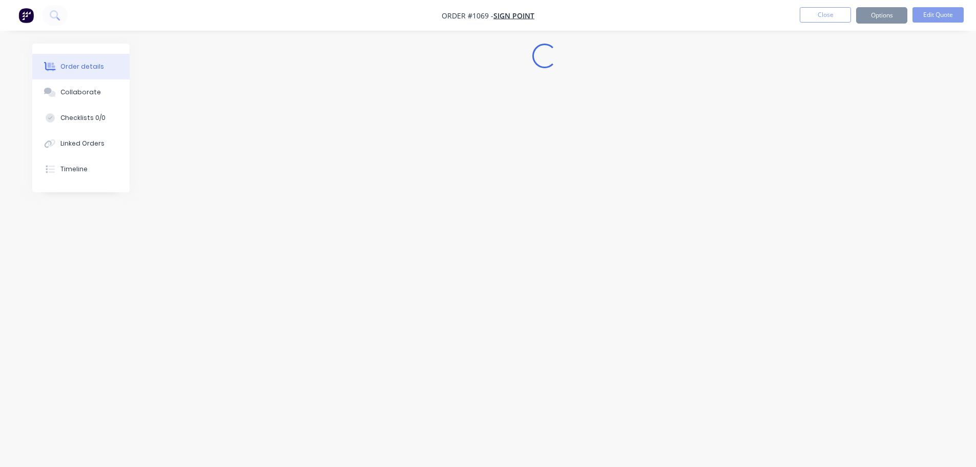
scroll to position [0, 0]
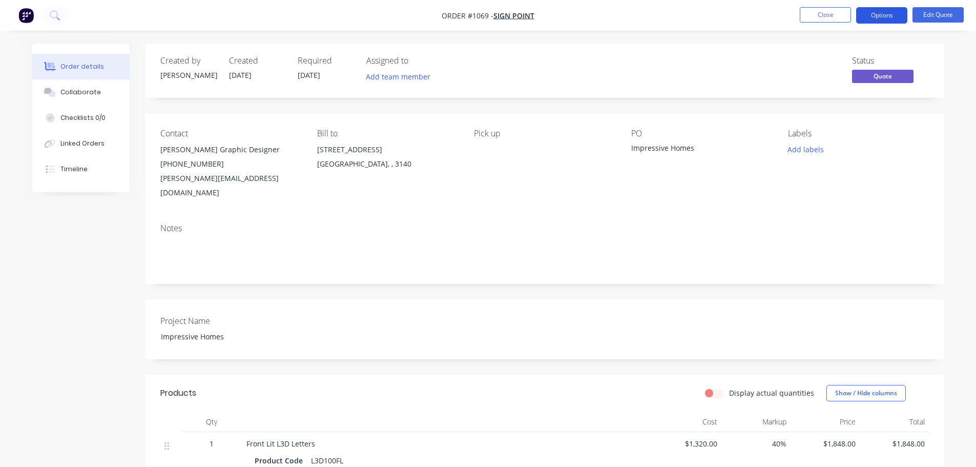
click at [883, 13] on button "Options" at bounding box center [881, 15] width 51 height 16
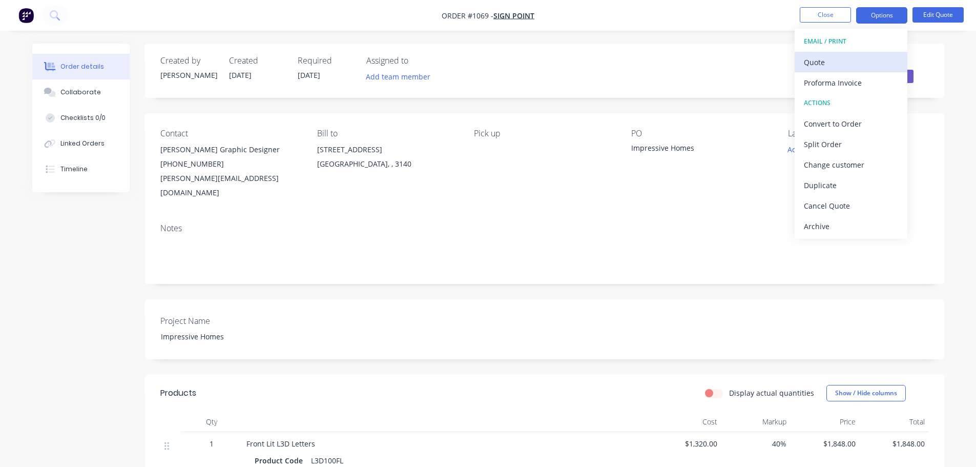
click at [831, 61] on div "Quote" at bounding box center [851, 62] width 94 height 15
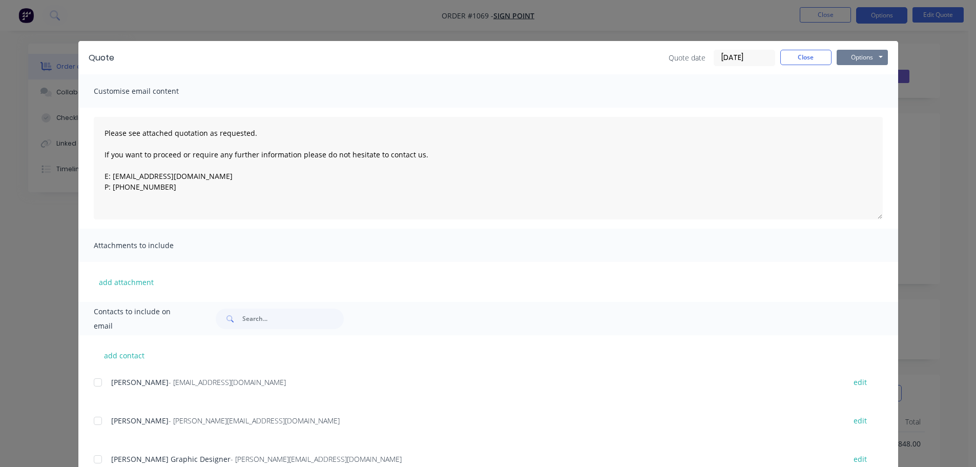
click at [875, 59] on button "Options" at bounding box center [862, 57] width 51 height 15
click at [856, 91] on button "Print" at bounding box center [870, 92] width 66 height 17
